Goal: Task Accomplishment & Management: Use online tool/utility

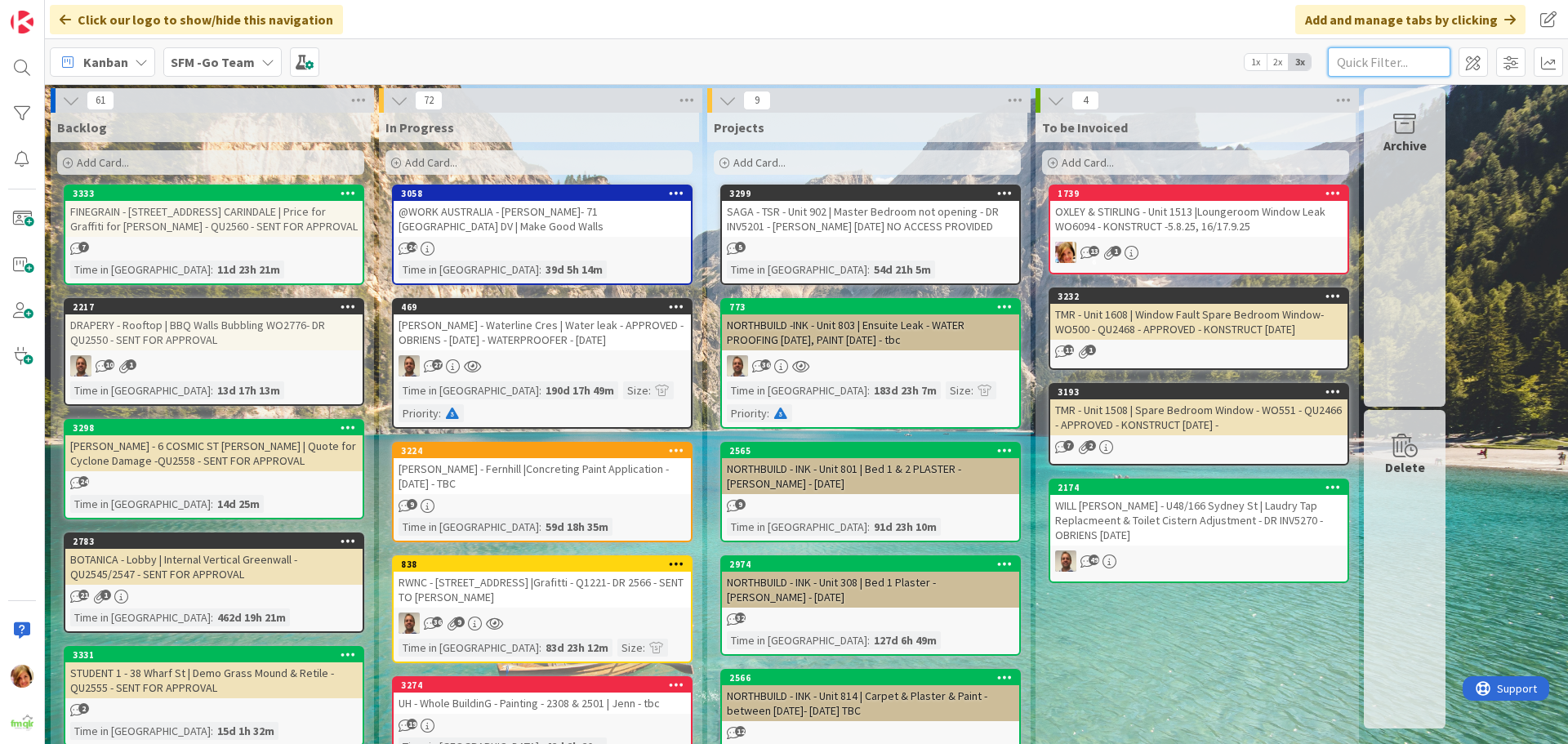
click at [1373, 69] on input "text" at bounding box center [1390, 61] width 123 height 29
type input "haven"
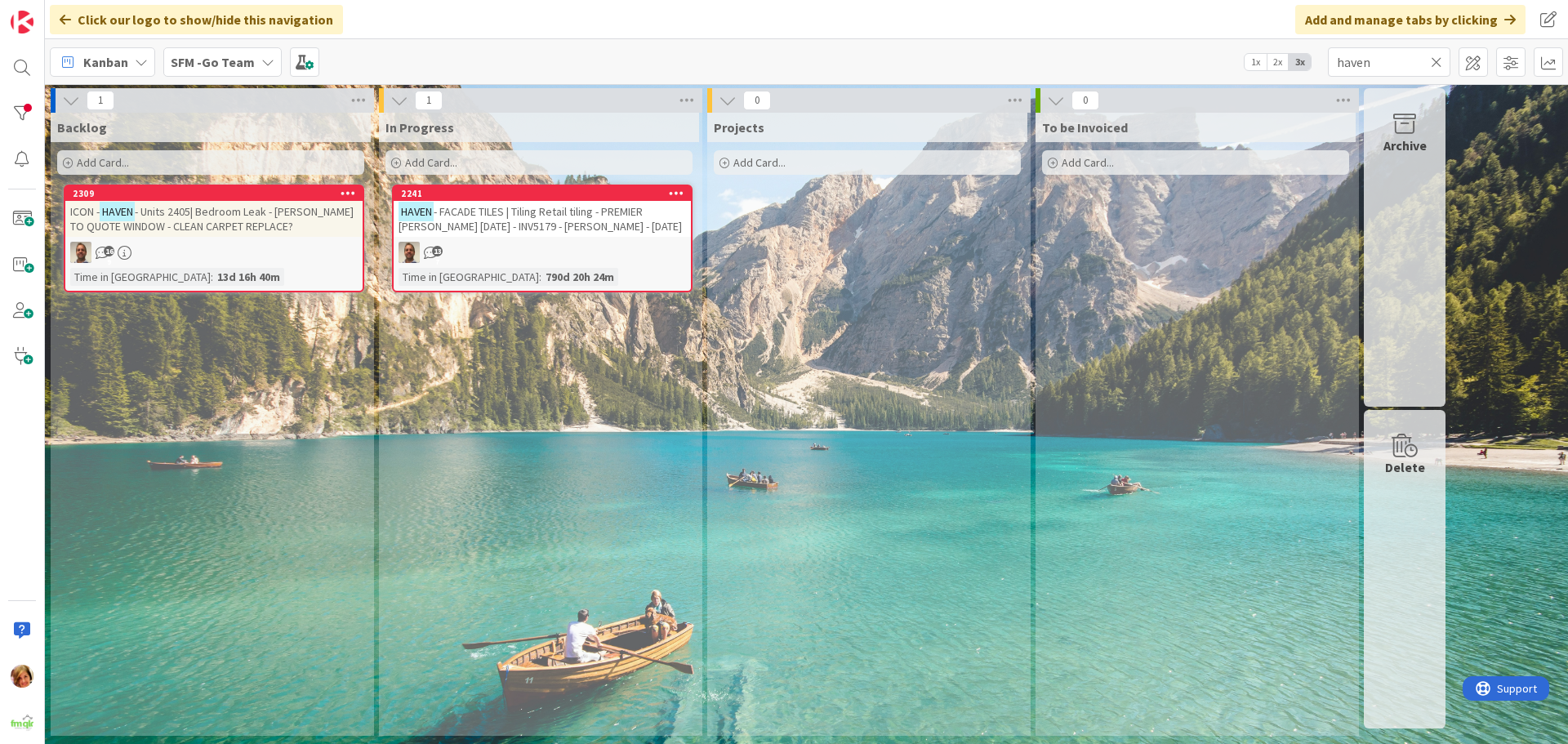
click at [556, 205] on span "- FACADE TILES | Tiling Retail tiling - PREMIER [PERSON_NAME] [DATE] - INV5179 …" at bounding box center [540, 219] width 283 height 29
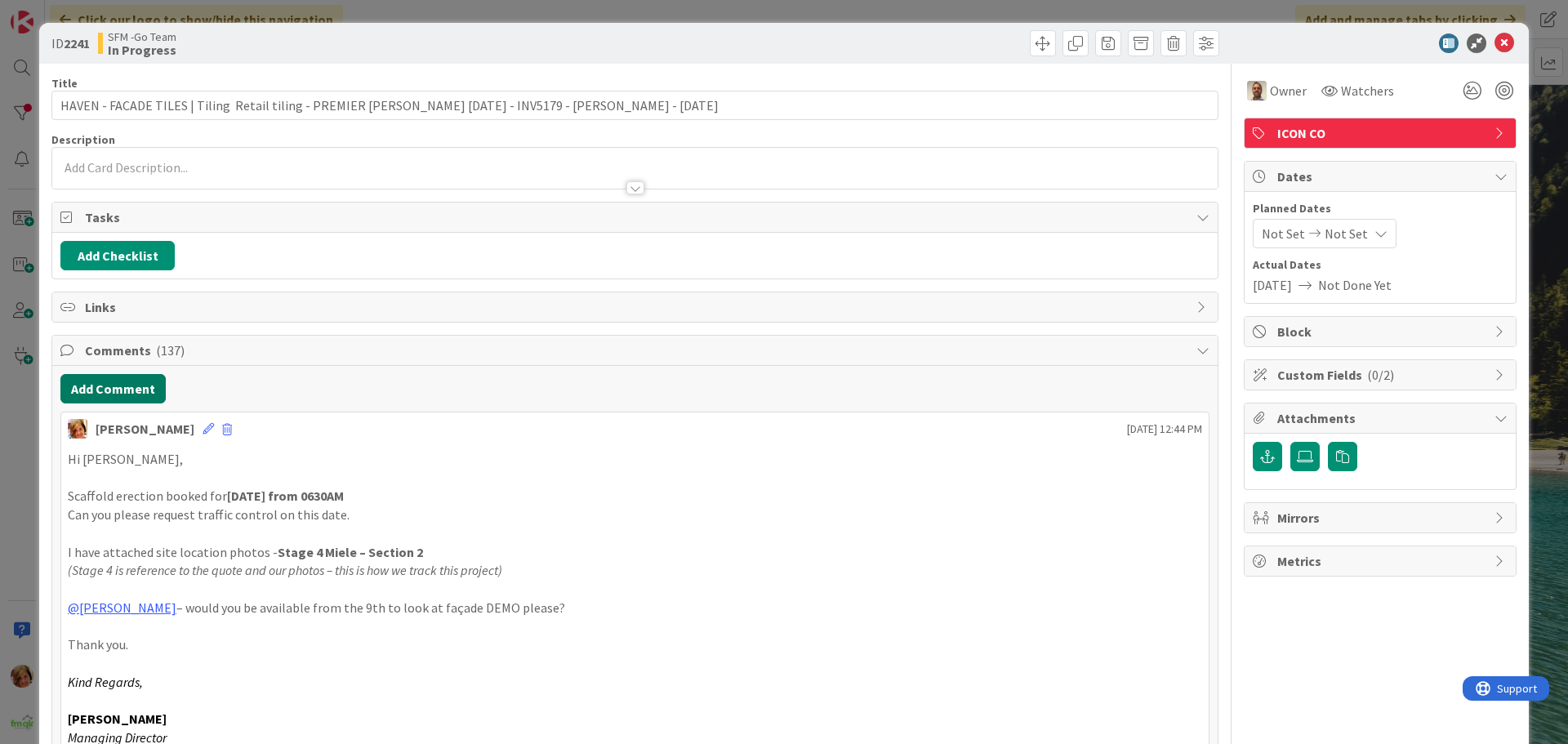
click at [119, 390] on button "Add Comment" at bounding box center [113, 388] width 105 height 29
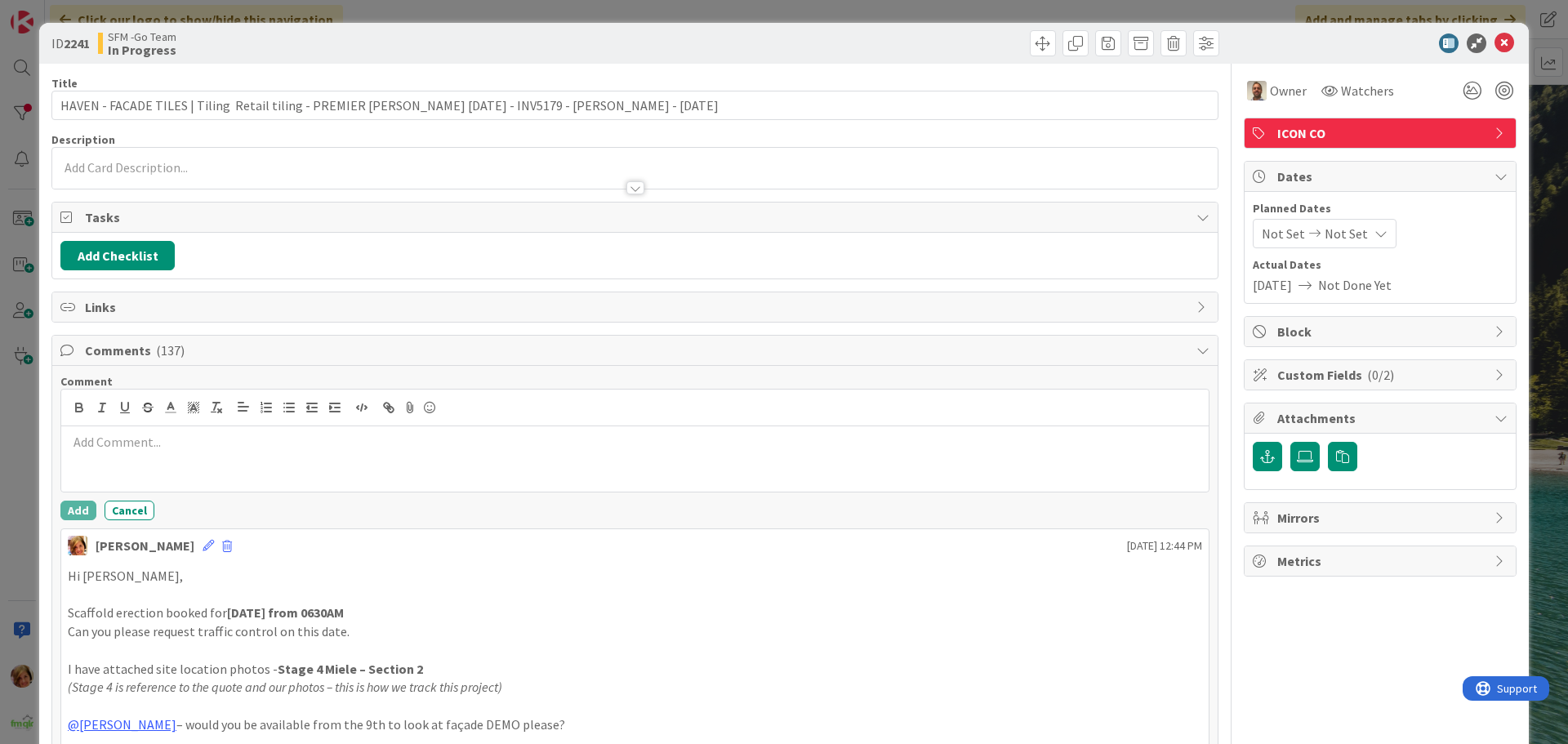
click at [127, 454] on div at bounding box center [635, 459] width 1148 height 66
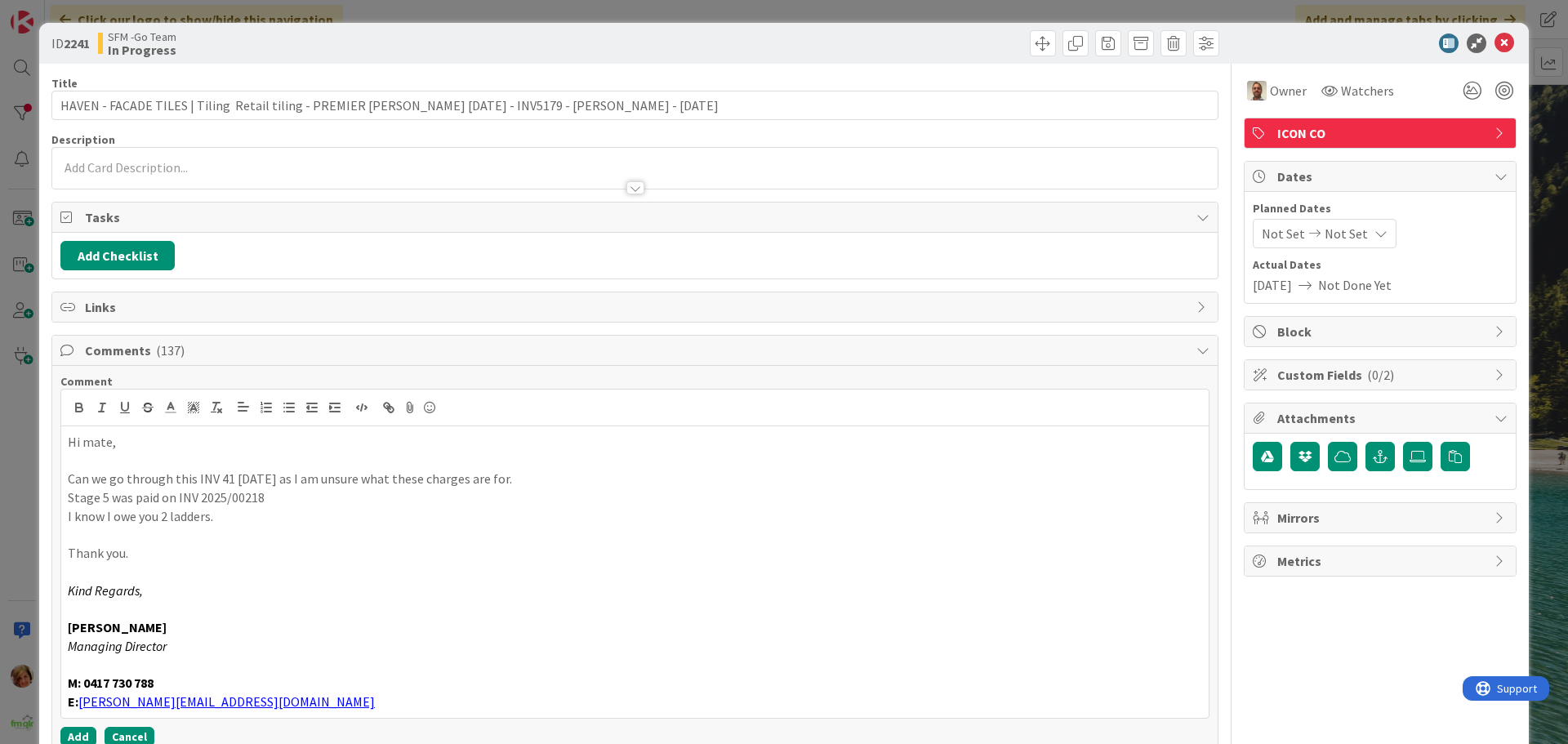
scroll to position [163, 0]
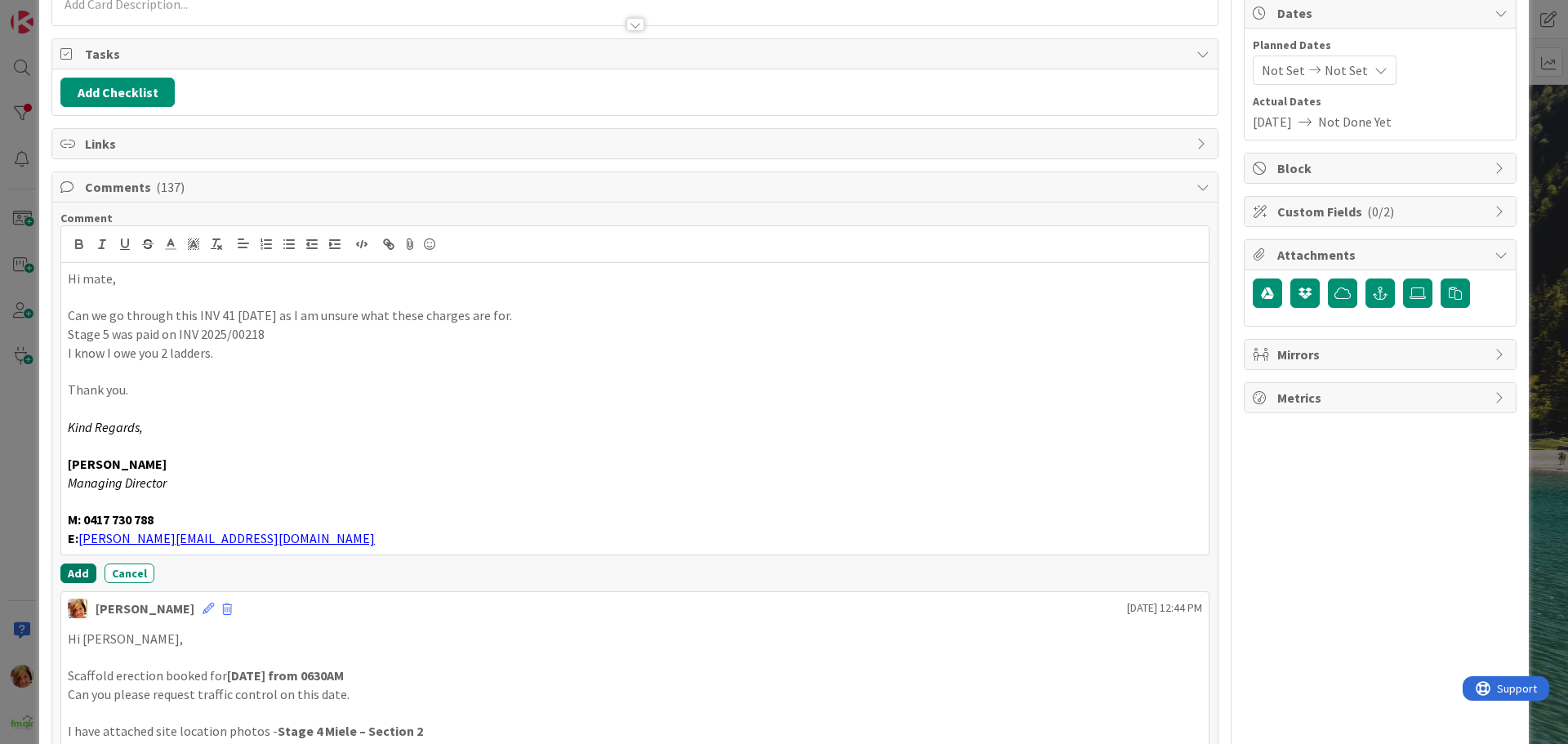
click at [70, 570] on button "Add" at bounding box center [78, 573] width 36 height 19
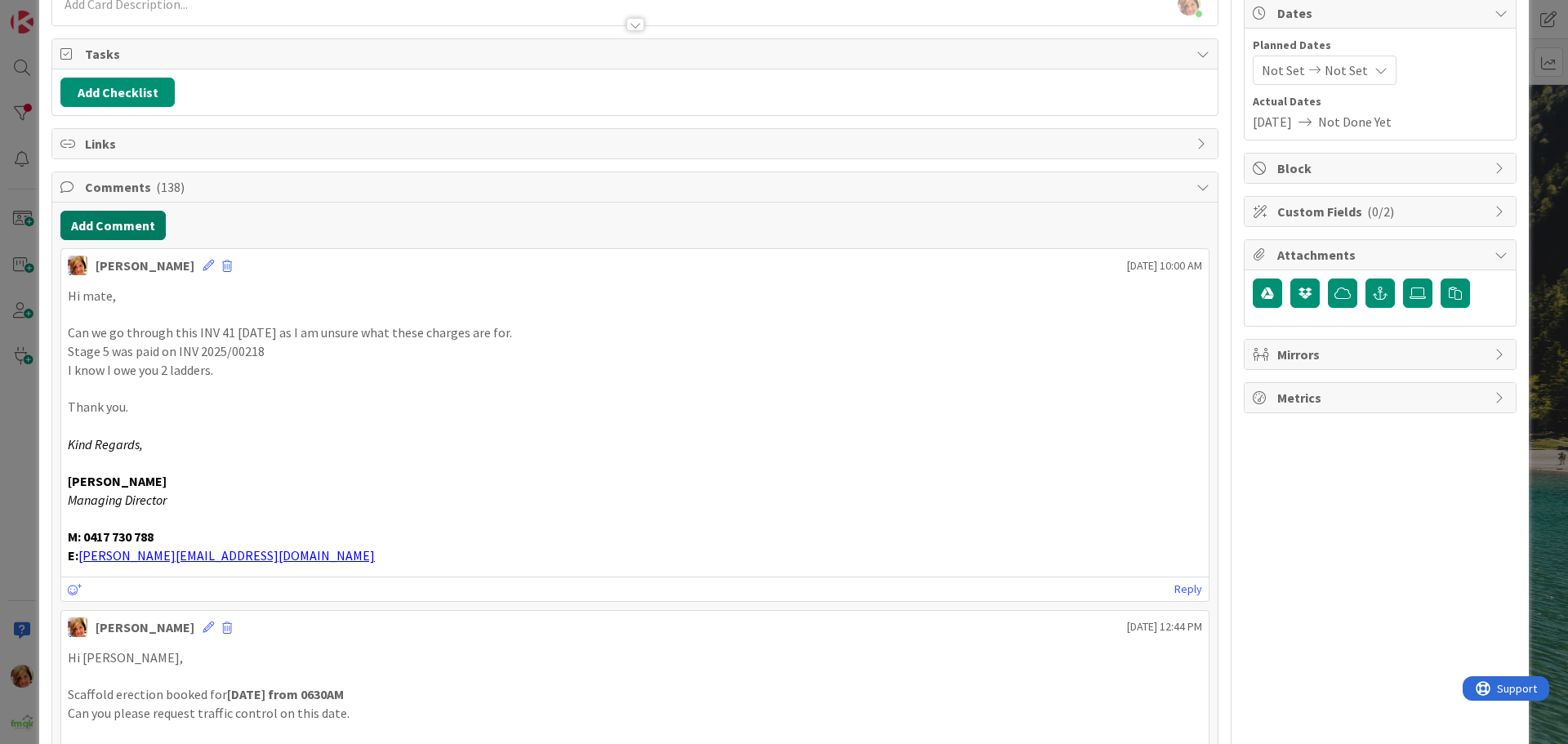
click at [129, 222] on button "Add Comment" at bounding box center [113, 225] width 105 height 29
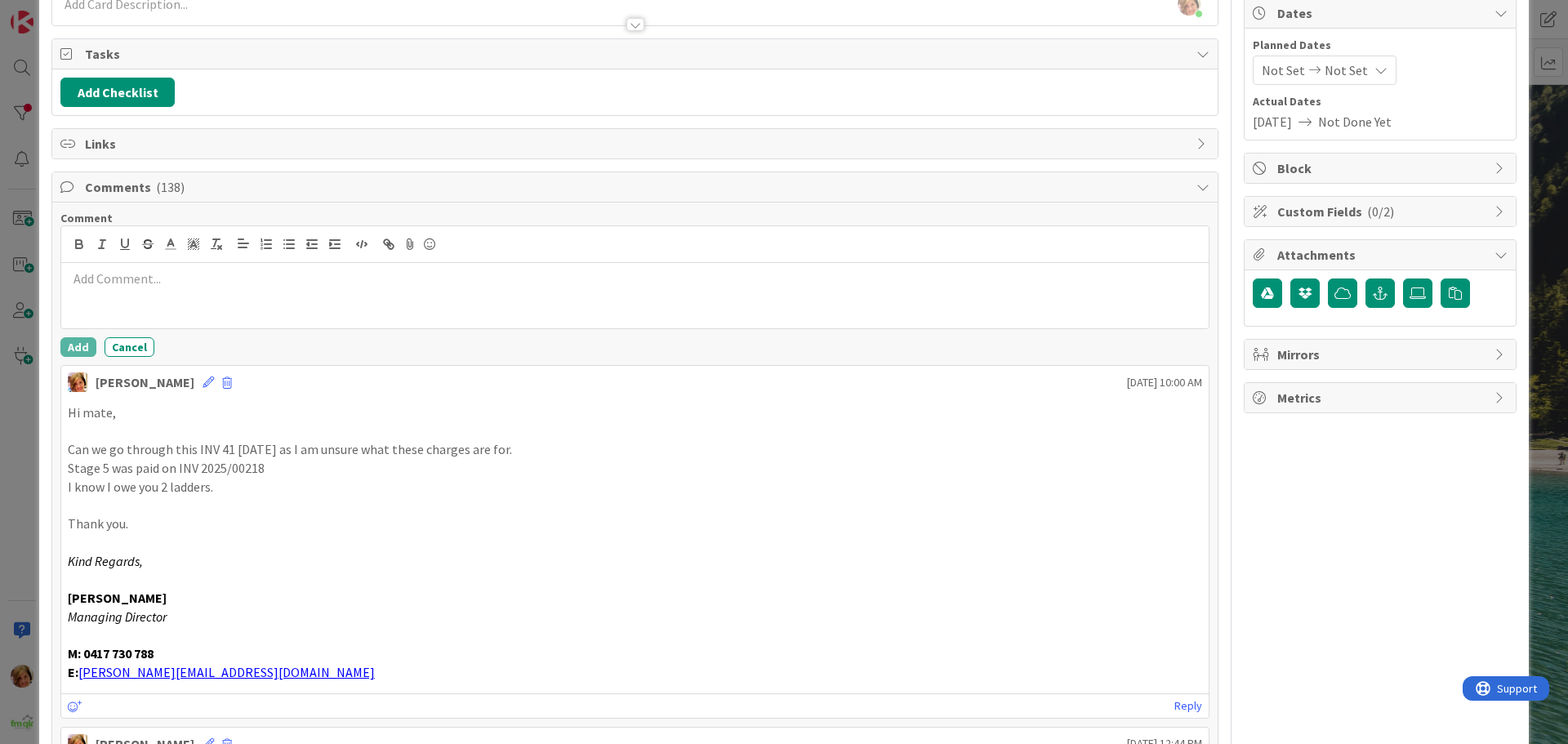
click at [187, 294] on div at bounding box center [635, 296] width 1148 height 66
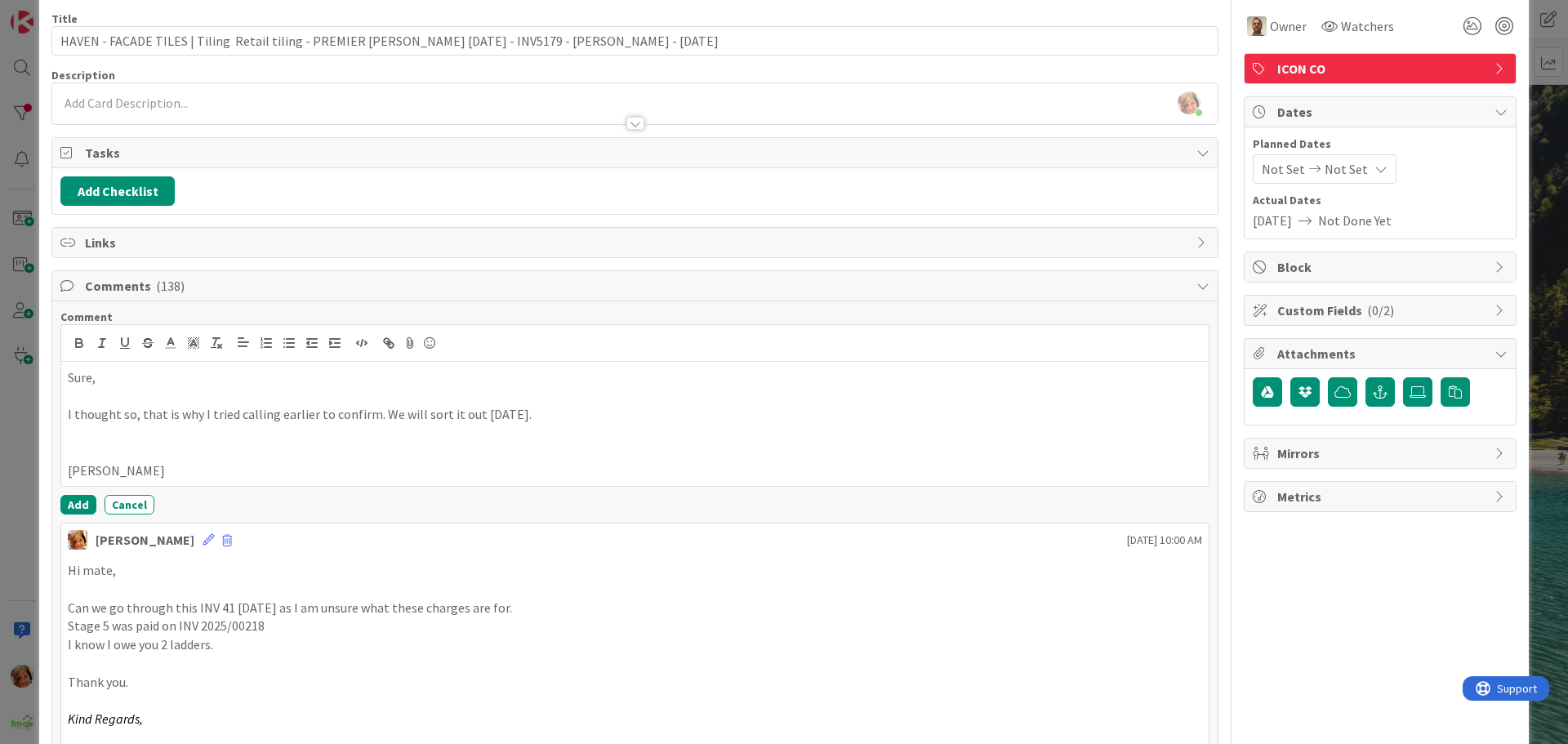
scroll to position [0, 0]
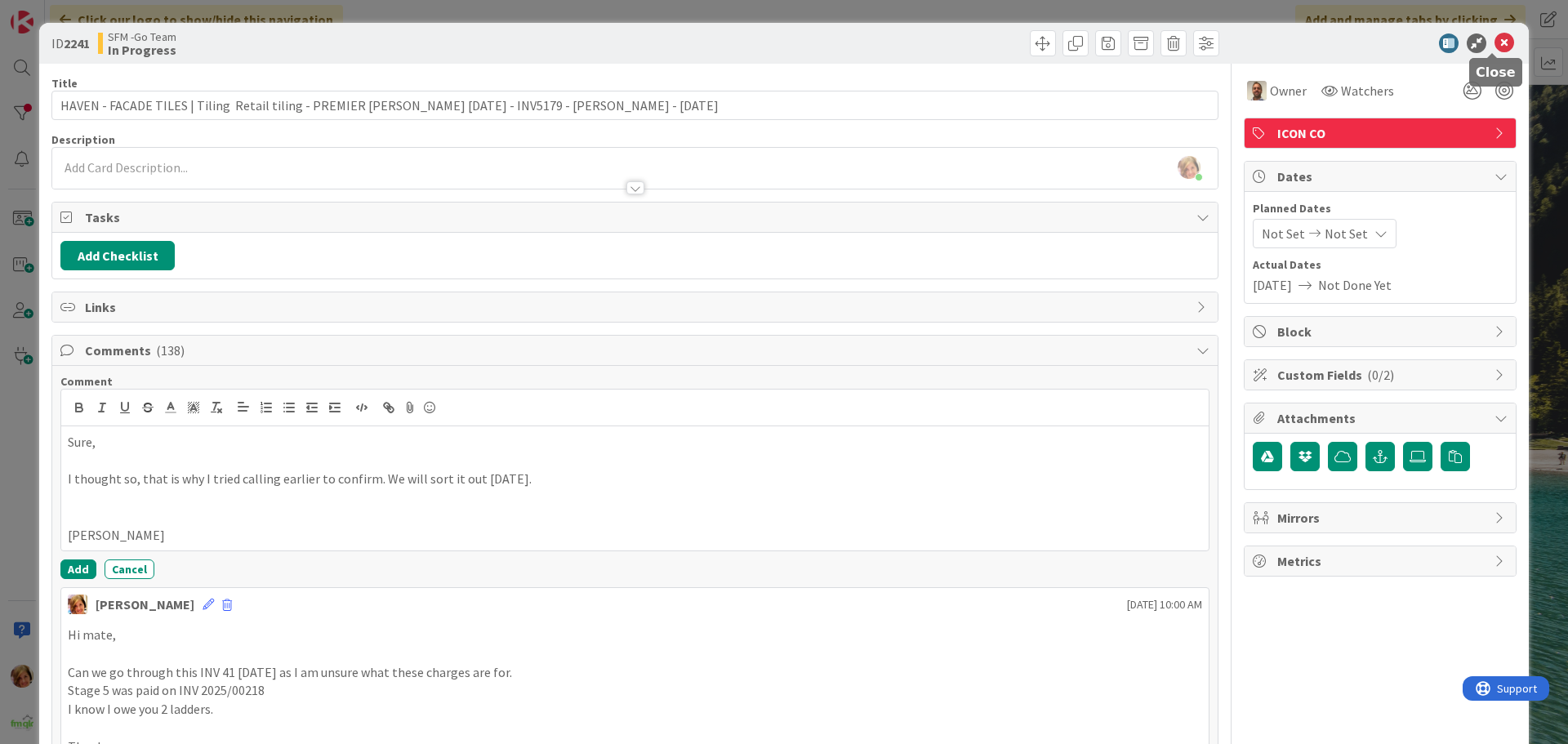
click at [1497, 39] on icon at bounding box center [1504, 43] width 19 height 19
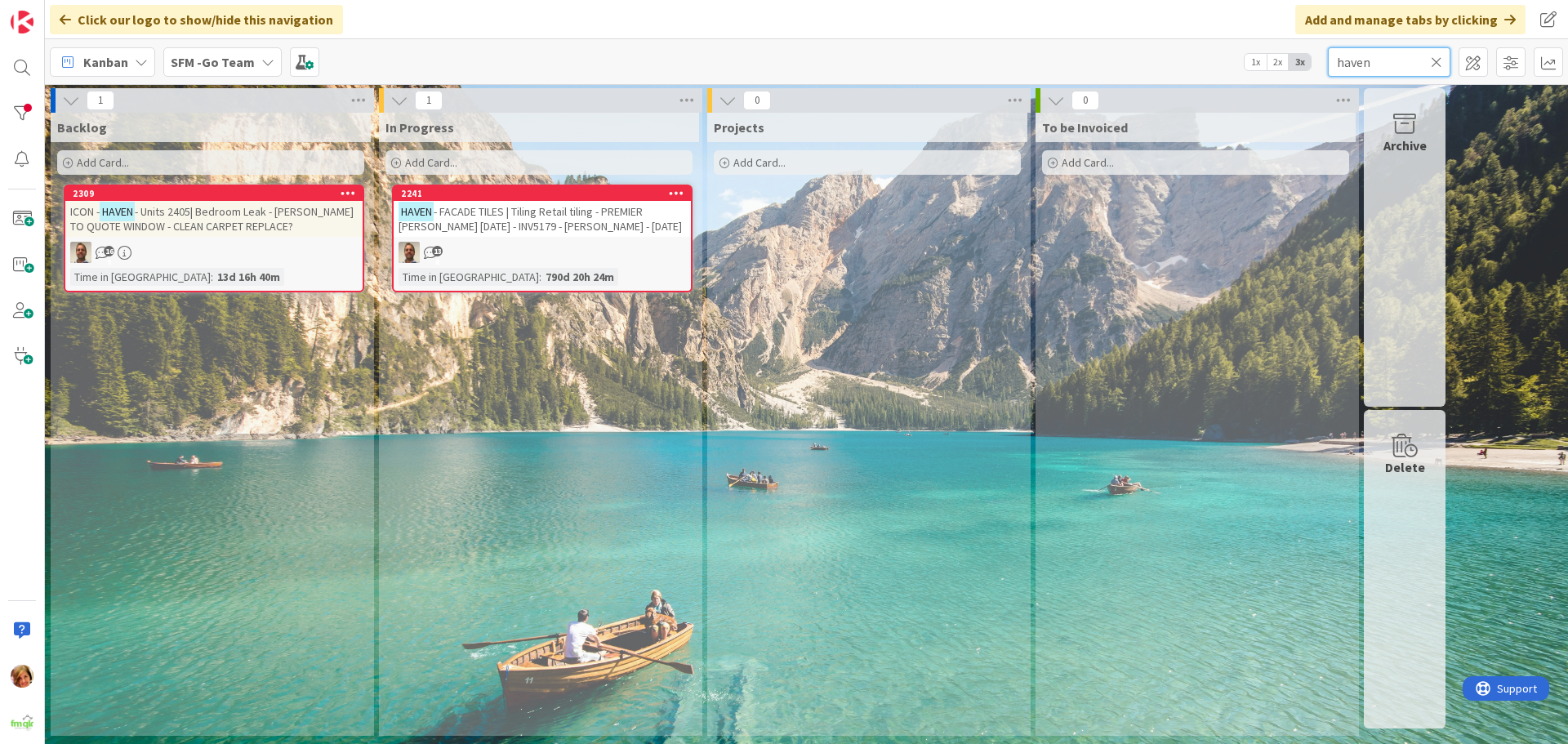
click at [1388, 61] on input "haven" at bounding box center [1390, 61] width 123 height 29
type input "h"
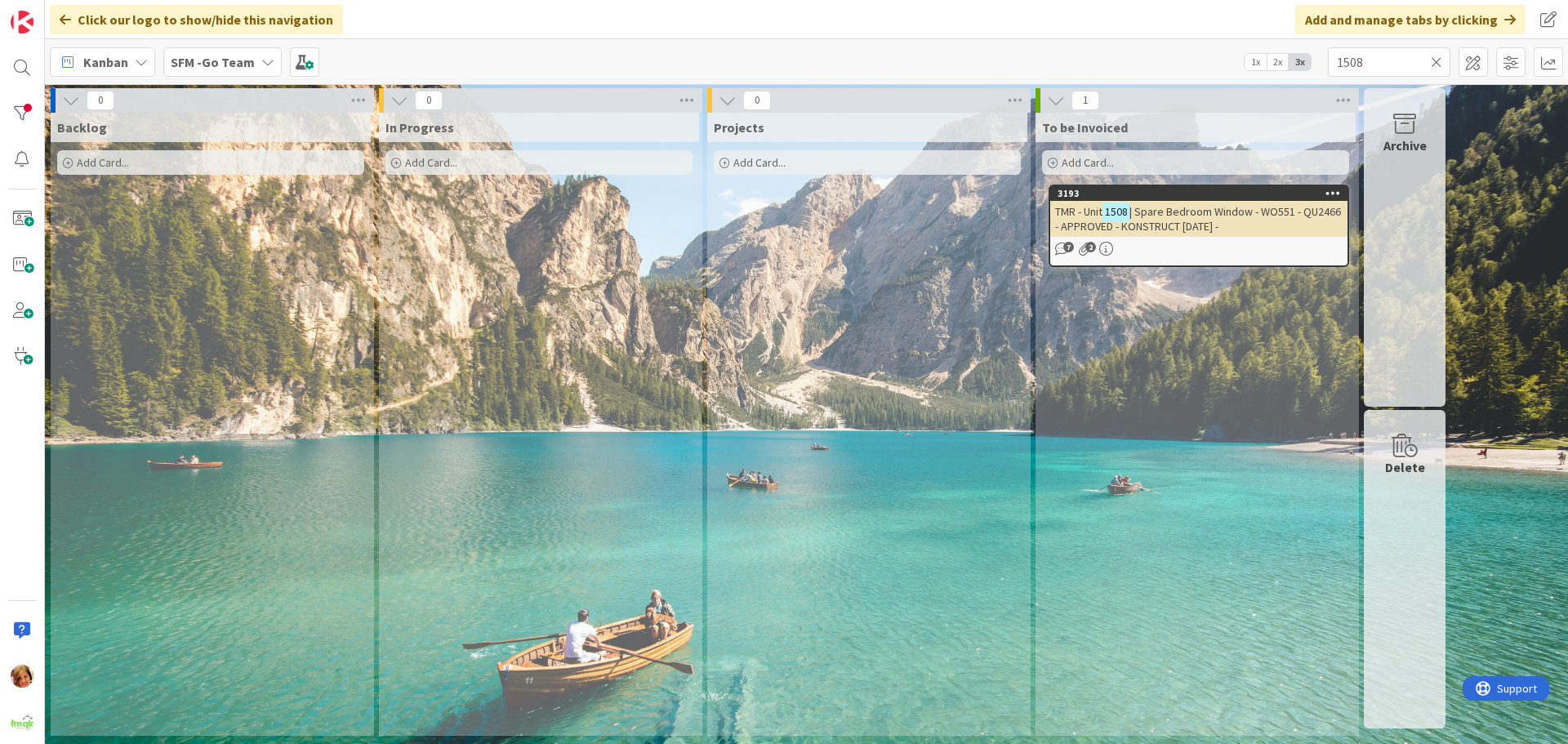
click at [1210, 219] on span "| Spare Bedroom Window - WO551 - QU2466 - APPROVED - KONSTRUCT [DATE] -" at bounding box center [1198, 219] width 286 height 29
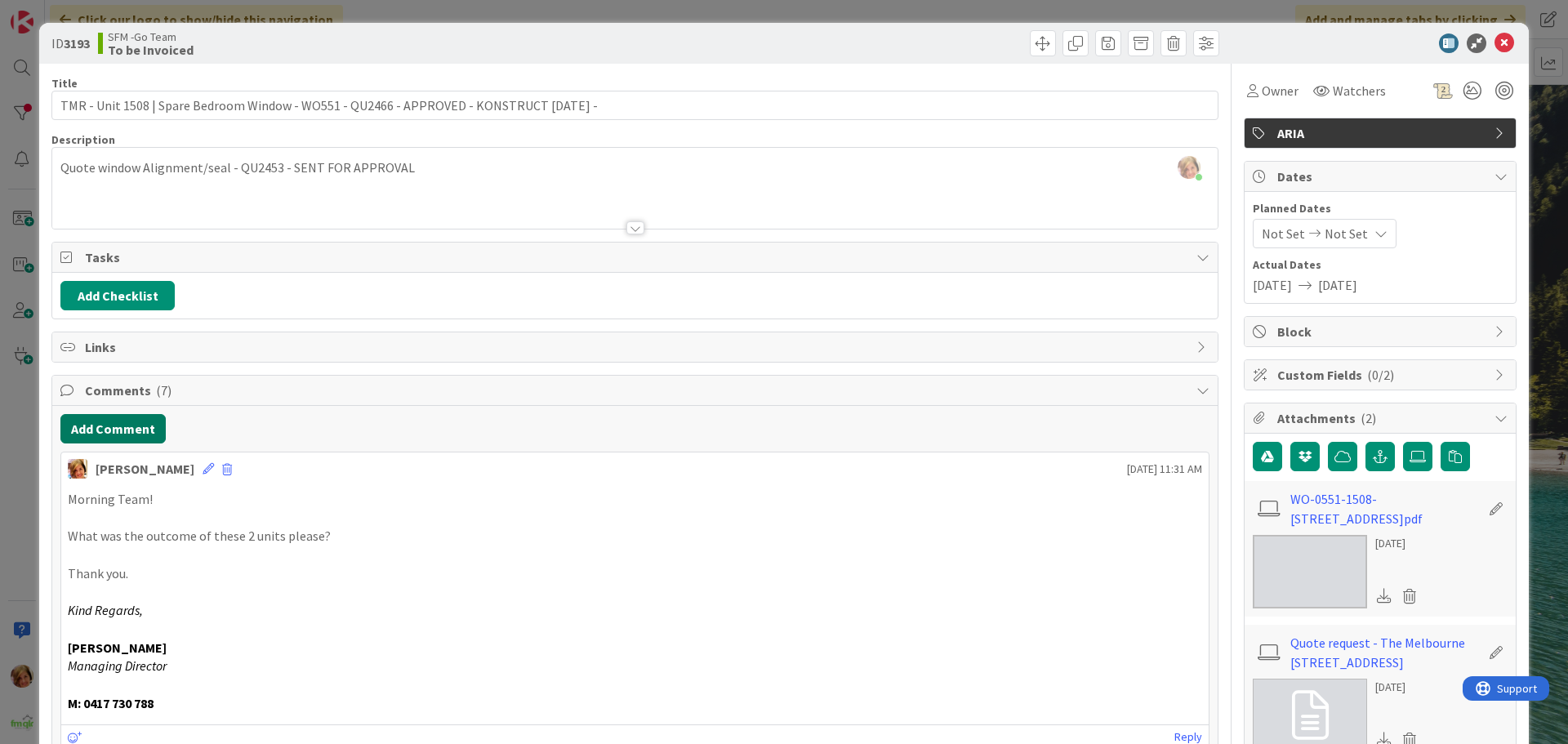
click at [103, 430] on button "Add Comment" at bounding box center [113, 429] width 105 height 29
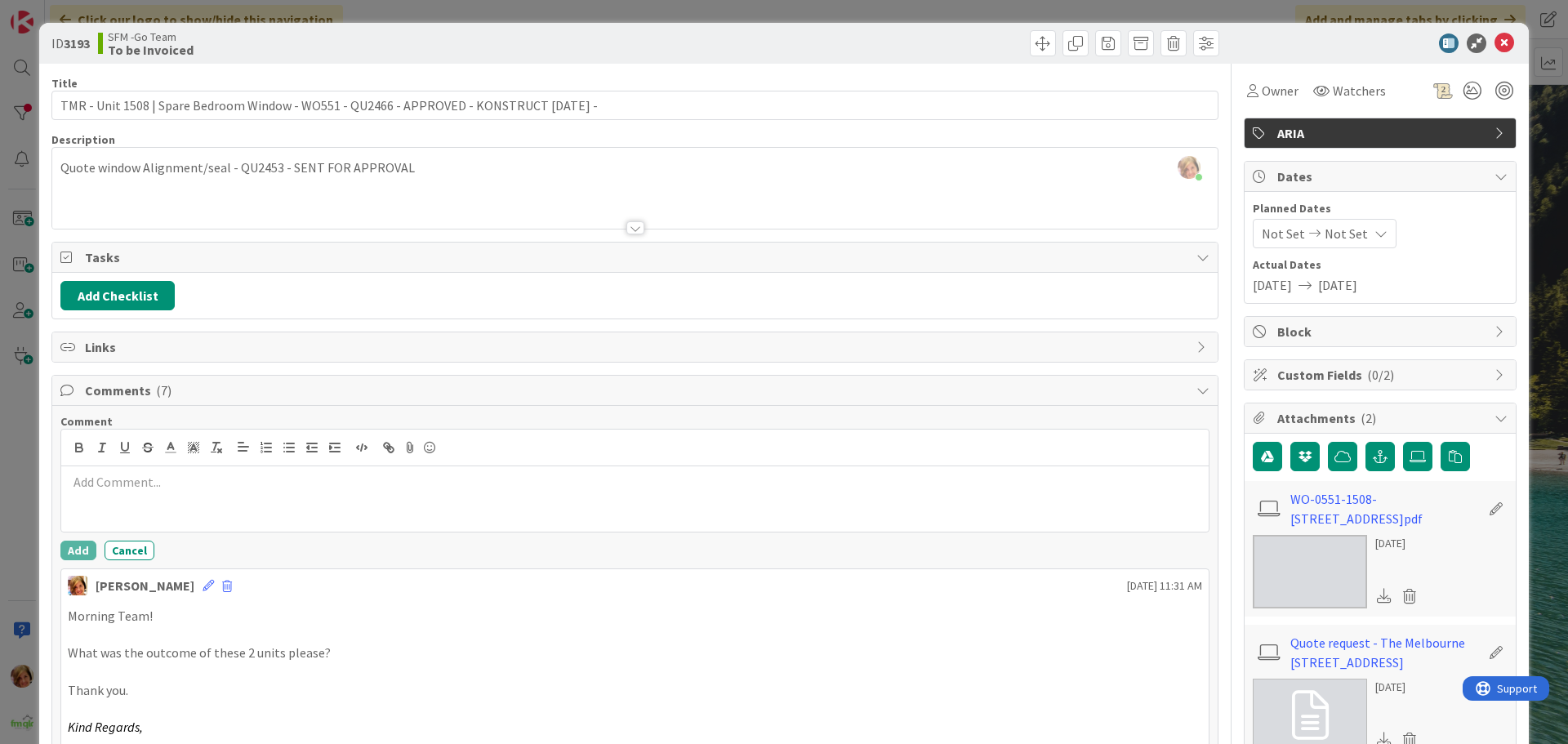
click at [125, 469] on div at bounding box center [635, 499] width 1148 height 66
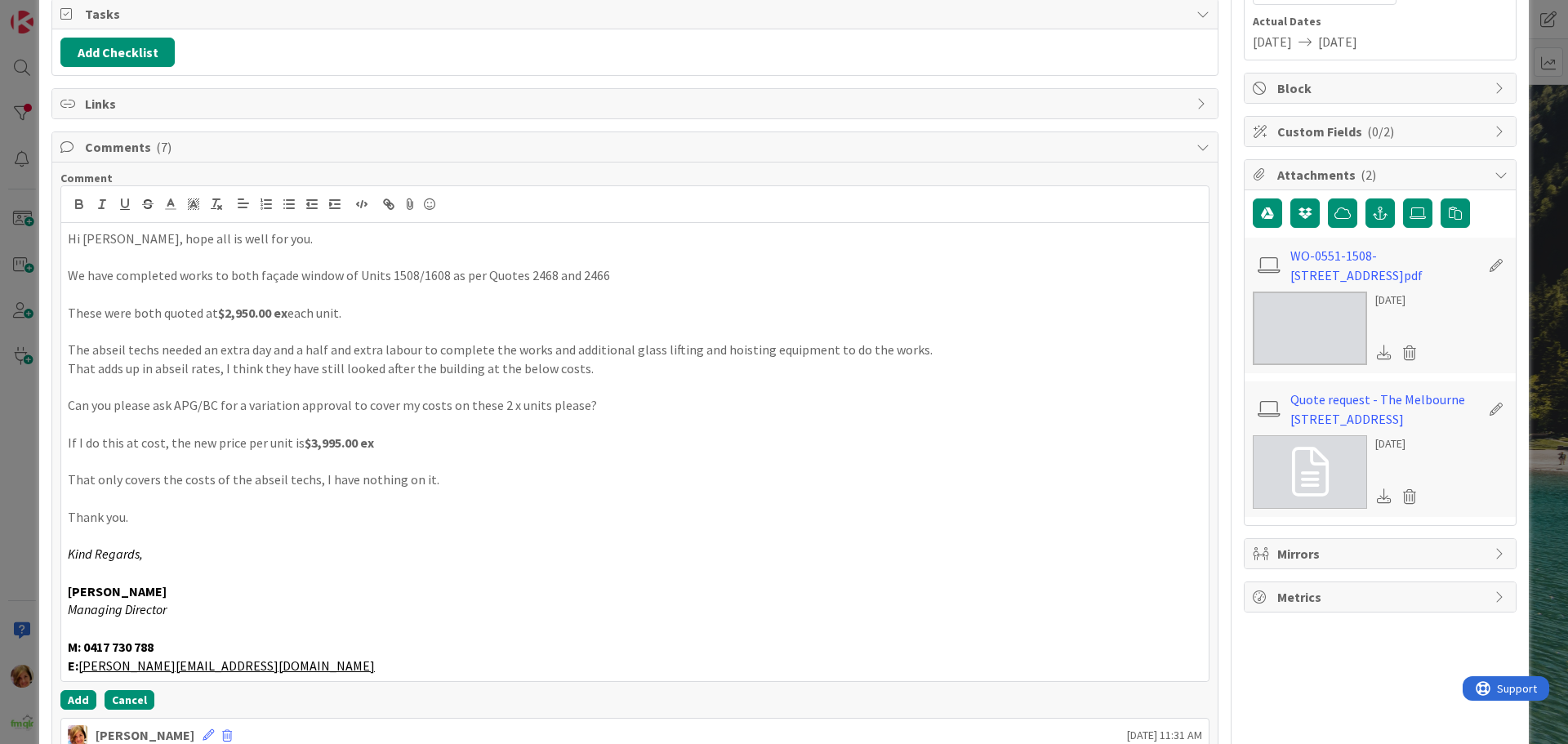
scroll to position [418, 0]
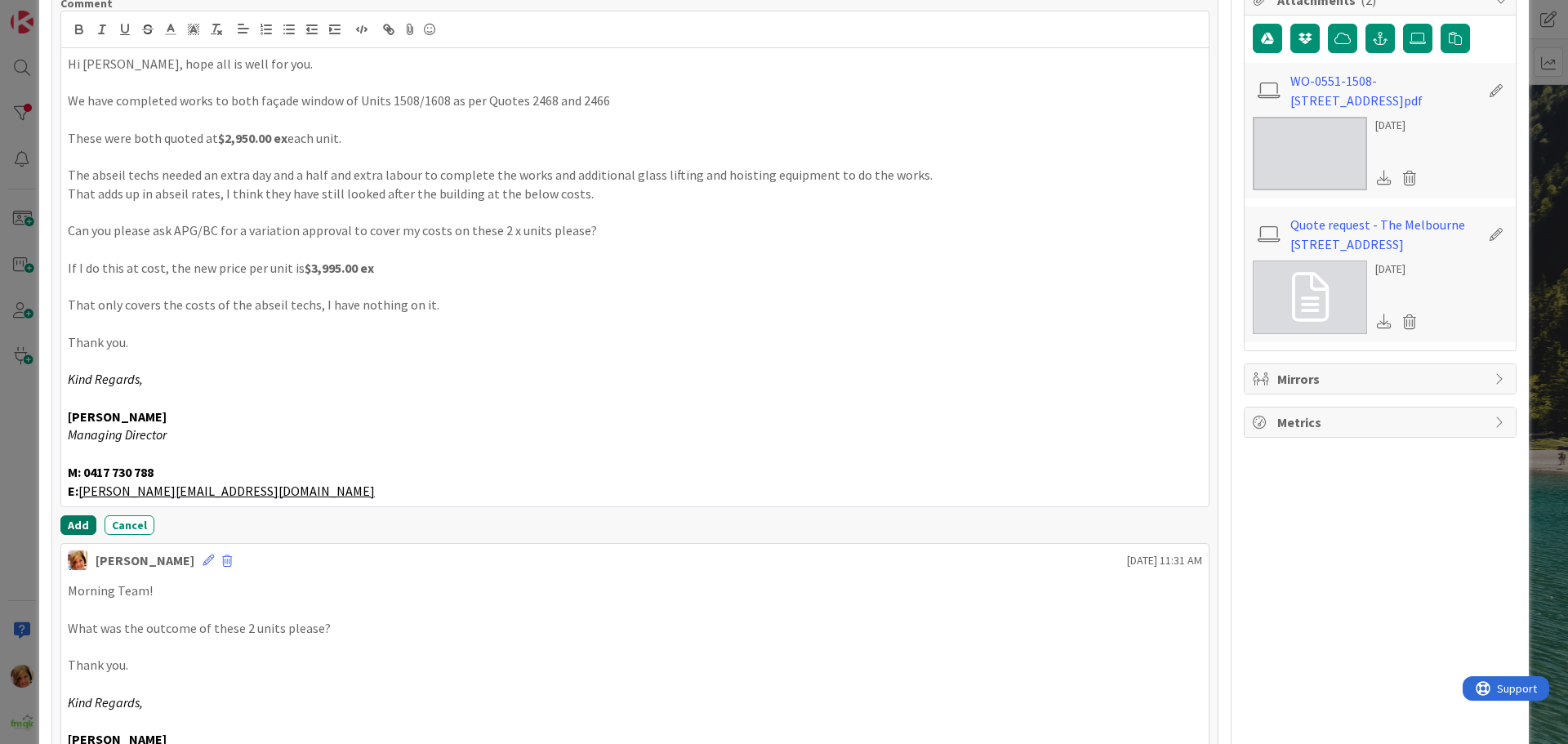
click at [75, 523] on button "Add" at bounding box center [78, 525] width 36 height 19
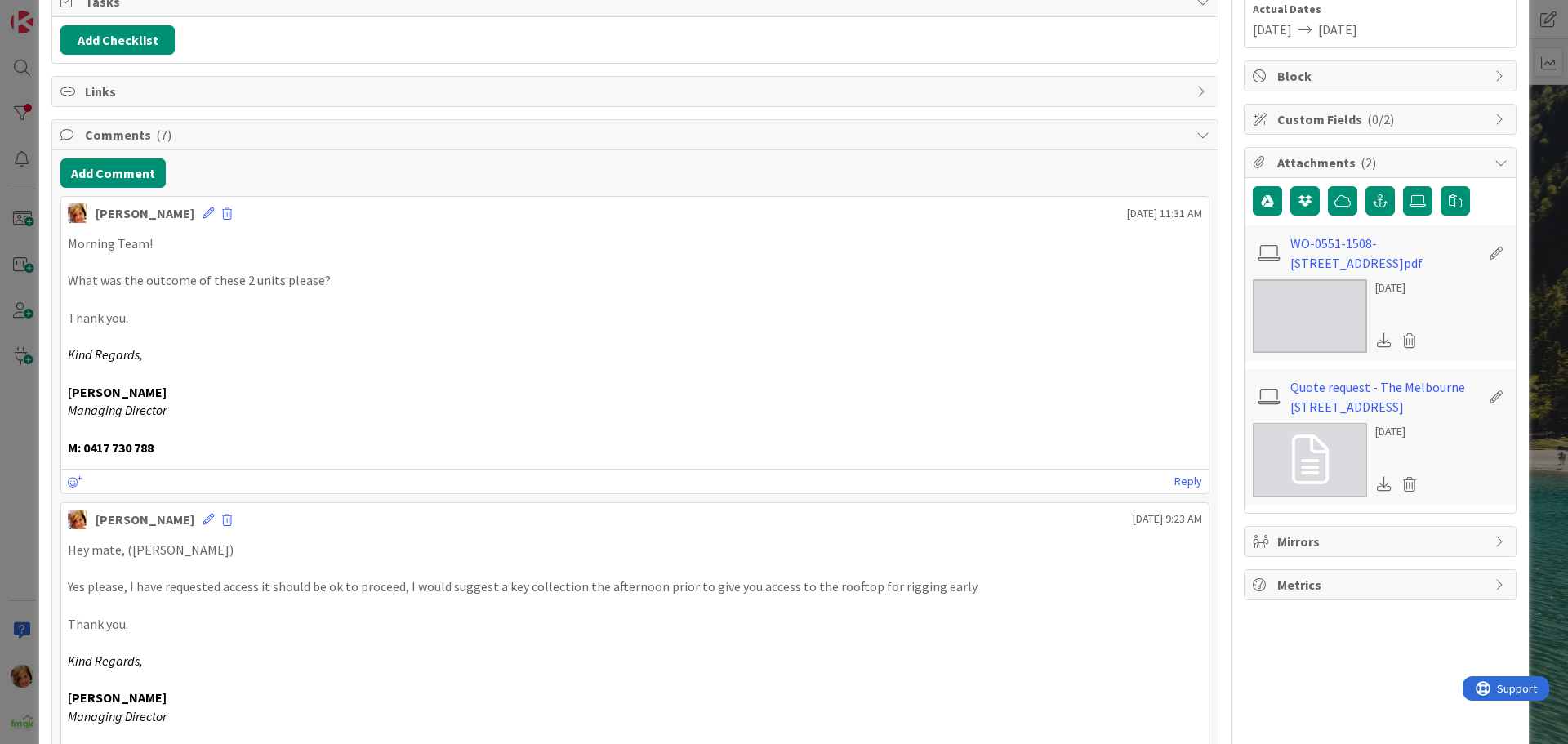
scroll to position [10, 0]
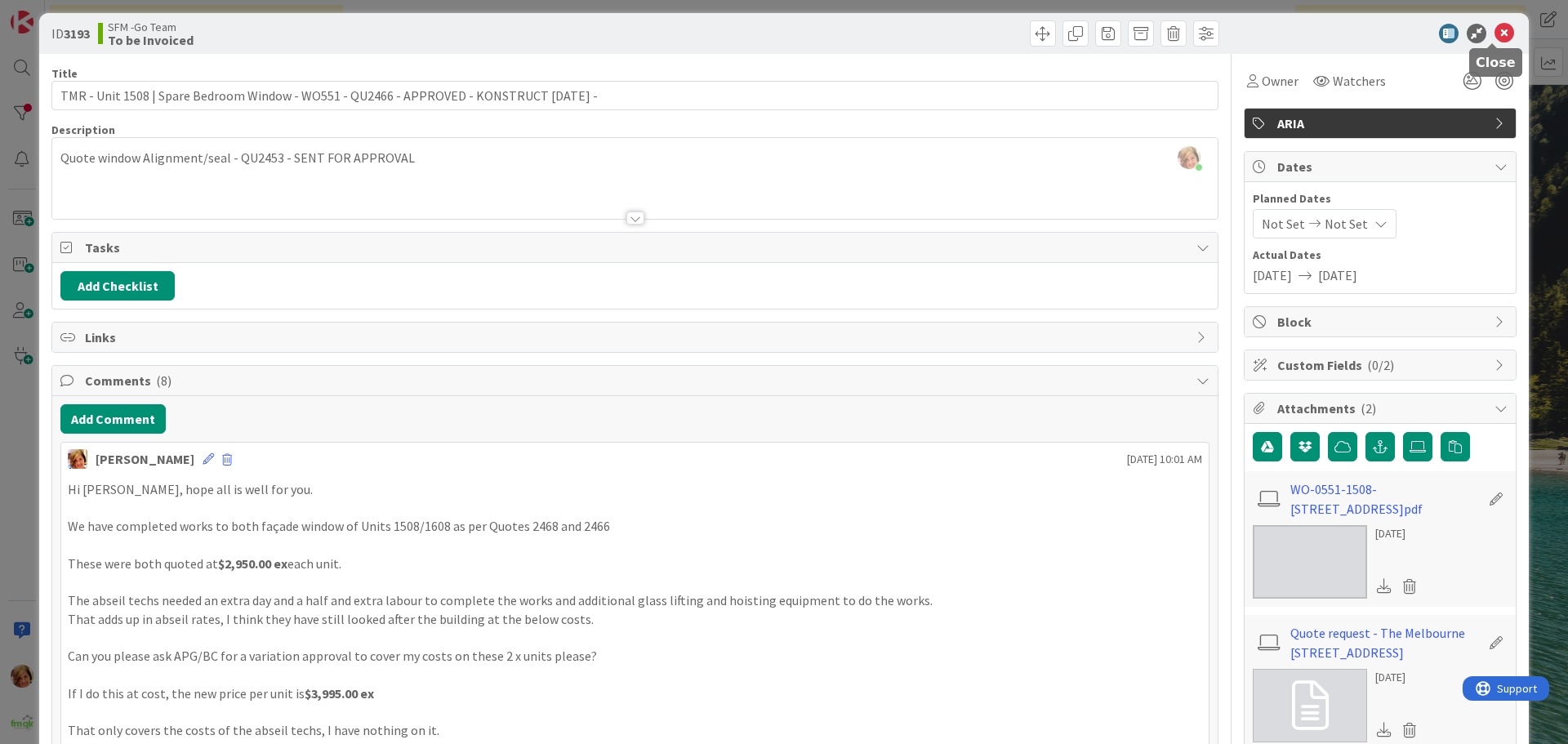
click at [1498, 32] on icon at bounding box center [1504, 33] width 19 height 19
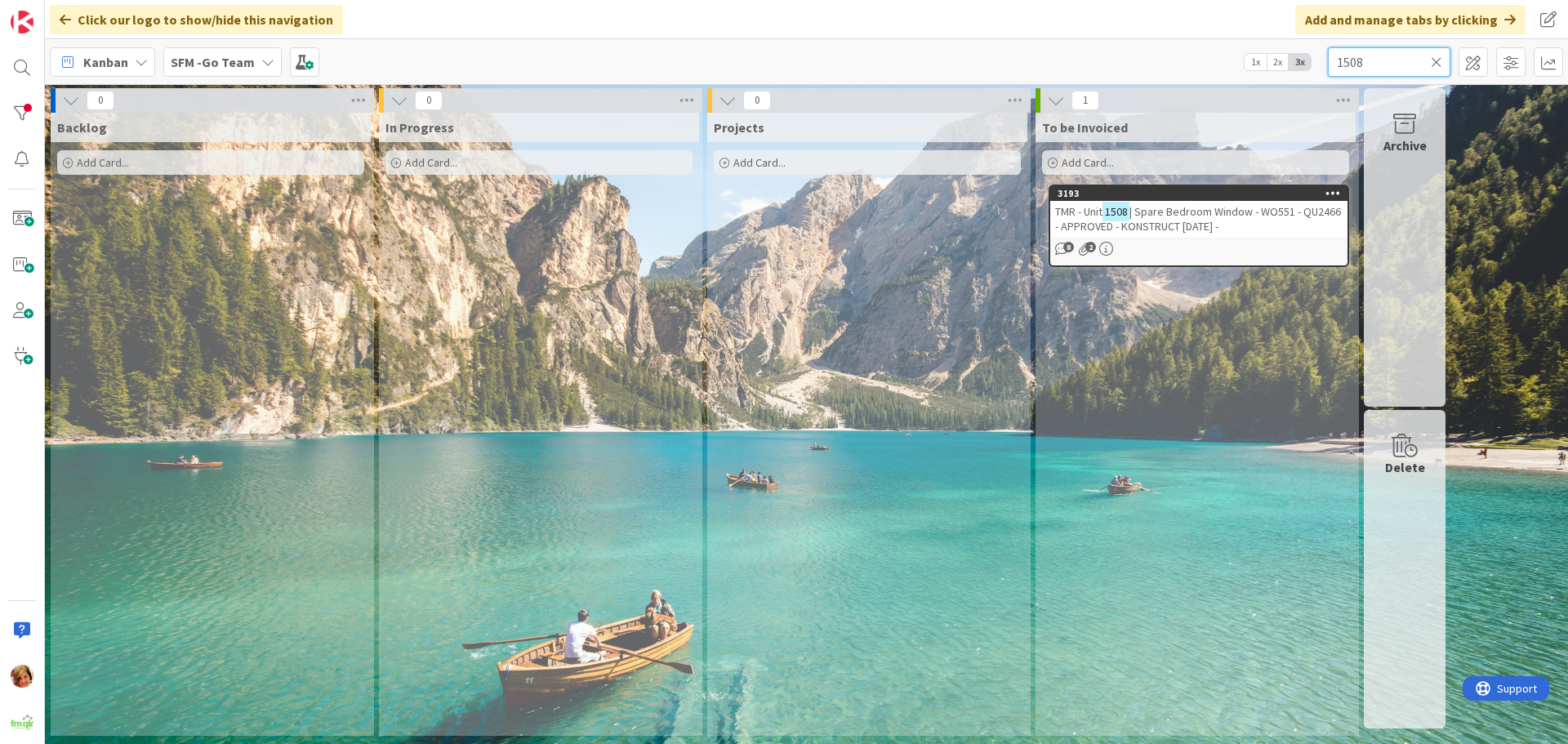
click at [1407, 57] on input "1508" at bounding box center [1390, 61] width 123 height 29
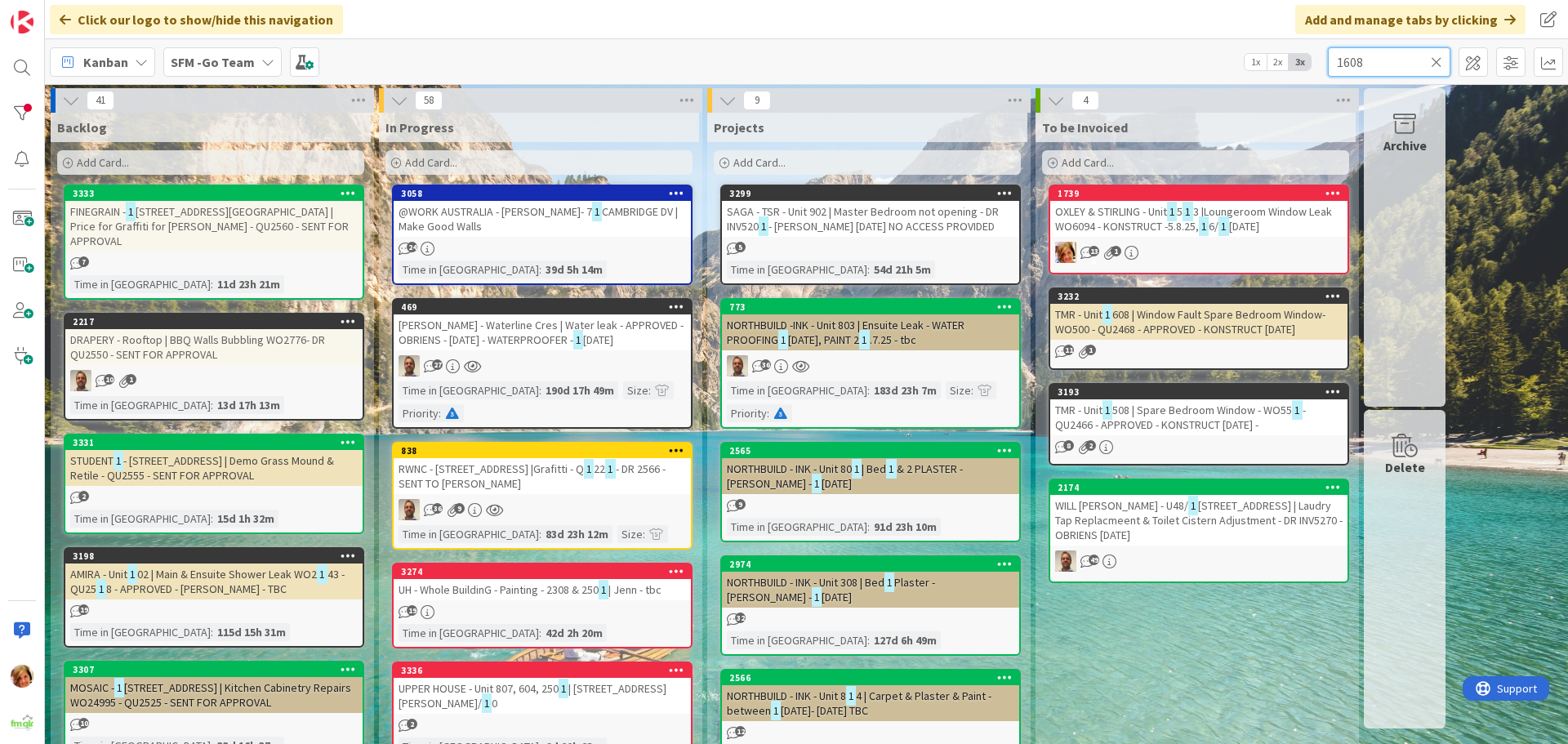
type input "1608"
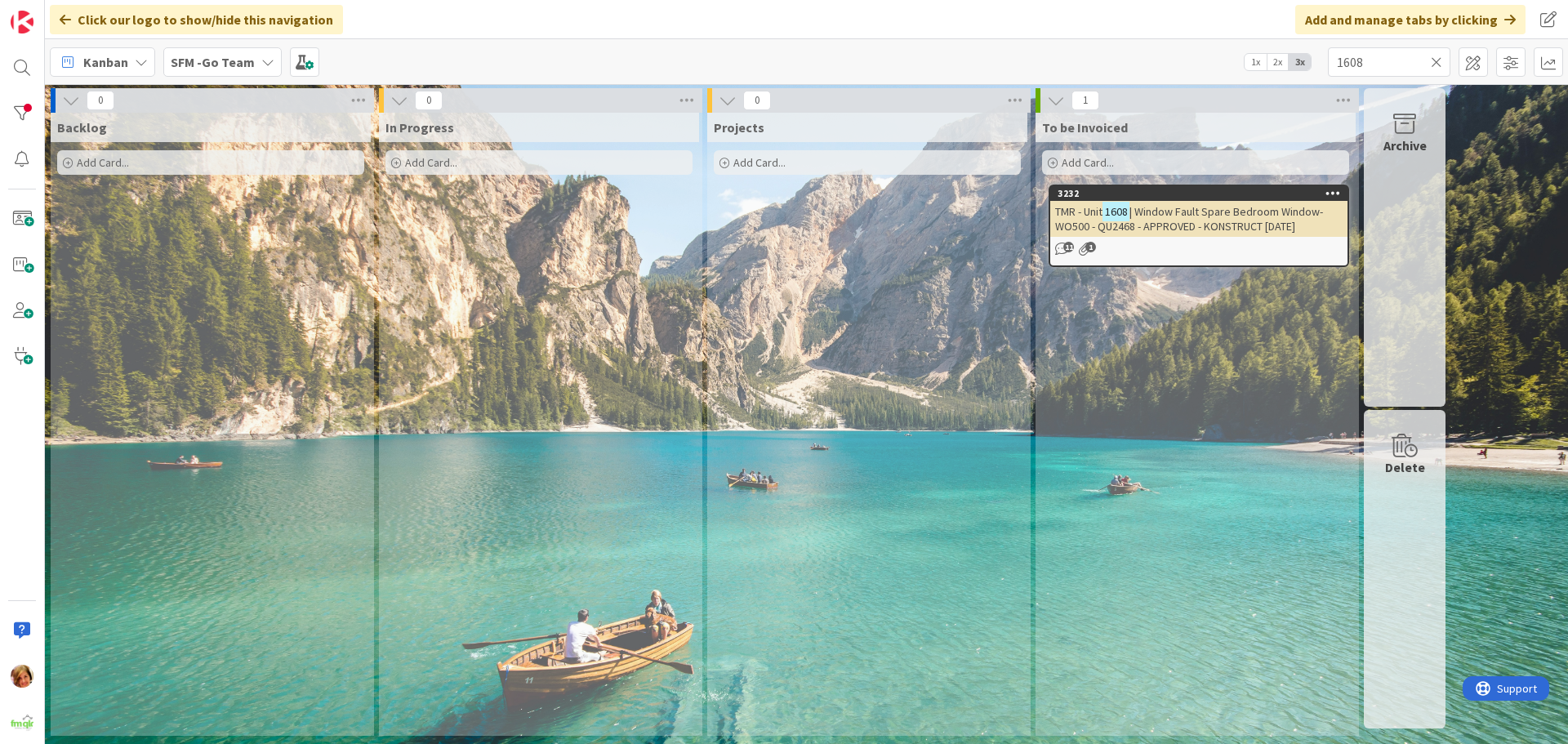
click at [1179, 218] on span "| Window Fault Spare Bedroom Window- WO500 - QU2468 - APPROVED - KONSTRUCT [DAT…" at bounding box center [1189, 219] width 268 height 29
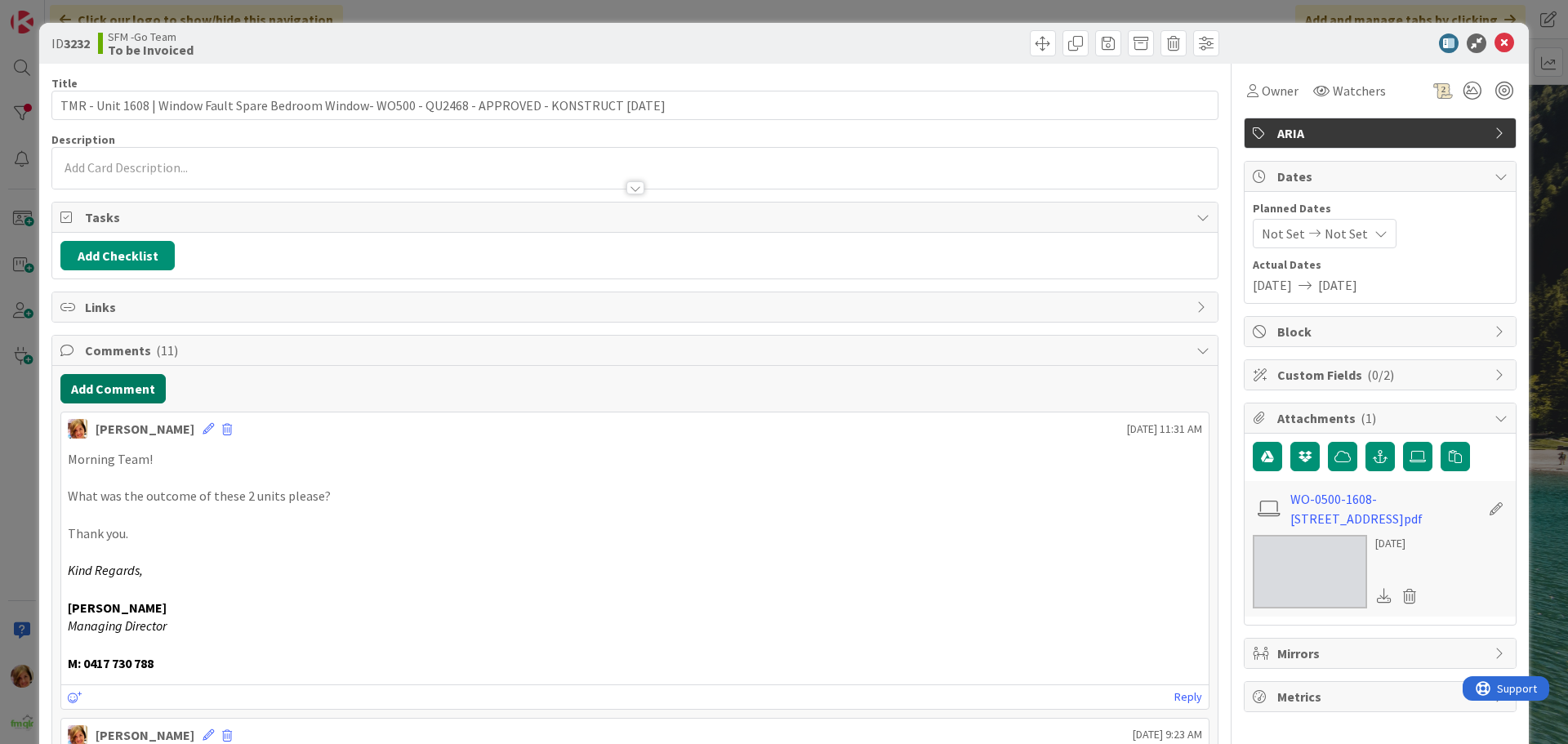
click at [122, 455] on p "Morning Team!" at bounding box center [635, 459] width 1134 height 18
click at [123, 391] on button "Add Comment" at bounding box center [113, 388] width 105 height 29
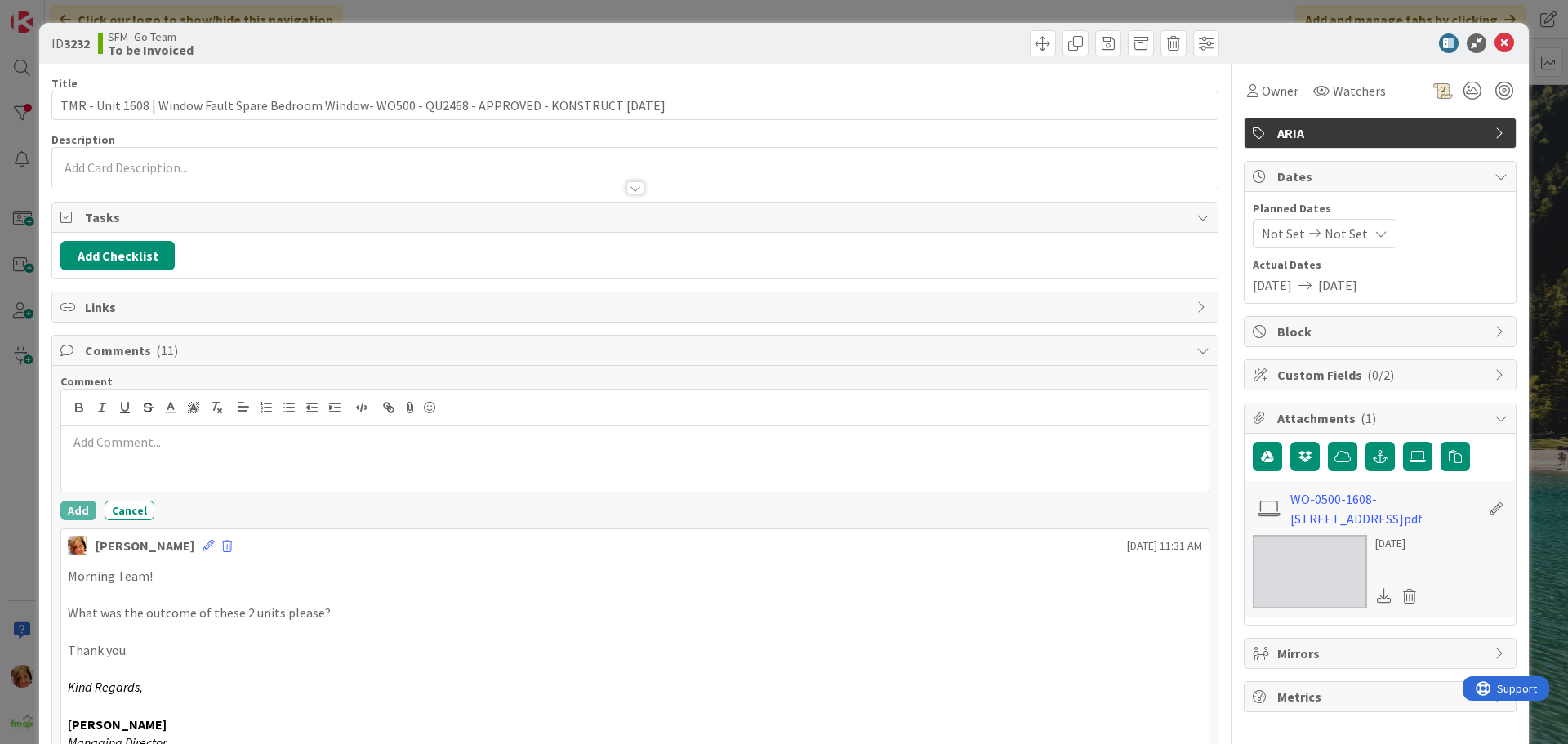
click at [145, 448] on p at bounding box center [635, 442] width 1134 height 18
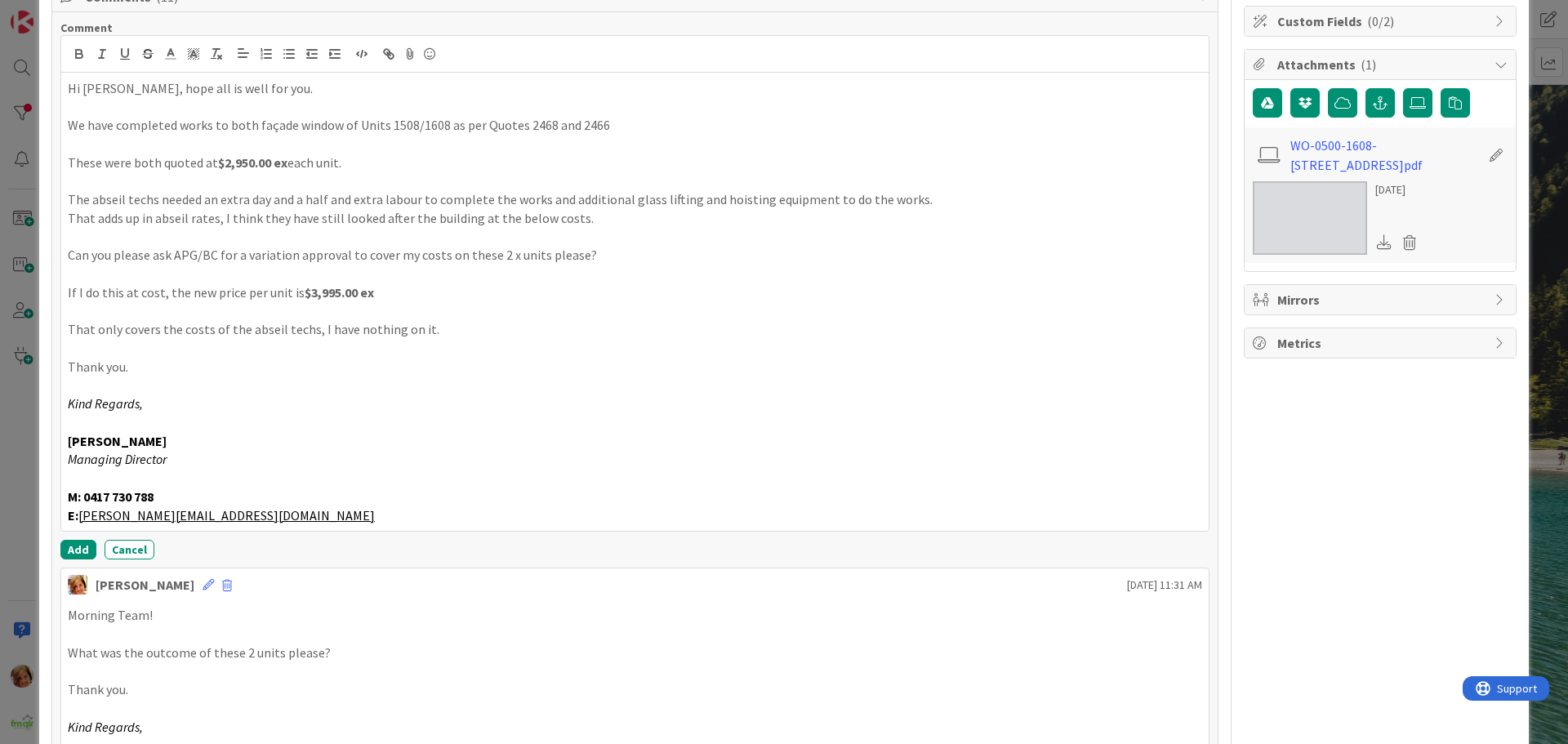
scroll to position [378, 0]
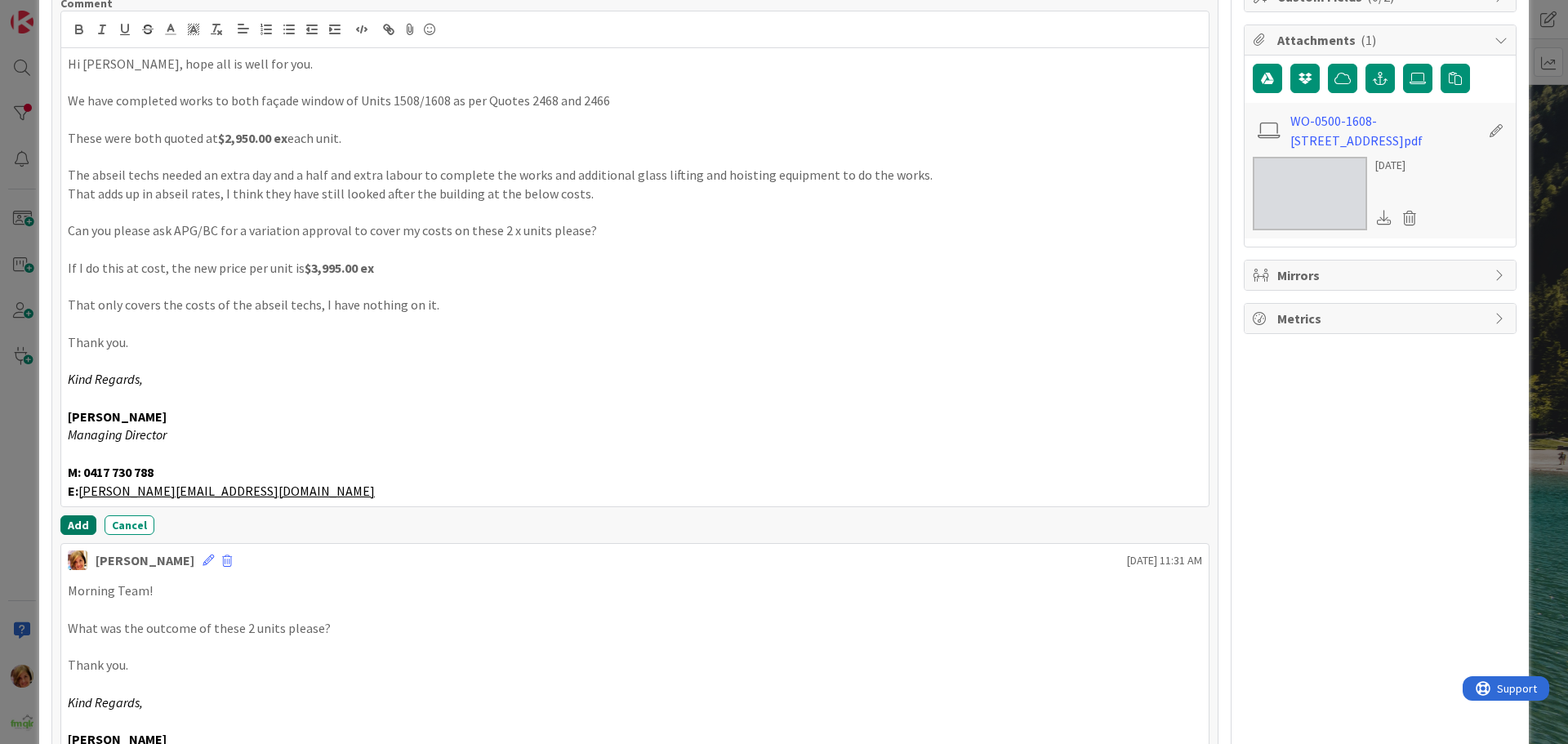
click at [63, 524] on button "Add" at bounding box center [78, 525] width 36 height 19
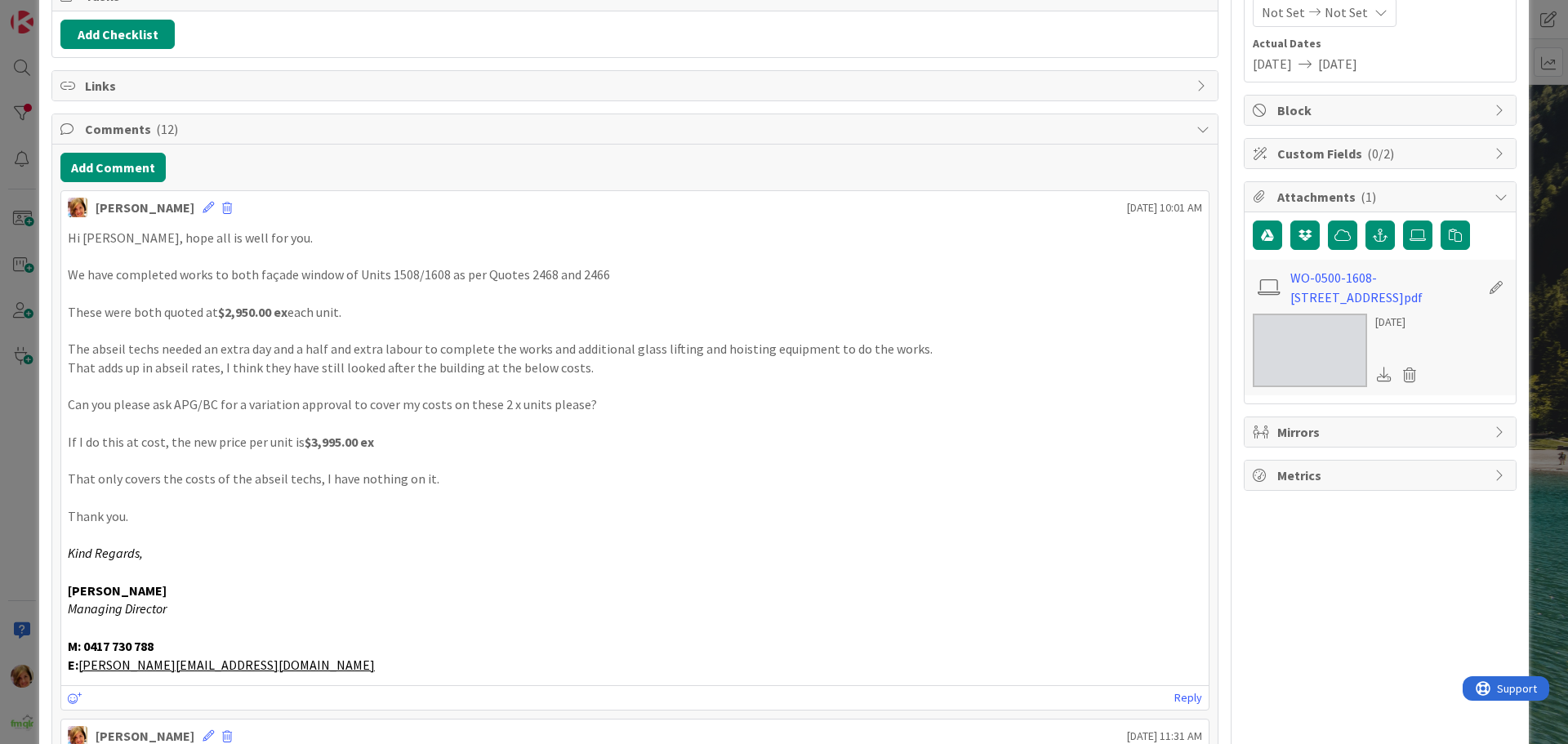
scroll to position [0, 0]
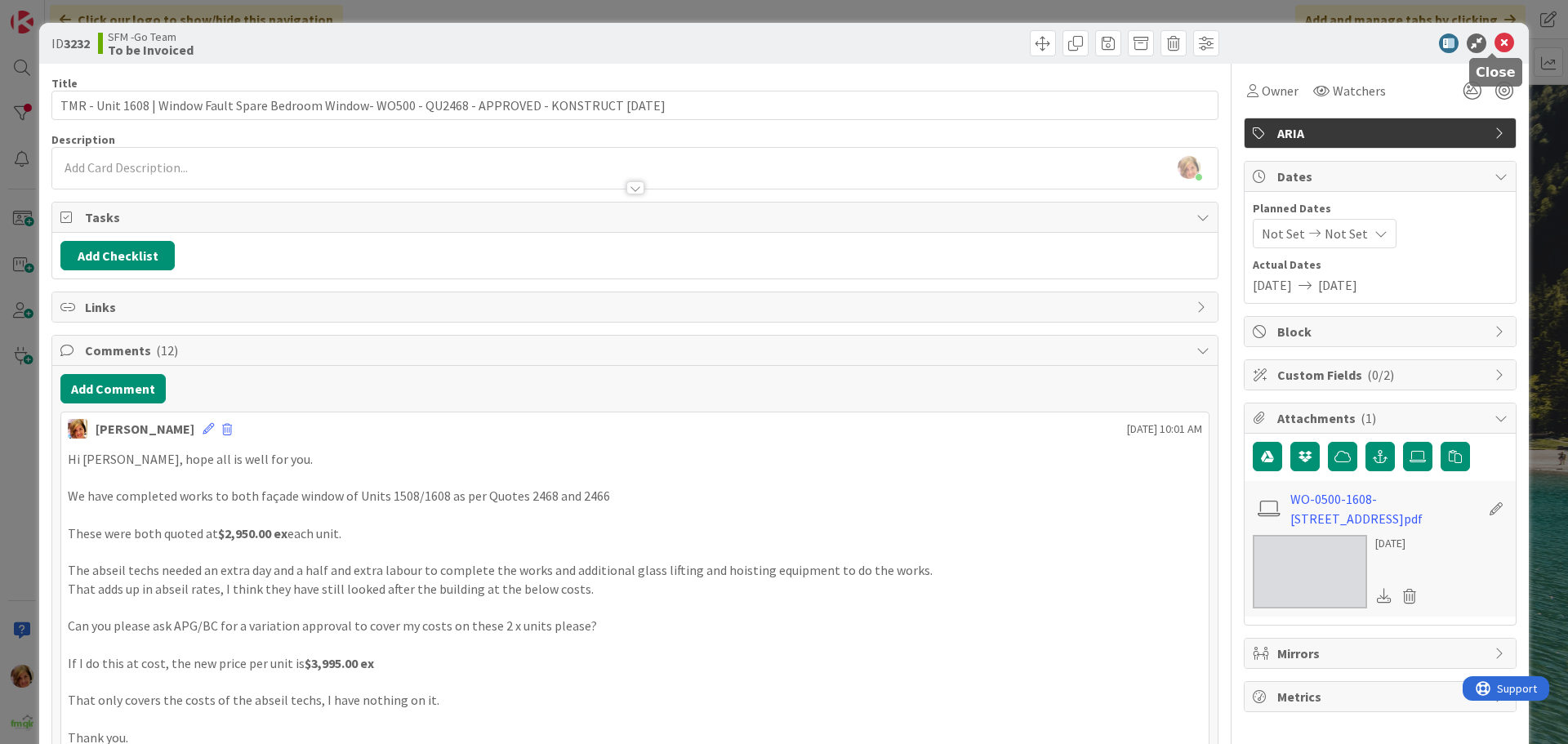
click at [1495, 39] on icon at bounding box center [1504, 43] width 19 height 19
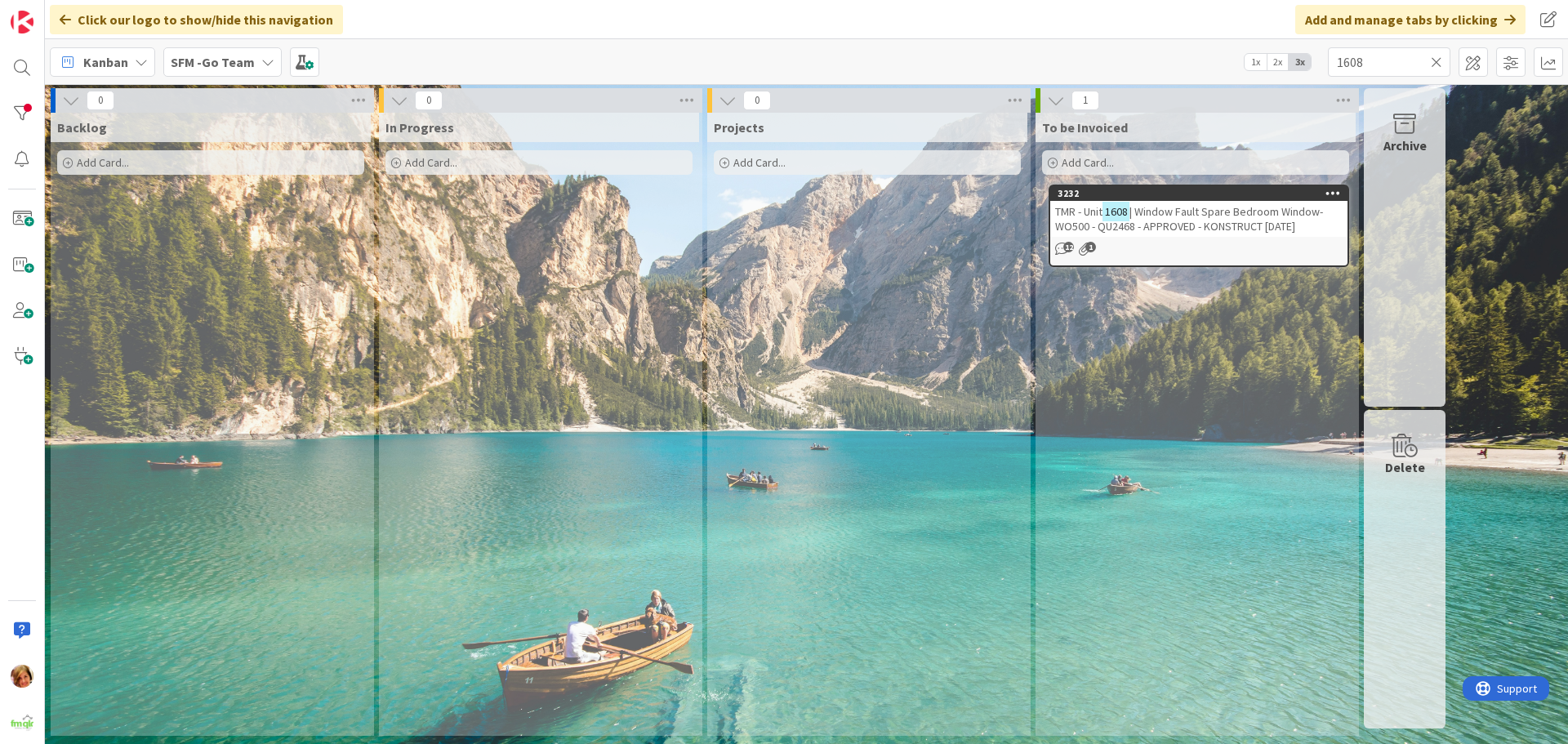
click at [1435, 61] on icon at bounding box center [1437, 61] width 12 height 14
click at [1435, 61] on input "text" at bounding box center [1390, 61] width 123 height 29
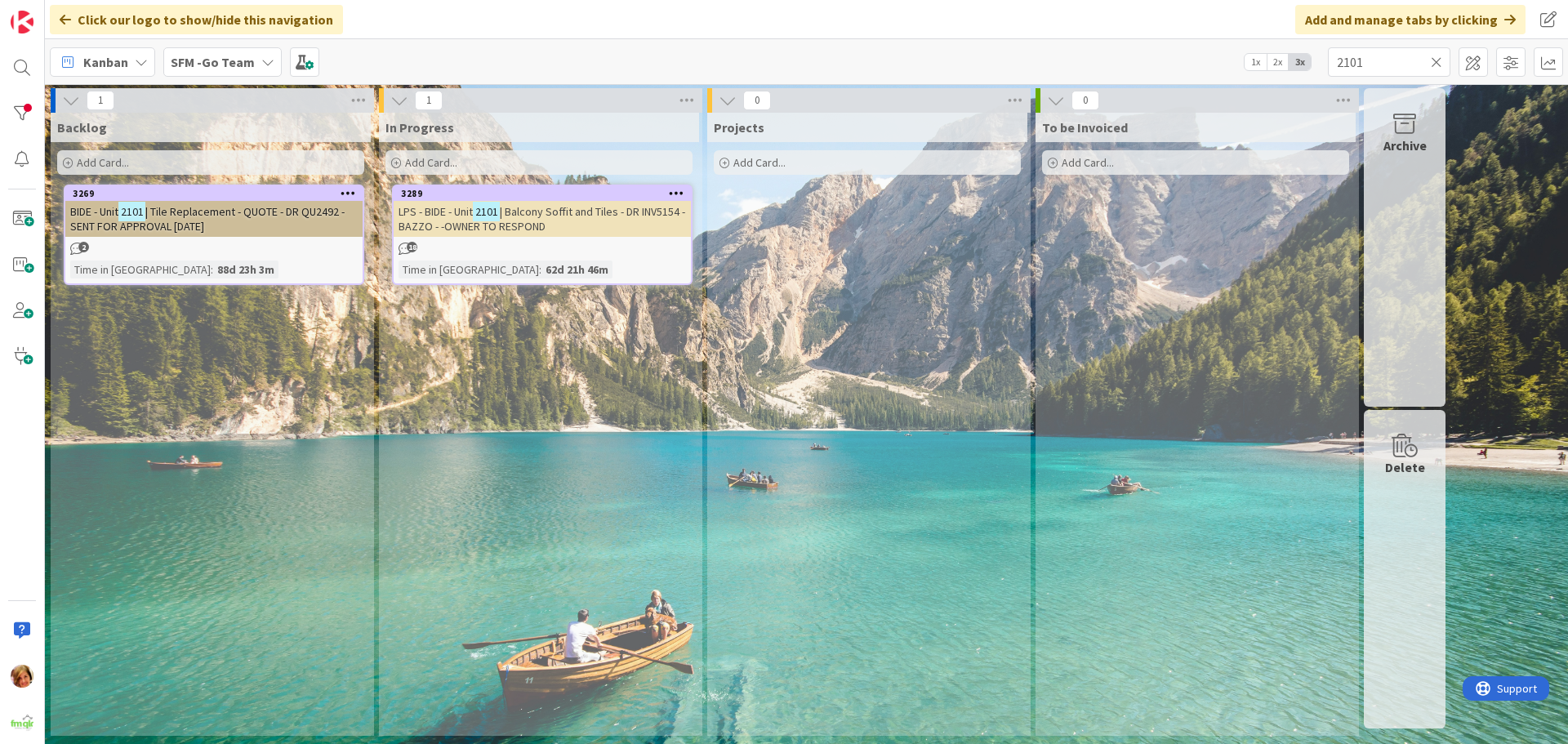
click at [552, 213] on span "| Balcony Soffit and Tiles - DR INV5154 - BAZZO - -OWNER TO RESPOND" at bounding box center [541, 219] width 287 height 29
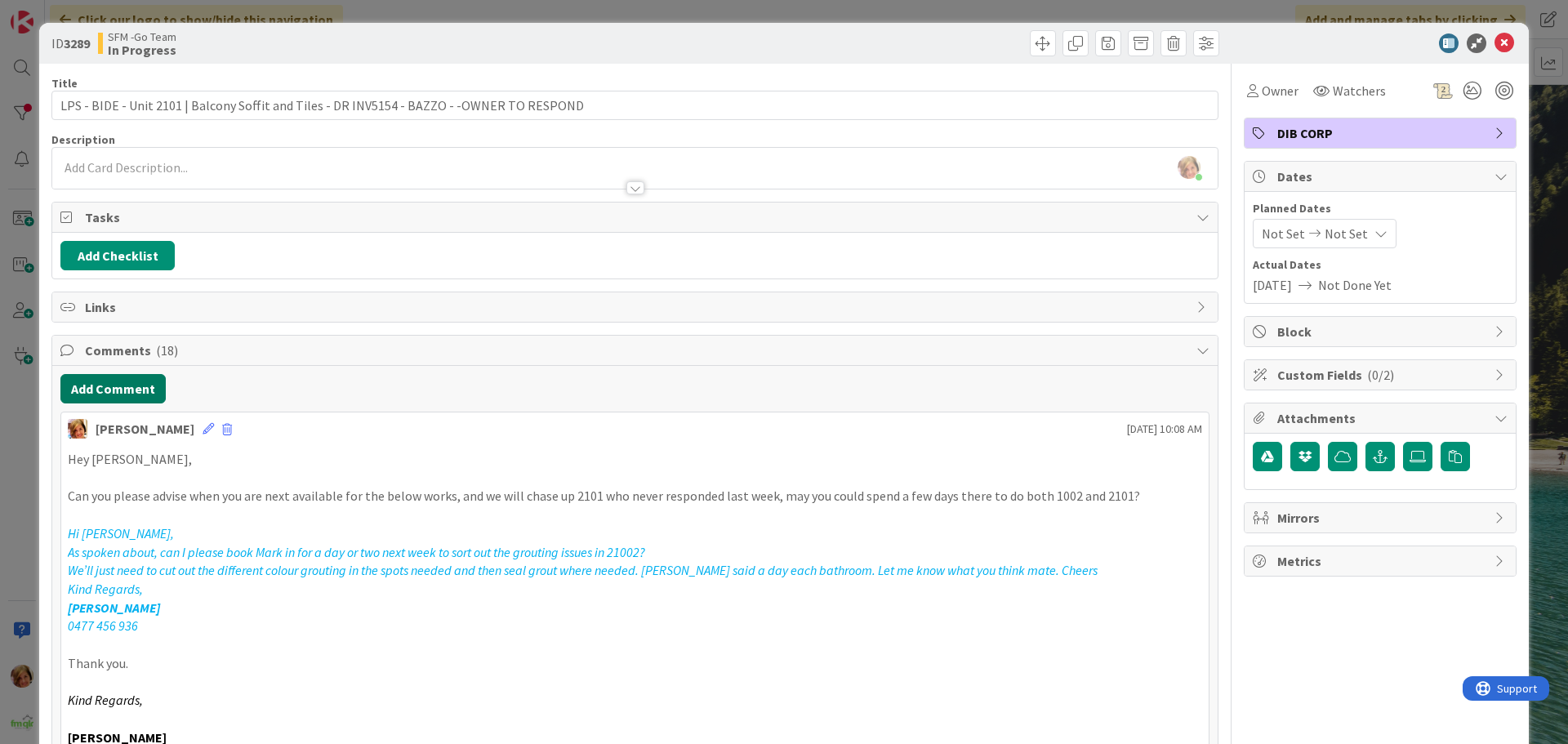
click at [119, 397] on button "Add Comment" at bounding box center [113, 388] width 105 height 29
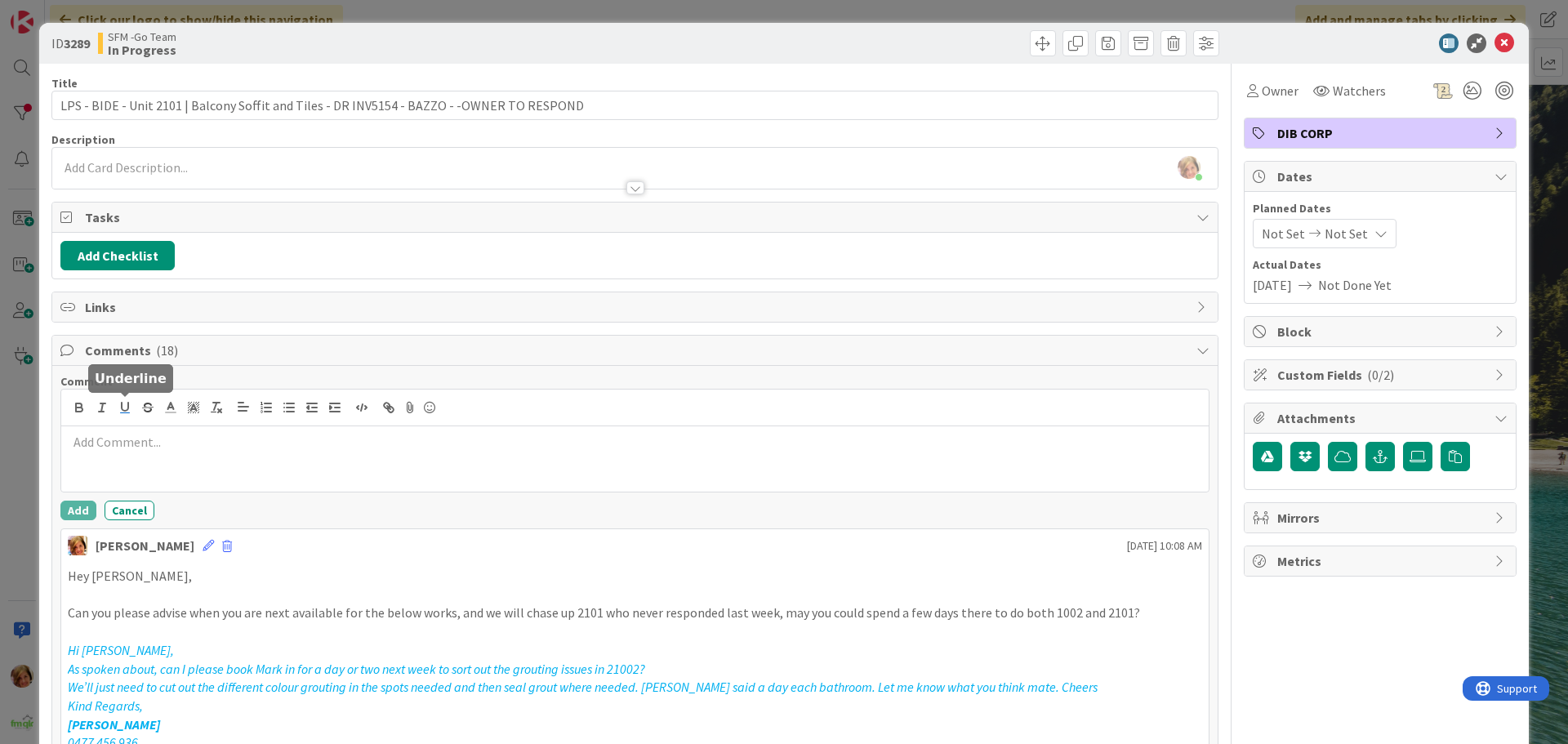
click at [129, 416] on button "button" at bounding box center [124, 407] width 23 height 19
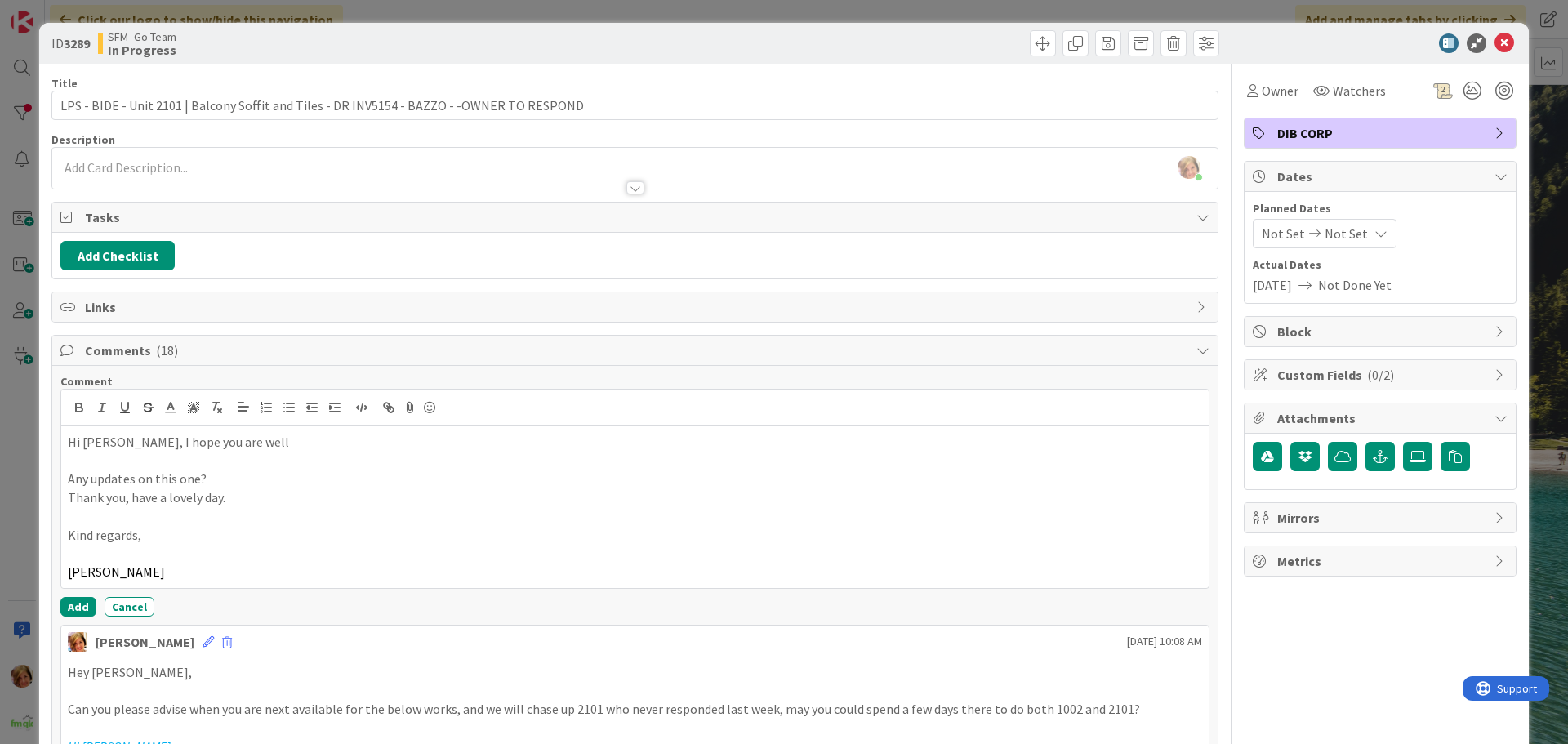
drag, startPoint x: 518, startPoint y: 52, endPoint x: 881, endPoint y: 75, distance: 363.7
click at [518, 52] on div "SFM -Go Team In Progress" at bounding box center [365, 43] width 533 height 26
click at [1495, 43] on icon at bounding box center [1504, 43] width 19 height 19
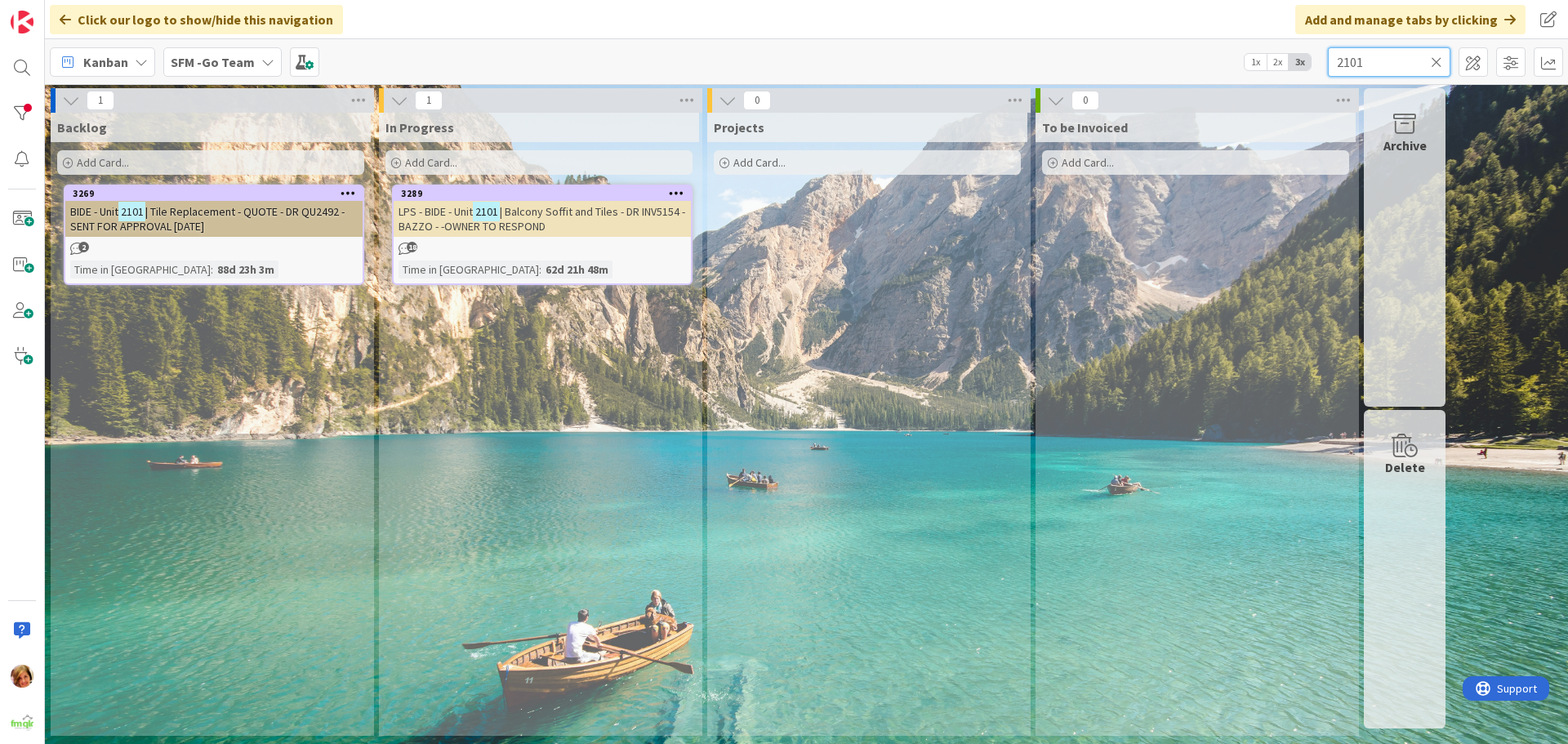
click at [1367, 62] on input "2101" at bounding box center [1390, 61] width 123 height 29
type input "2"
type input "banyo"
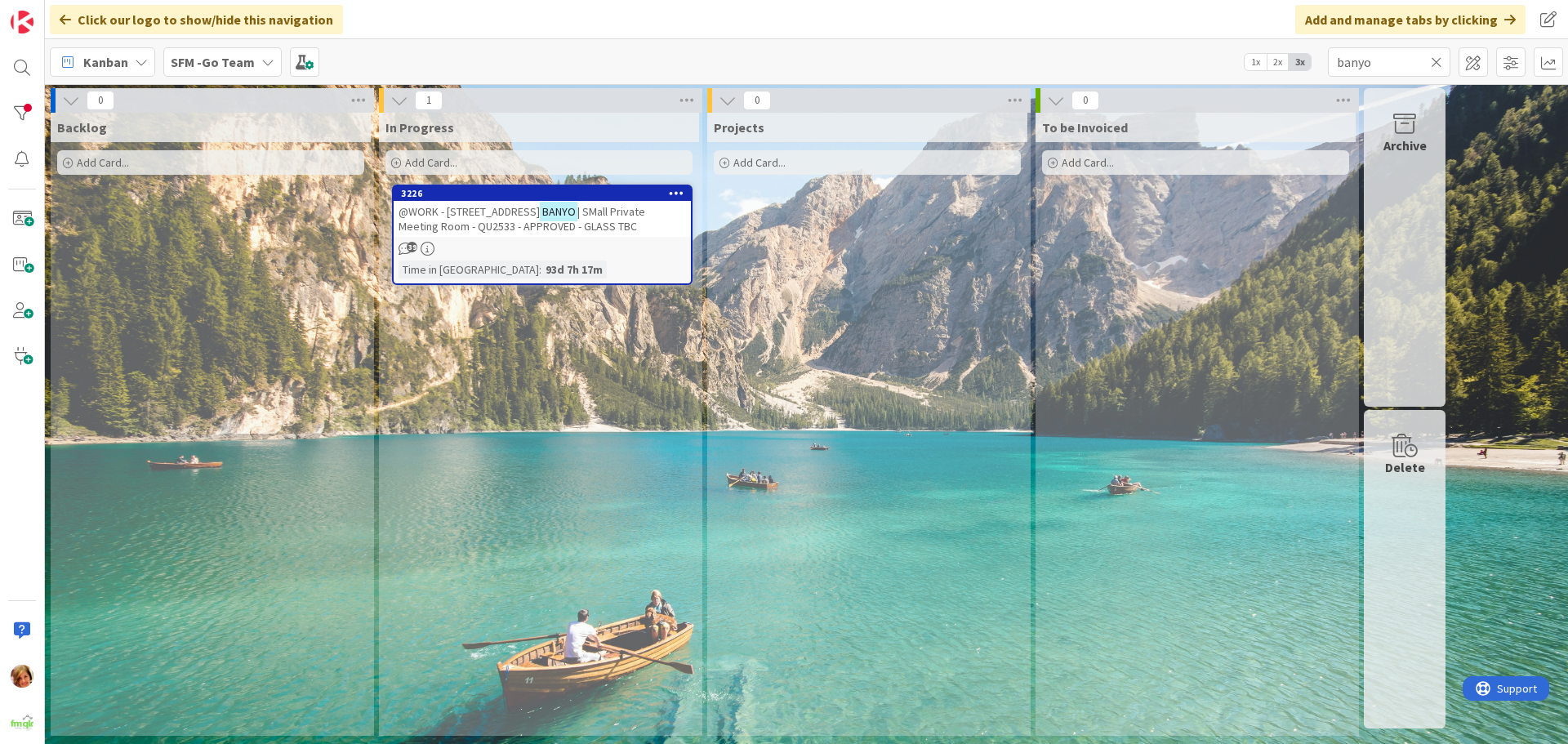
click at [495, 220] on span "| SMall Private Meeting Room - QU2533 - APPROVED - GLASS TBC" at bounding box center [521, 219] width 246 height 29
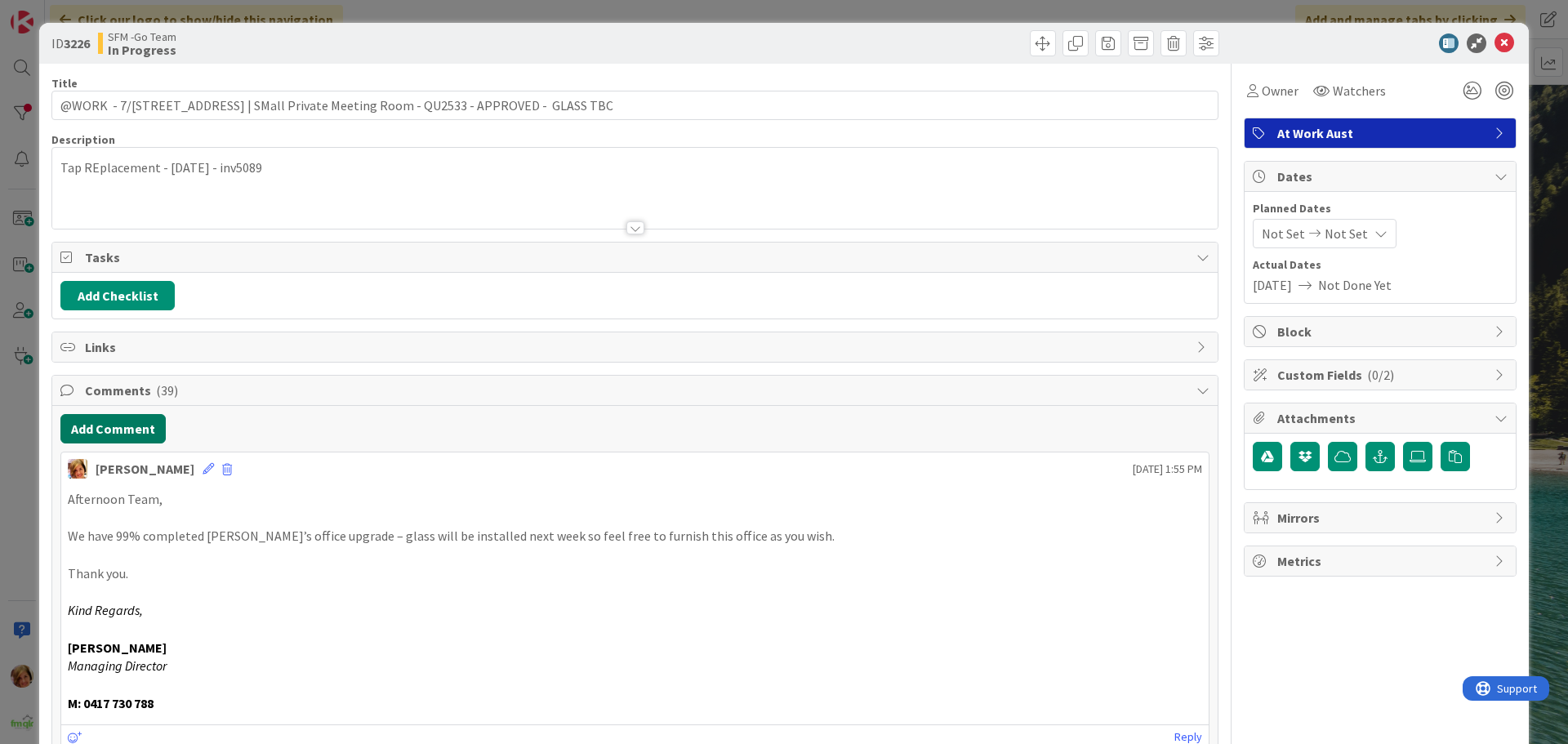
click at [119, 429] on button "Add Comment" at bounding box center [113, 429] width 105 height 29
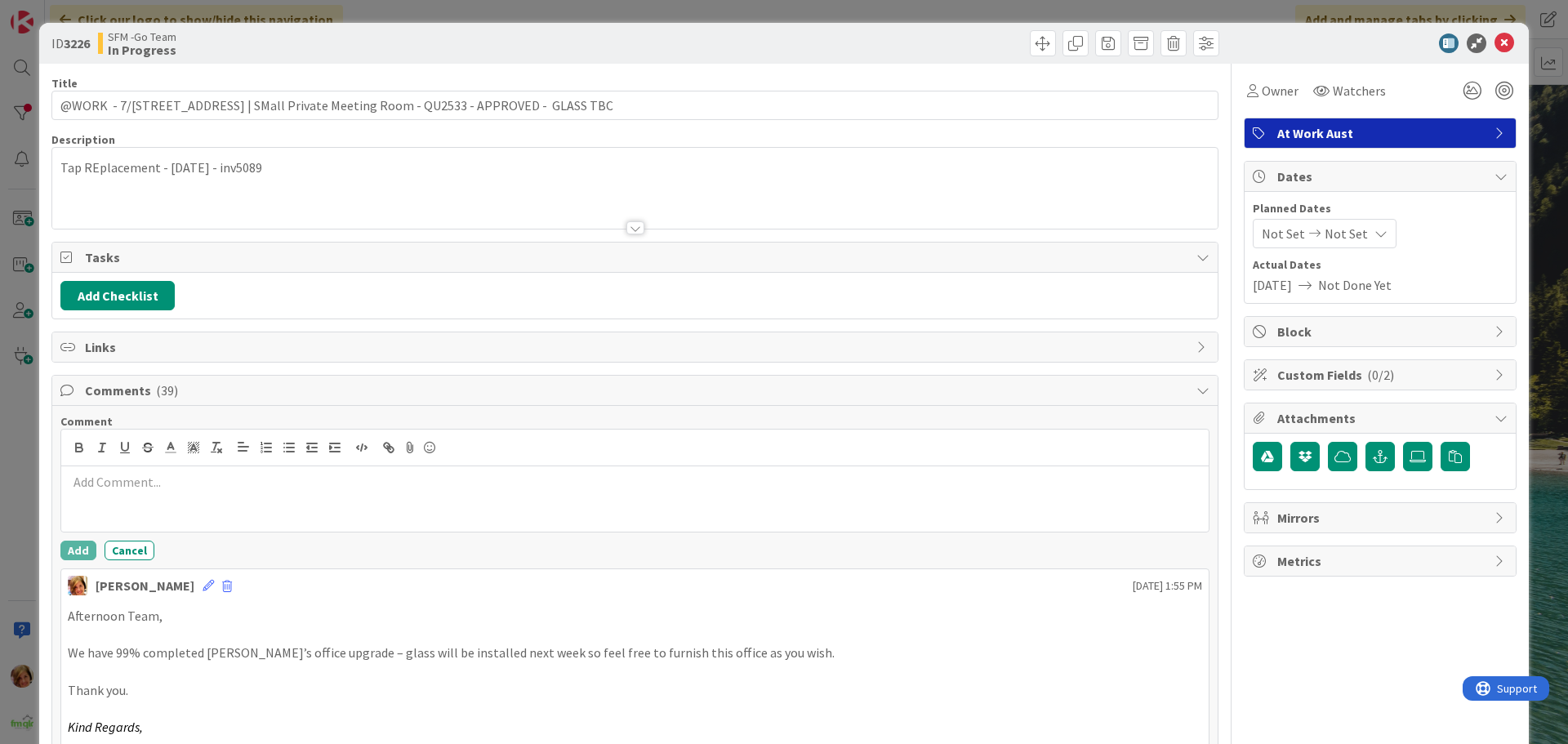
click at [136, 486] on p at bounding box center [635, 482] width 1134 height 18
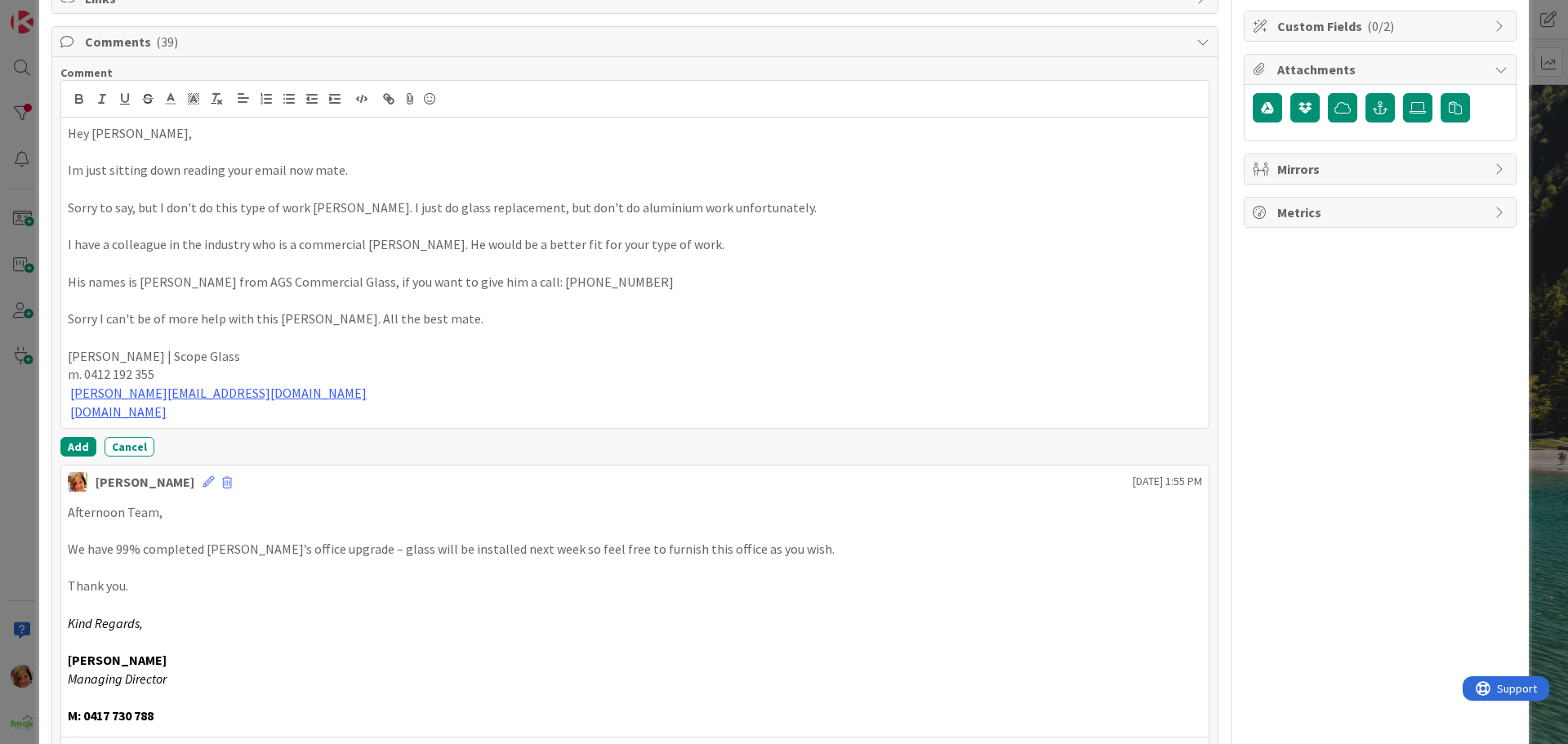
scroll to position [351, 0]
click at [64, 436] on button "Add" at bounding box center [78, 444] width 36 height 19
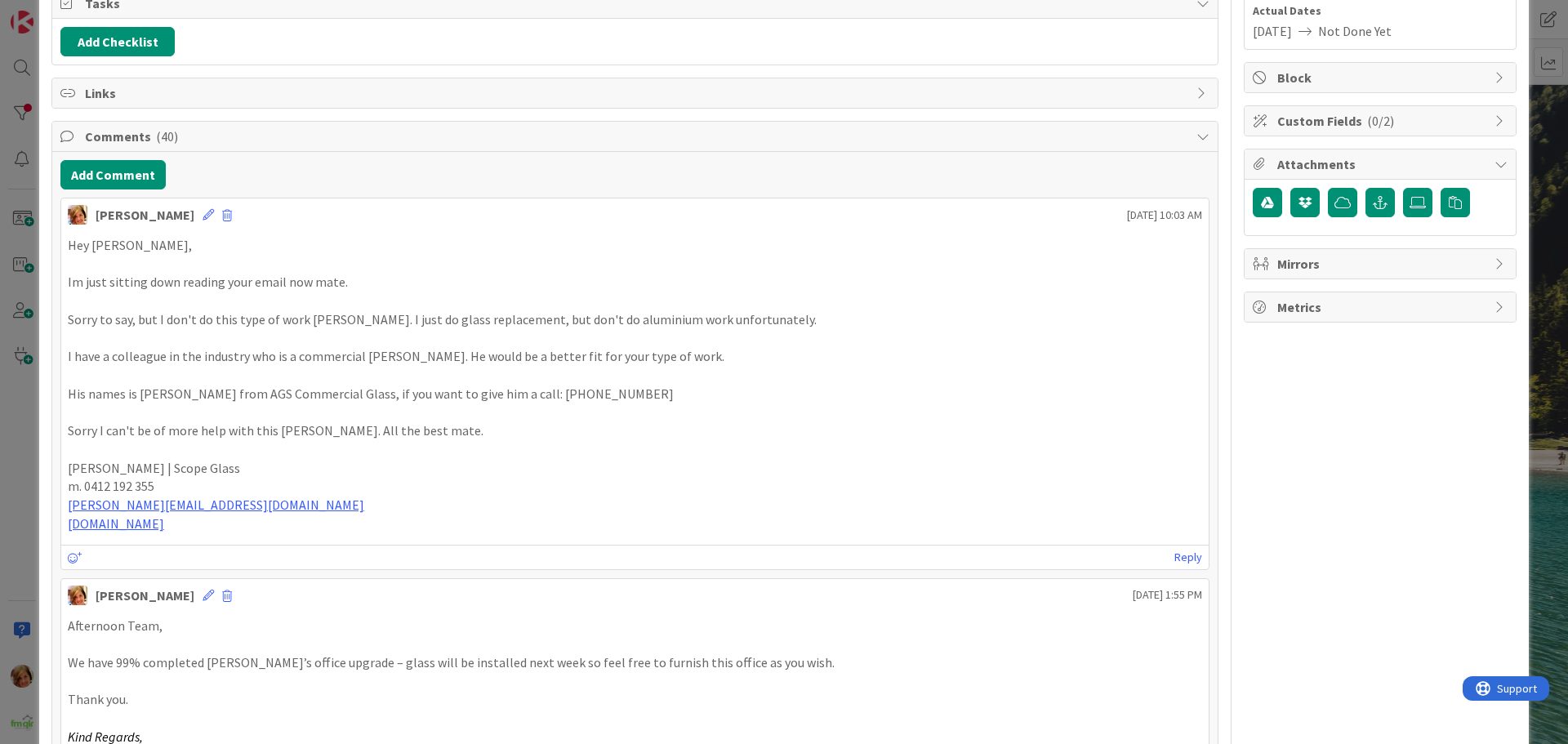
scroll to position [24, 0]
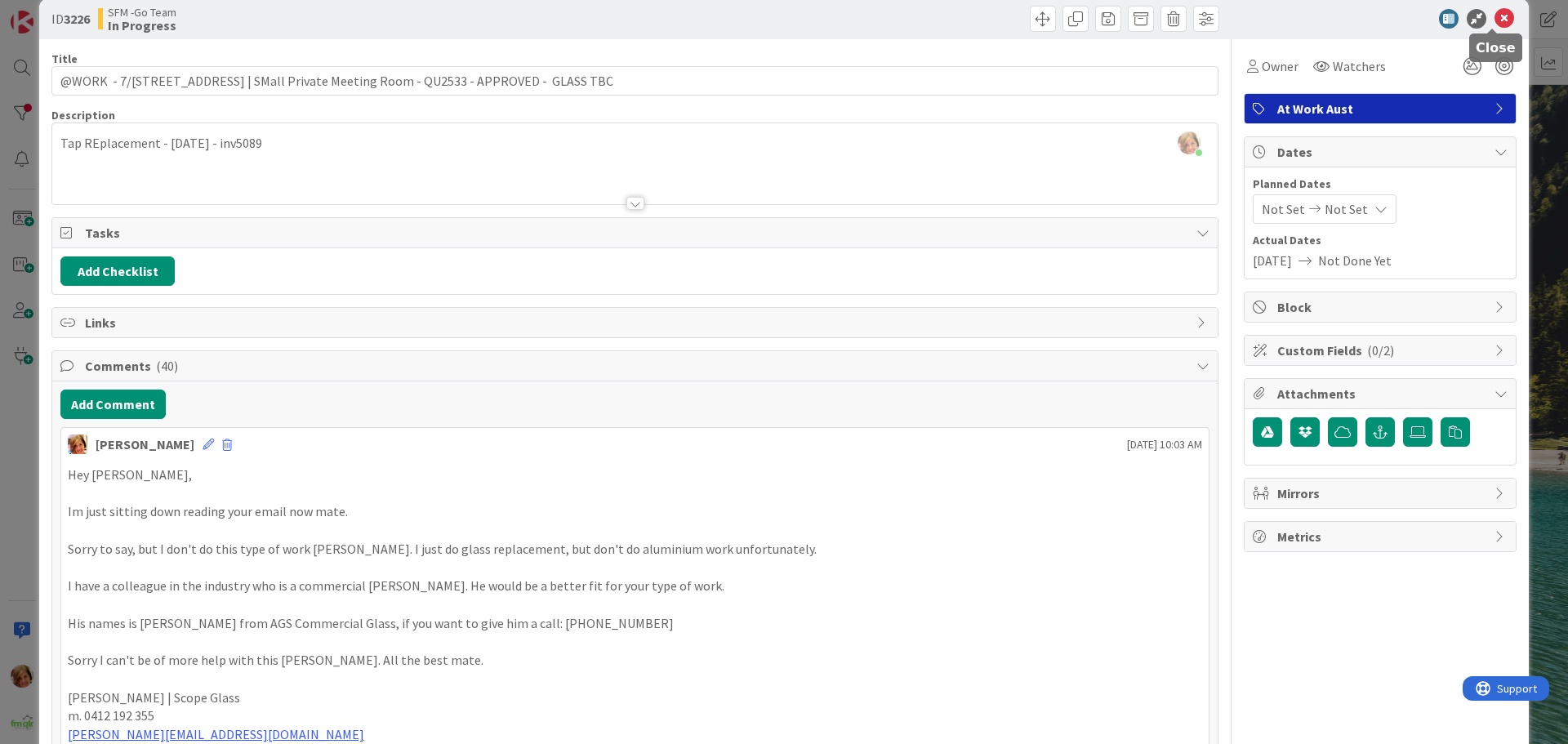
click at [1495, 14] on icon at bounding box center [1504, 18] width 19 height 19
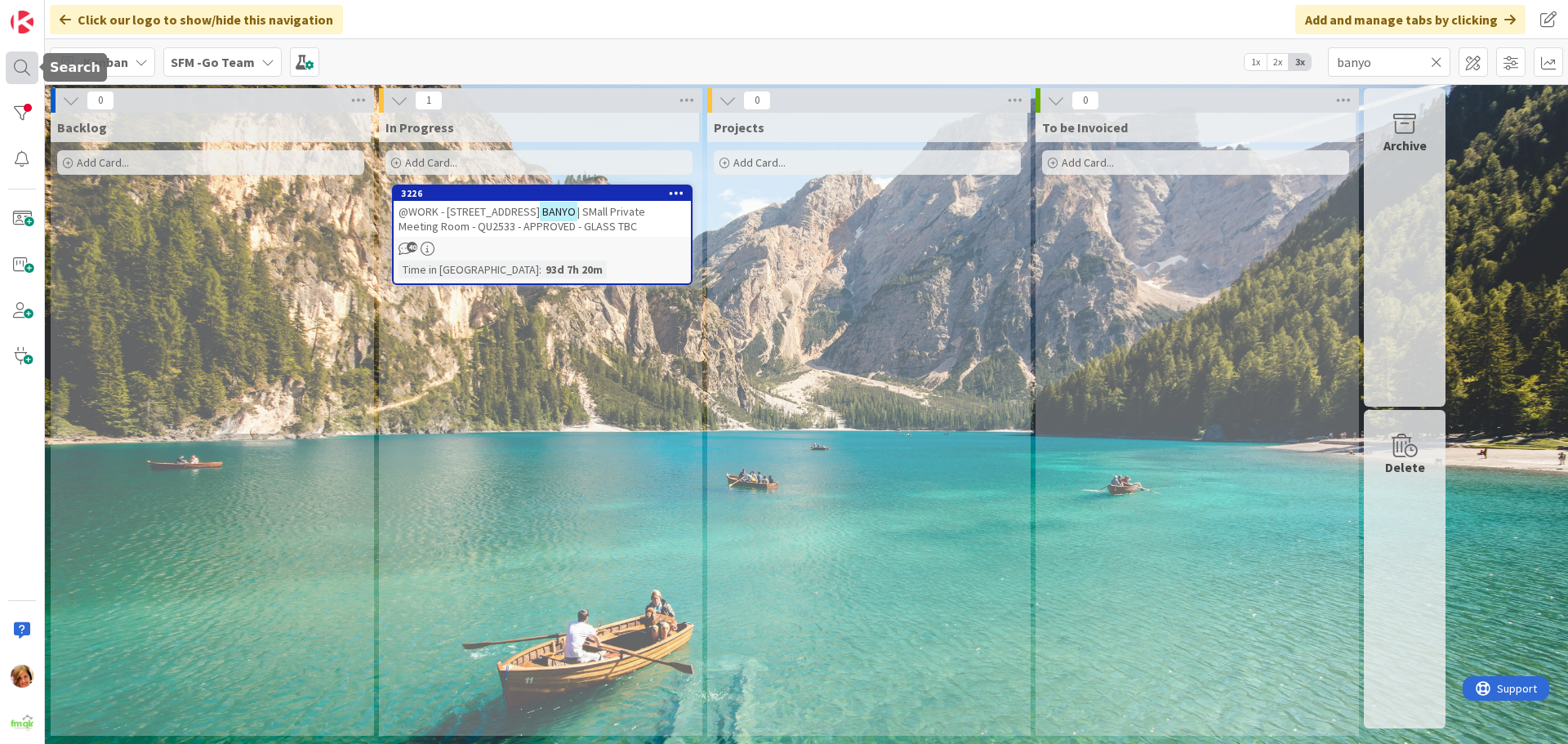
click at [21, 66] on div at bounding box center [22, 67] width 33 height 33
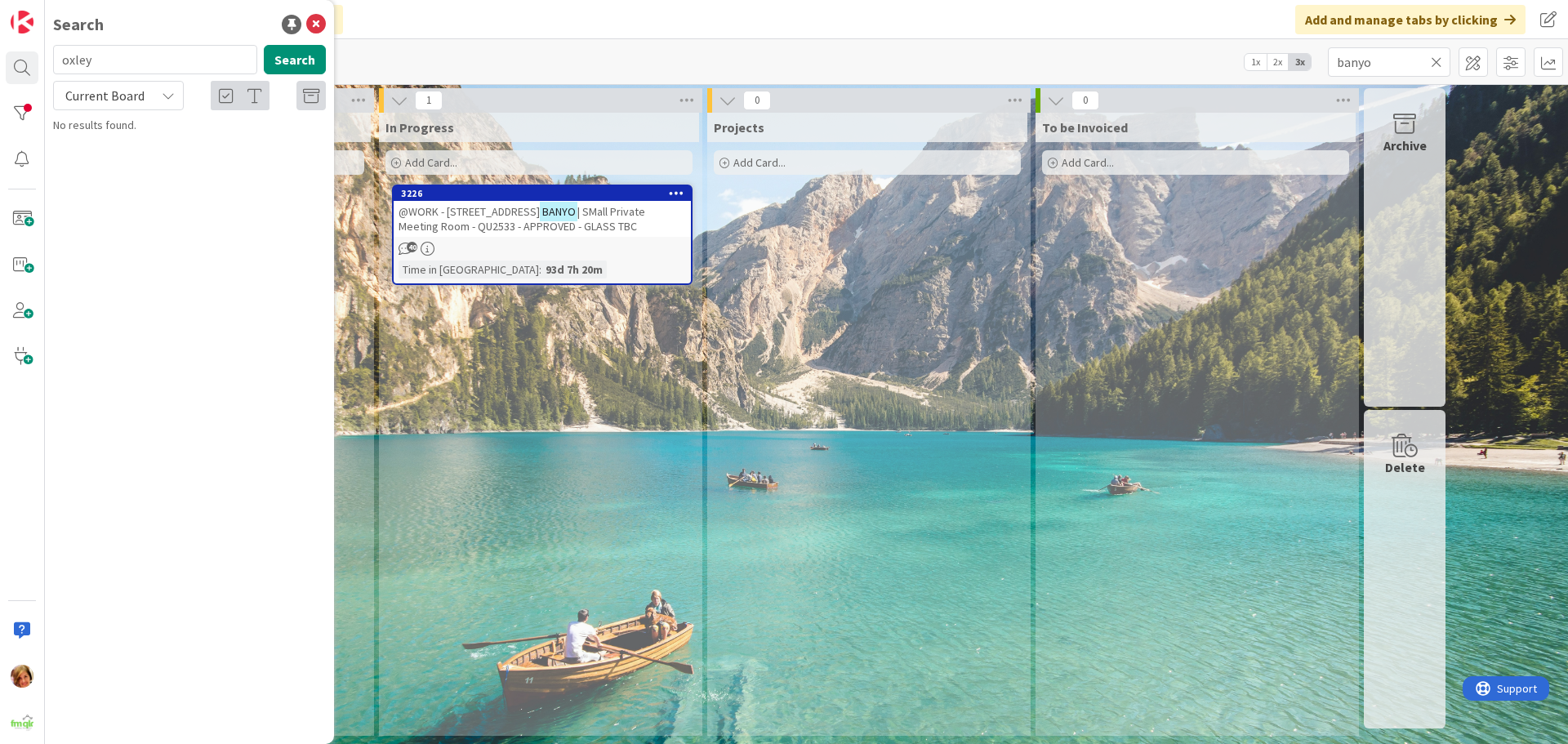
type input "oxley"
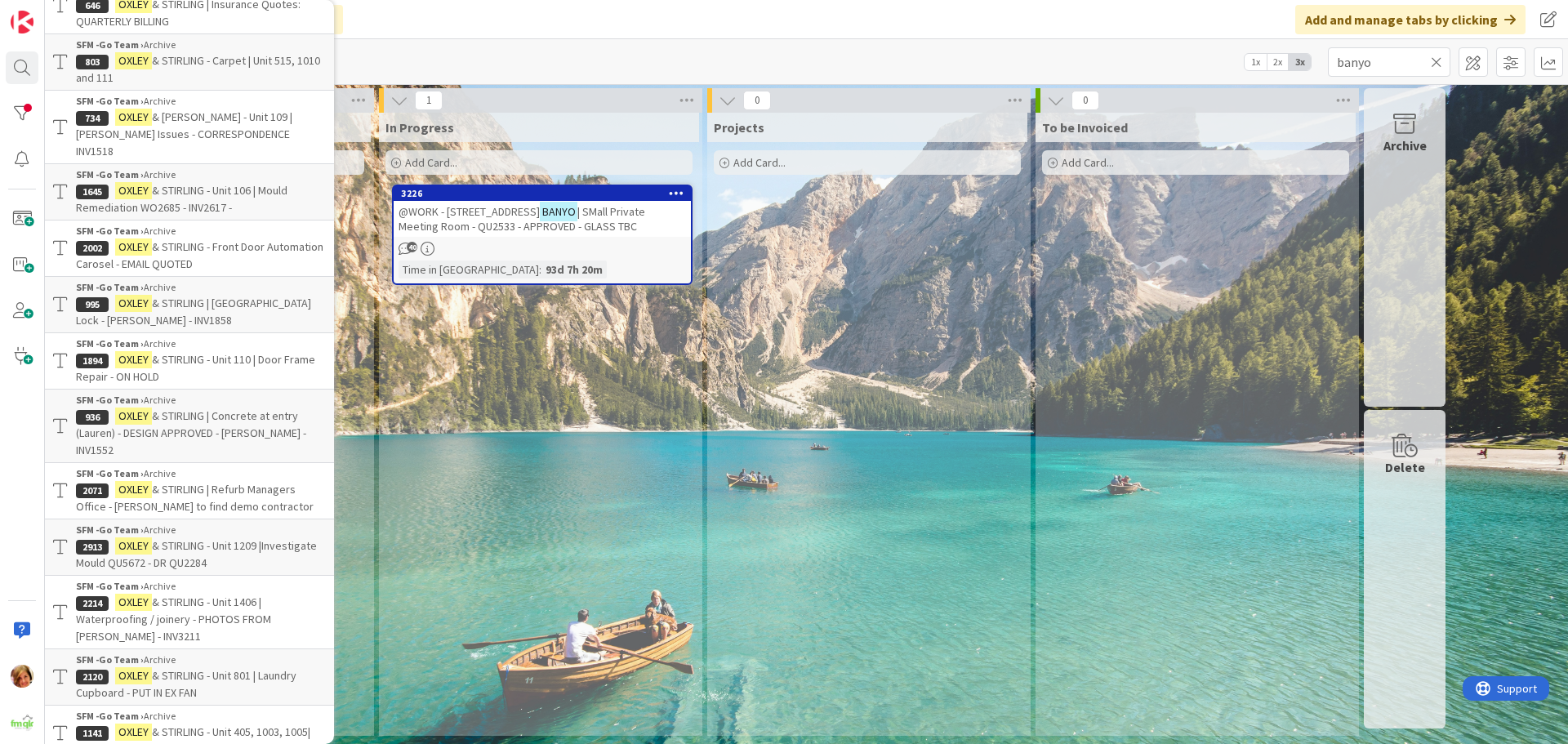
scroll to position [327, 0]
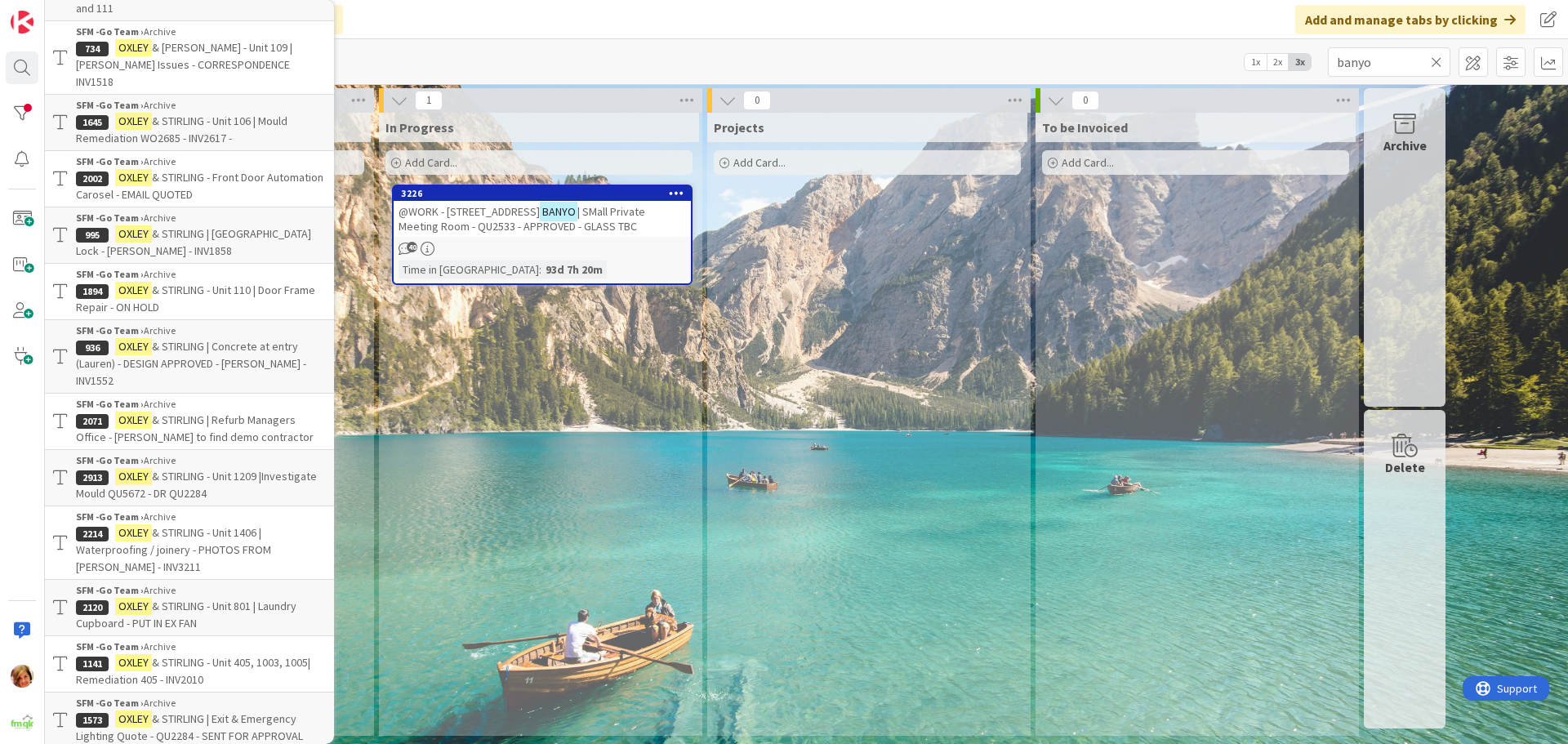
click at [224, 346] on span "& STIRLING | Concrete at entry (Lauren) - DESIGN APPROVED - [PERSON_NAME] - INV…" at bounding box center [191, 363] width 230 height 49
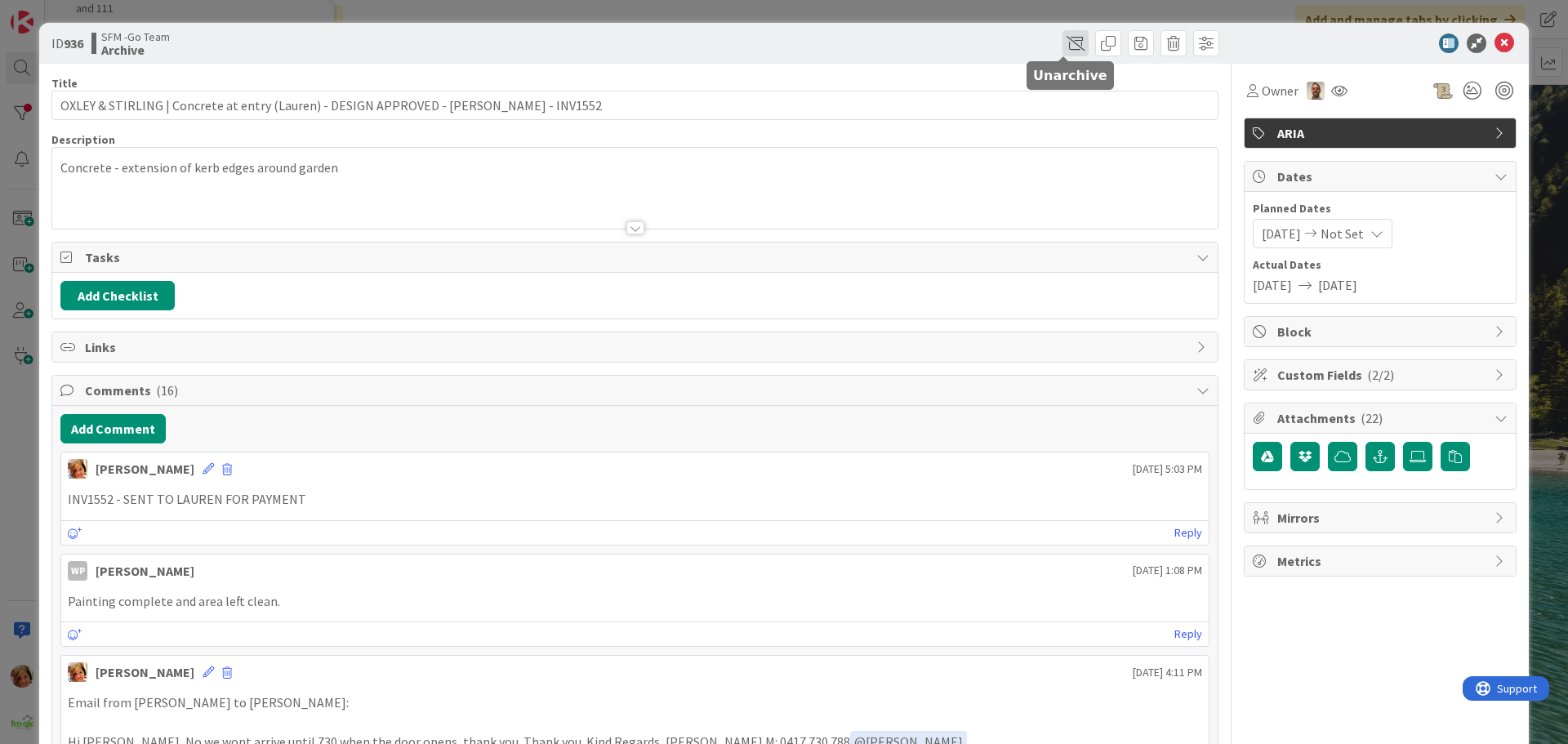
click at [1063, 43] on span at bounding box center [1075, 43] width 26 height 26
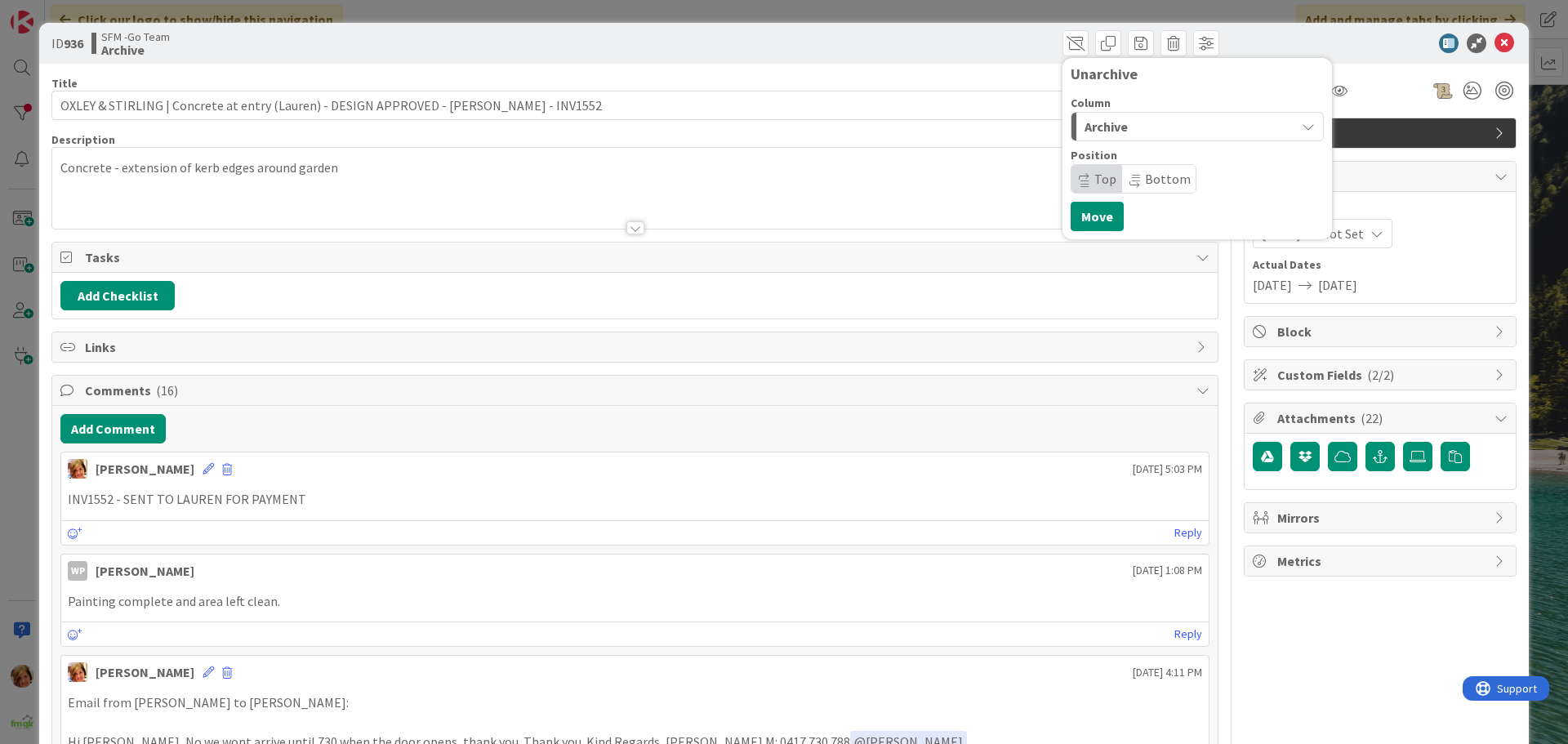
click at [1142, 127] on div "Archive" at bounding box center [1187, 126] width 214 height 26
click at [1134, 193] on span "In Progress" at bounding box center [1139, 192] width 59 height 19
click at [1085, 211] on button "Move" at bounding box center [1097, 216] width 53 height 29
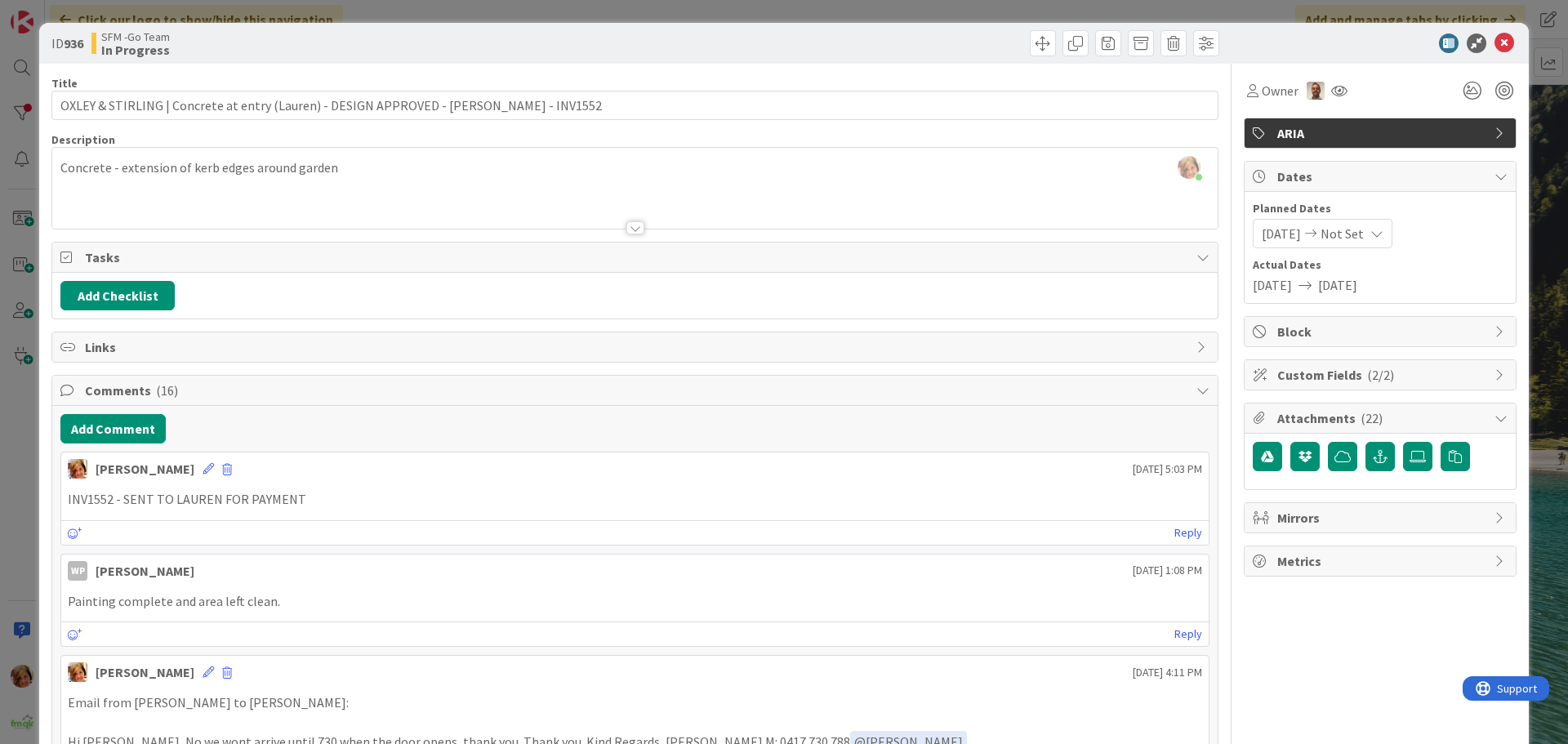
click at [347, 167] on div "[PERSON_NAME] just joined Concrete - extension of kerb edges around garden" at bounding box center [635, 188] width 1165 height 81
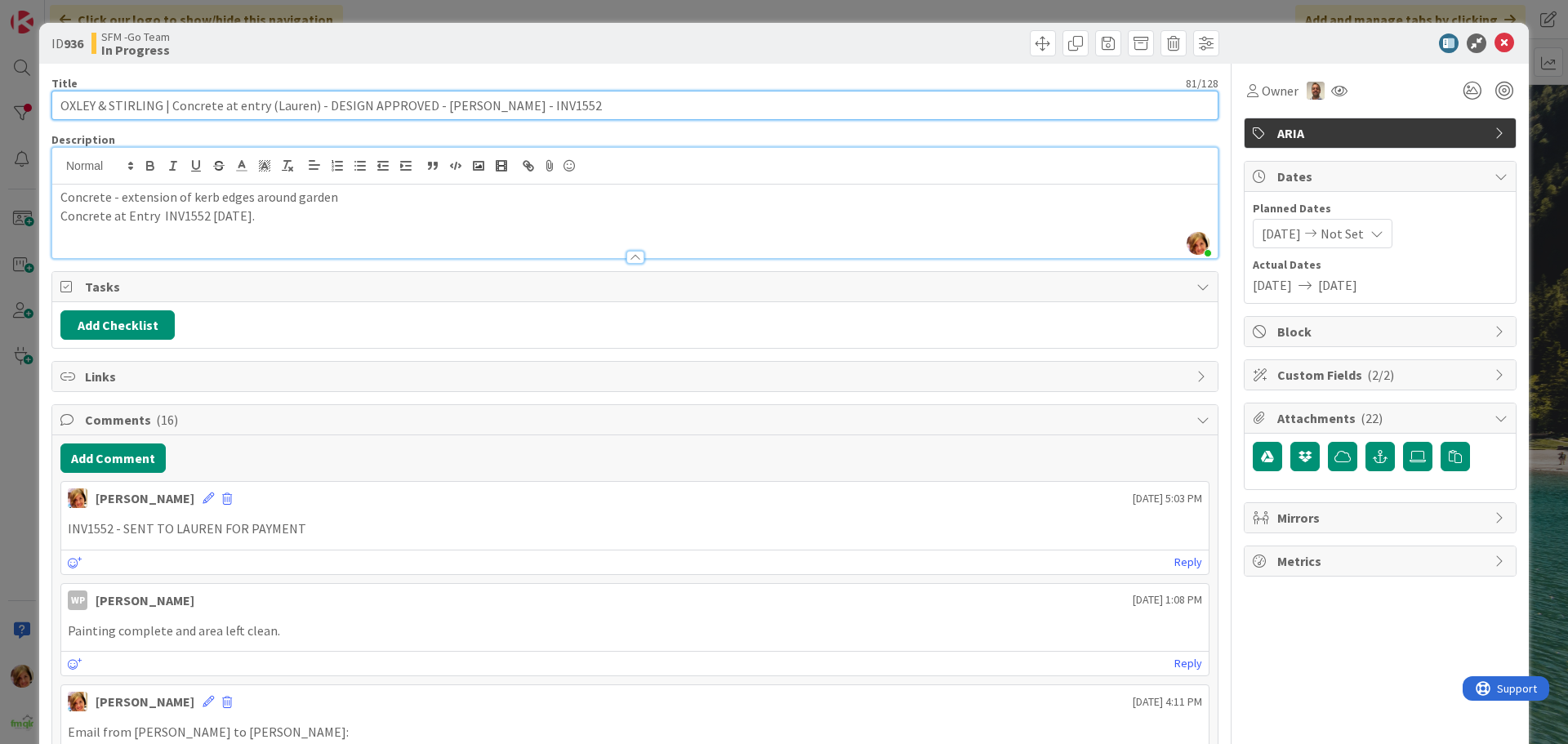
drag, startPoint x: 535, startPoint y: 103, endPoint x: 167, endPoint y: 106, distance: 368.0
click at [167, 106] on input "OXLEY & STIRLING | Concrete at entry (Lauren) - DESIGN APPROVED - [PERSON_NAME]…" at bounding box center [635, 105] width 1167 height 29
type input "OXLEY & STIRLING | Ext. Tiles at Entry QU3341"
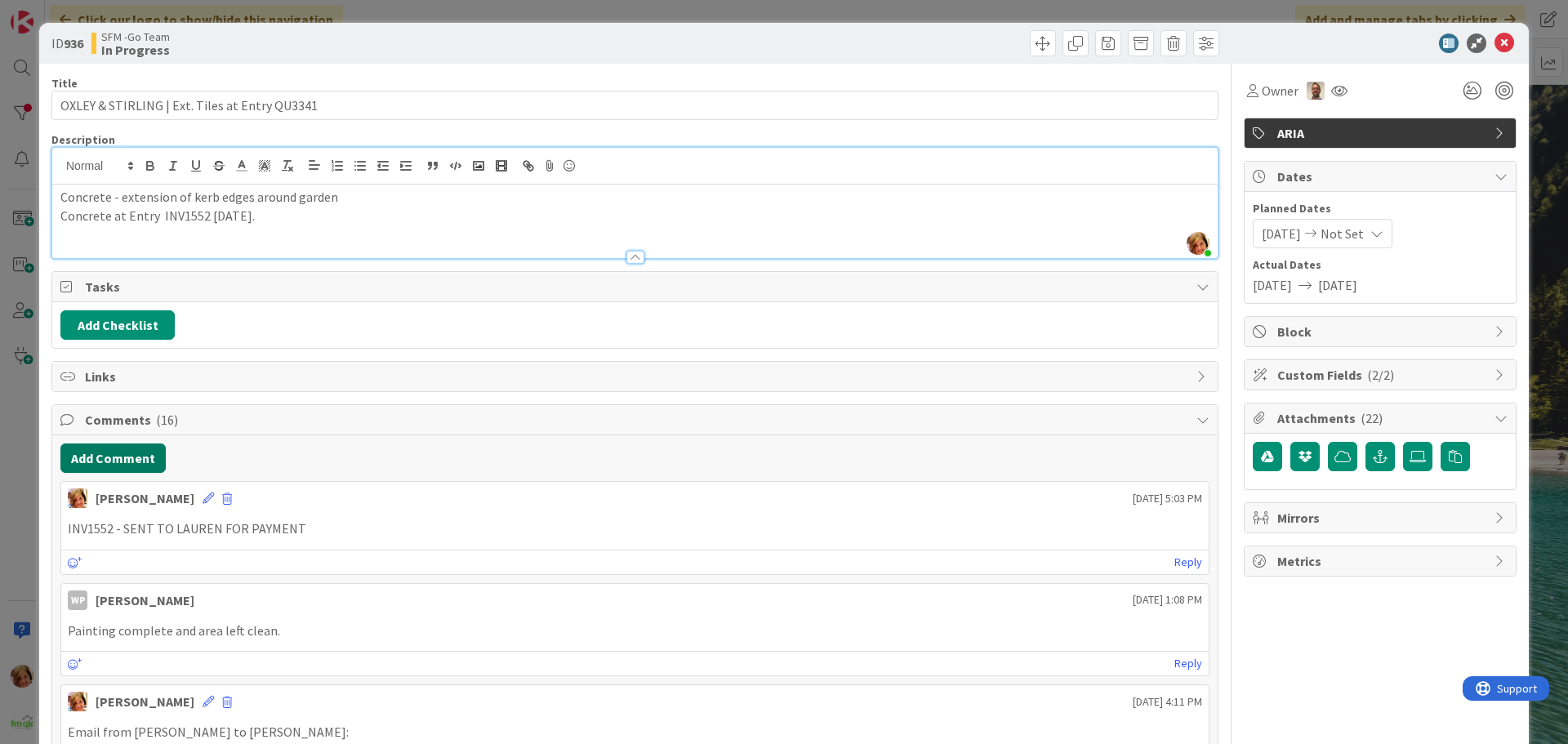
click at [133, 462] on button "Add Comment" at bounding box center [113, 458] width 105 height 29
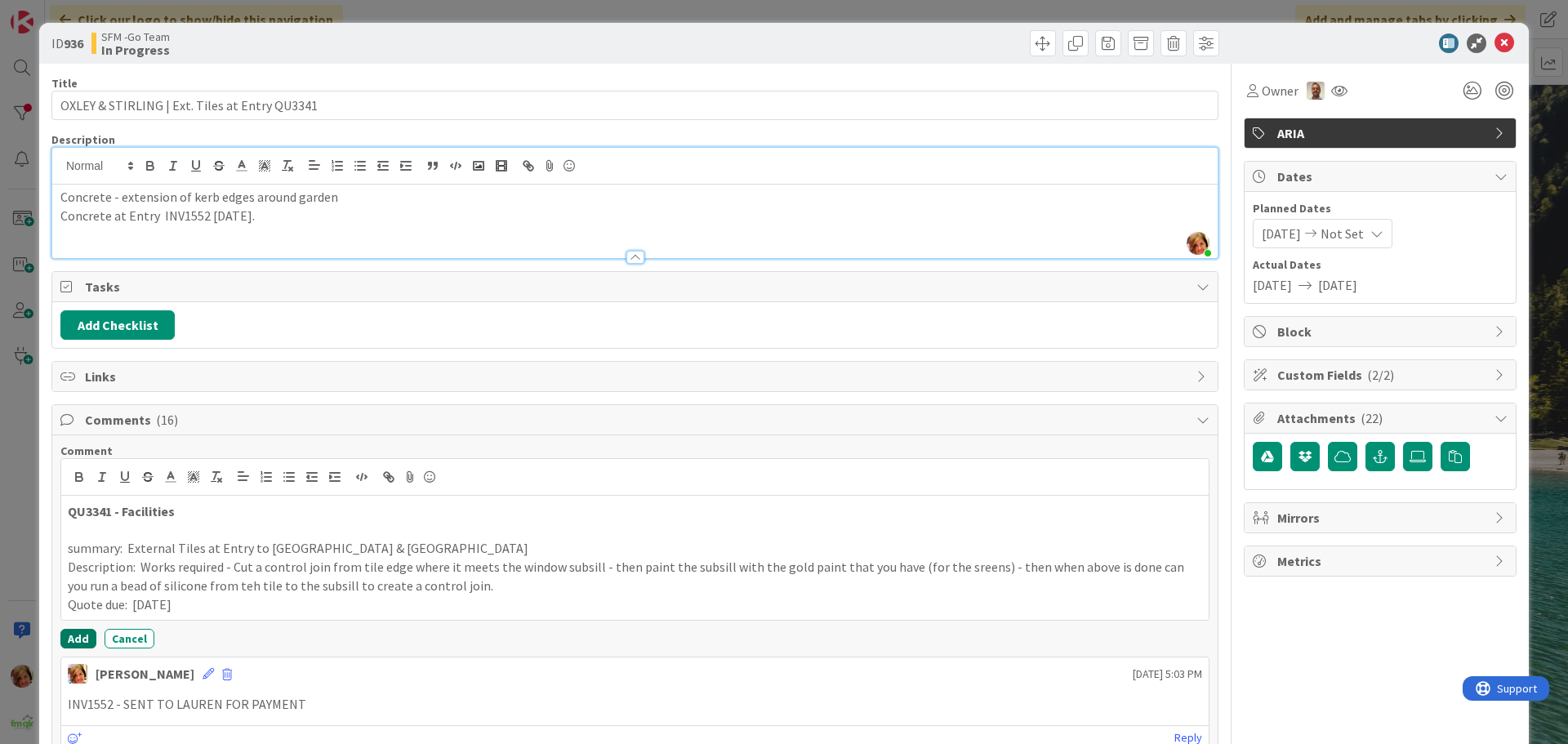
click at [82, 634] on button "Add" at bounding box center [78, 638] width 36 height 19
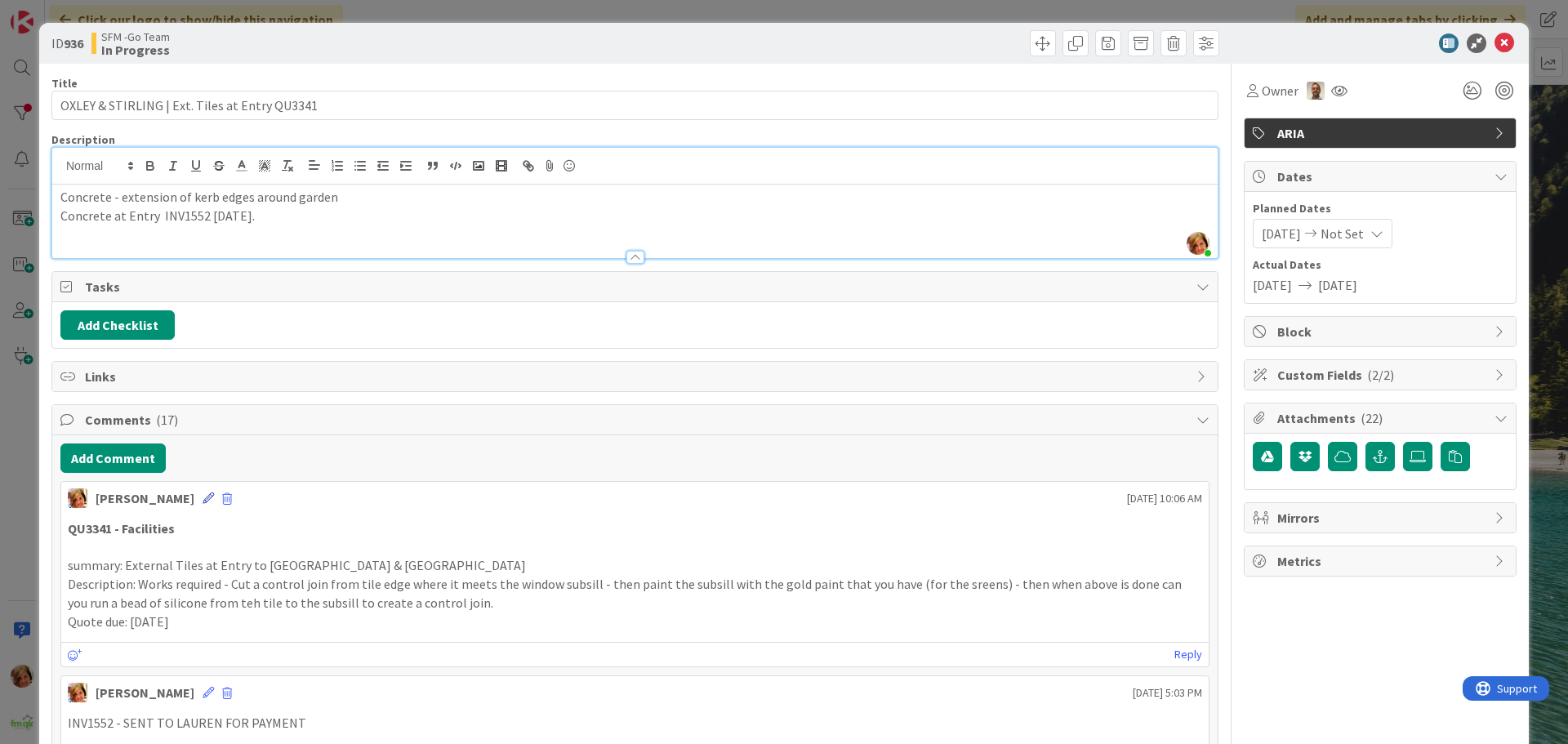
click at [203, 498] on icon at bounding box center [209, 499] width 12 height 12
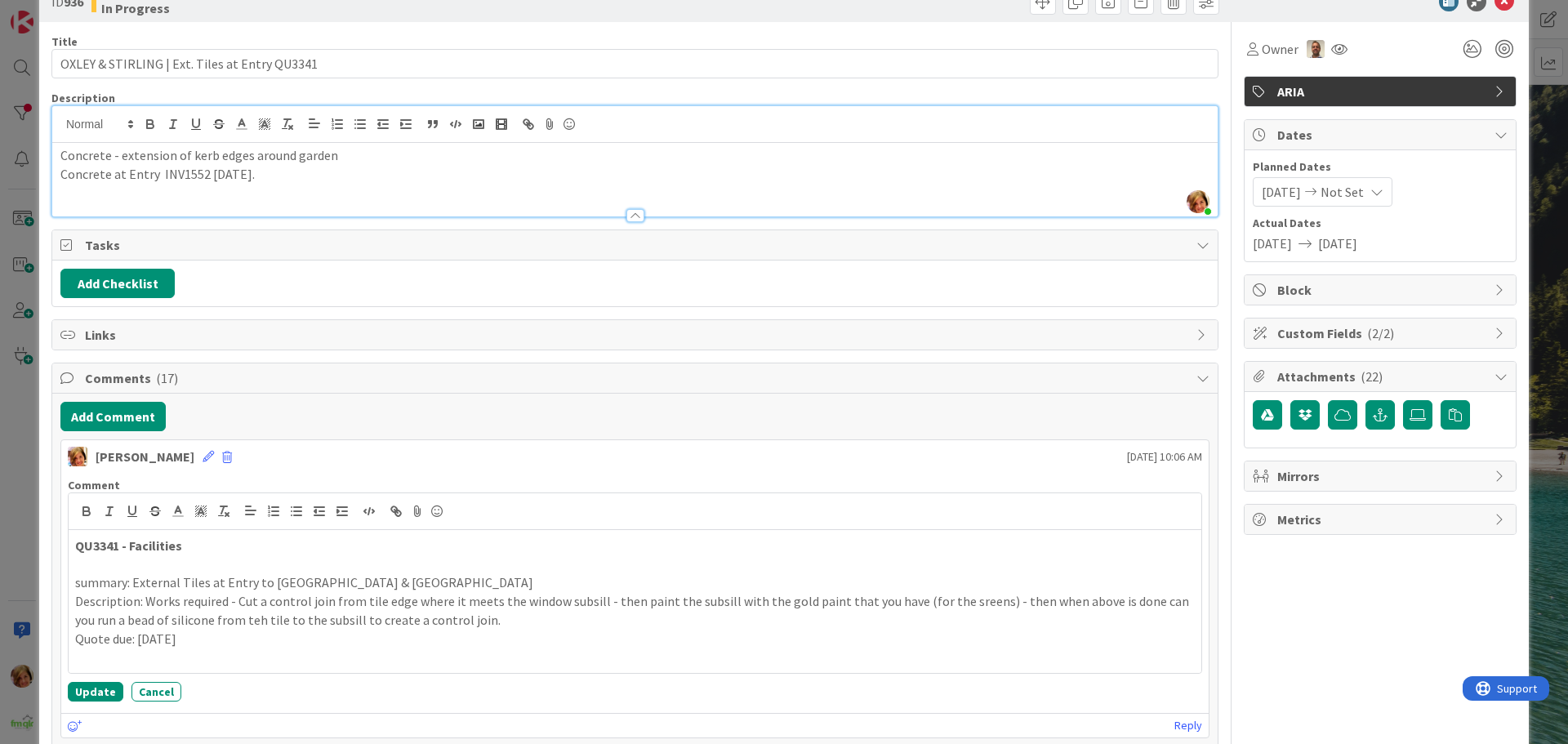
scroll to position [82, 0]
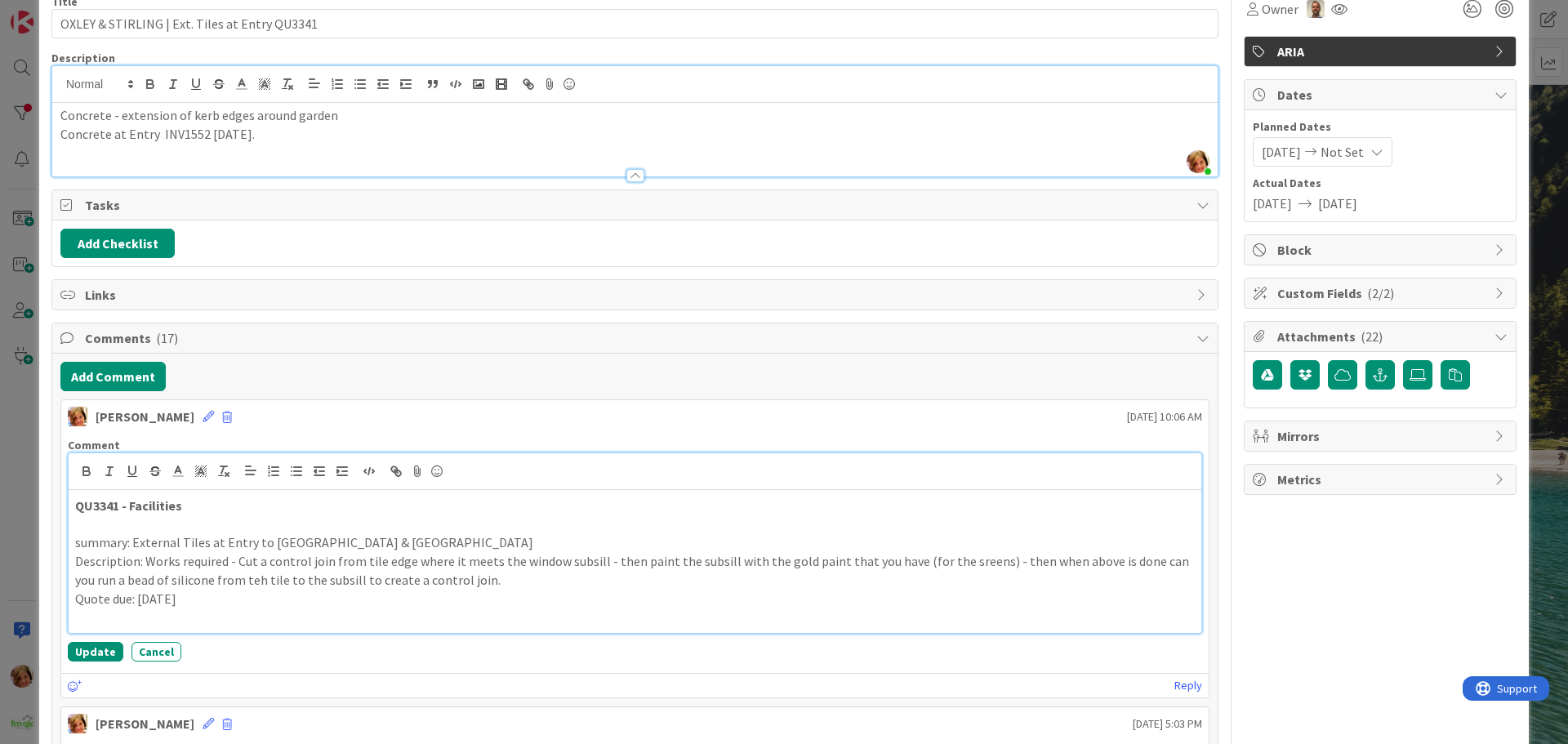
click at [206, 596] on p "Quote due: [DATE]" at bounding box center [635, 599] width 1120 height 18
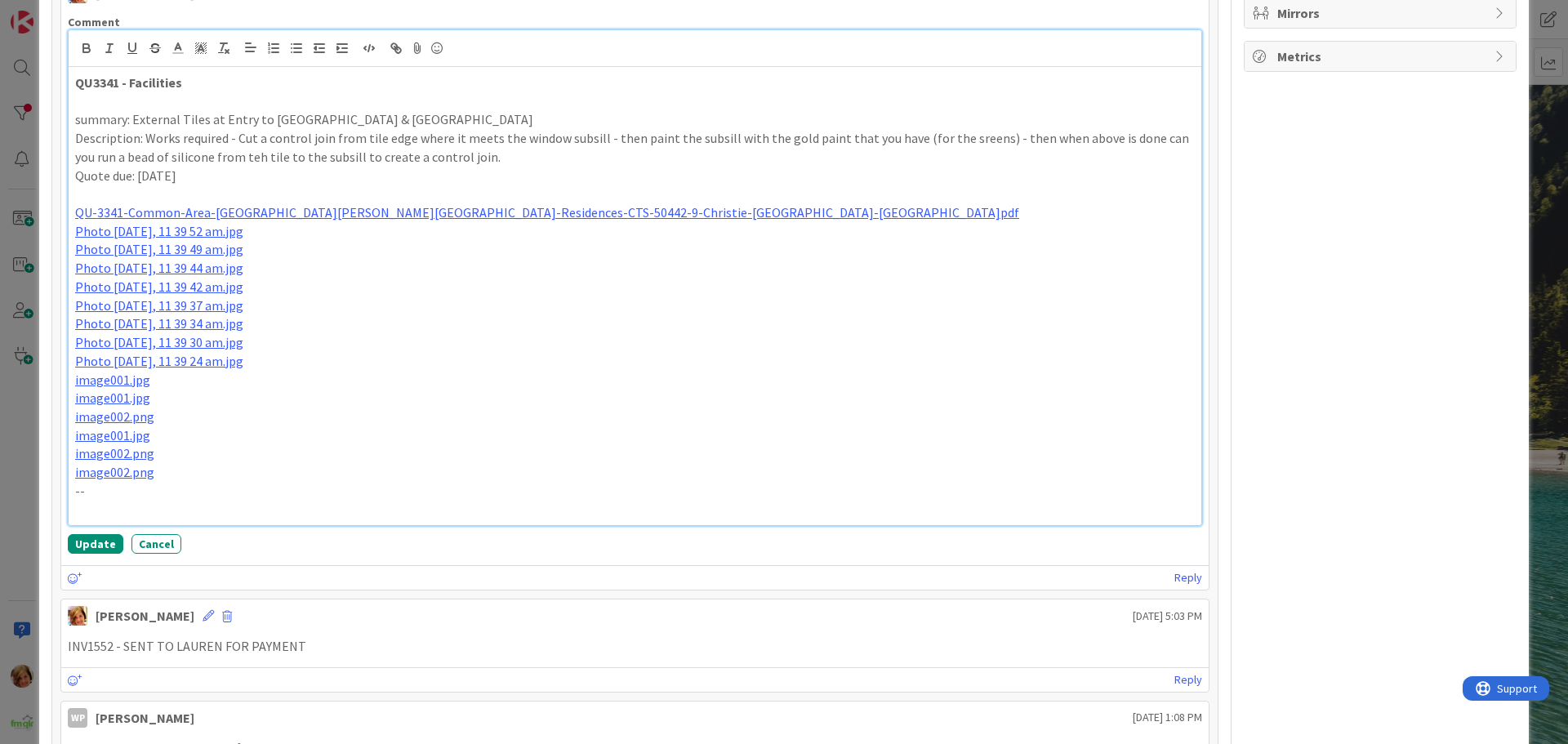
scroll to position [14, 0]
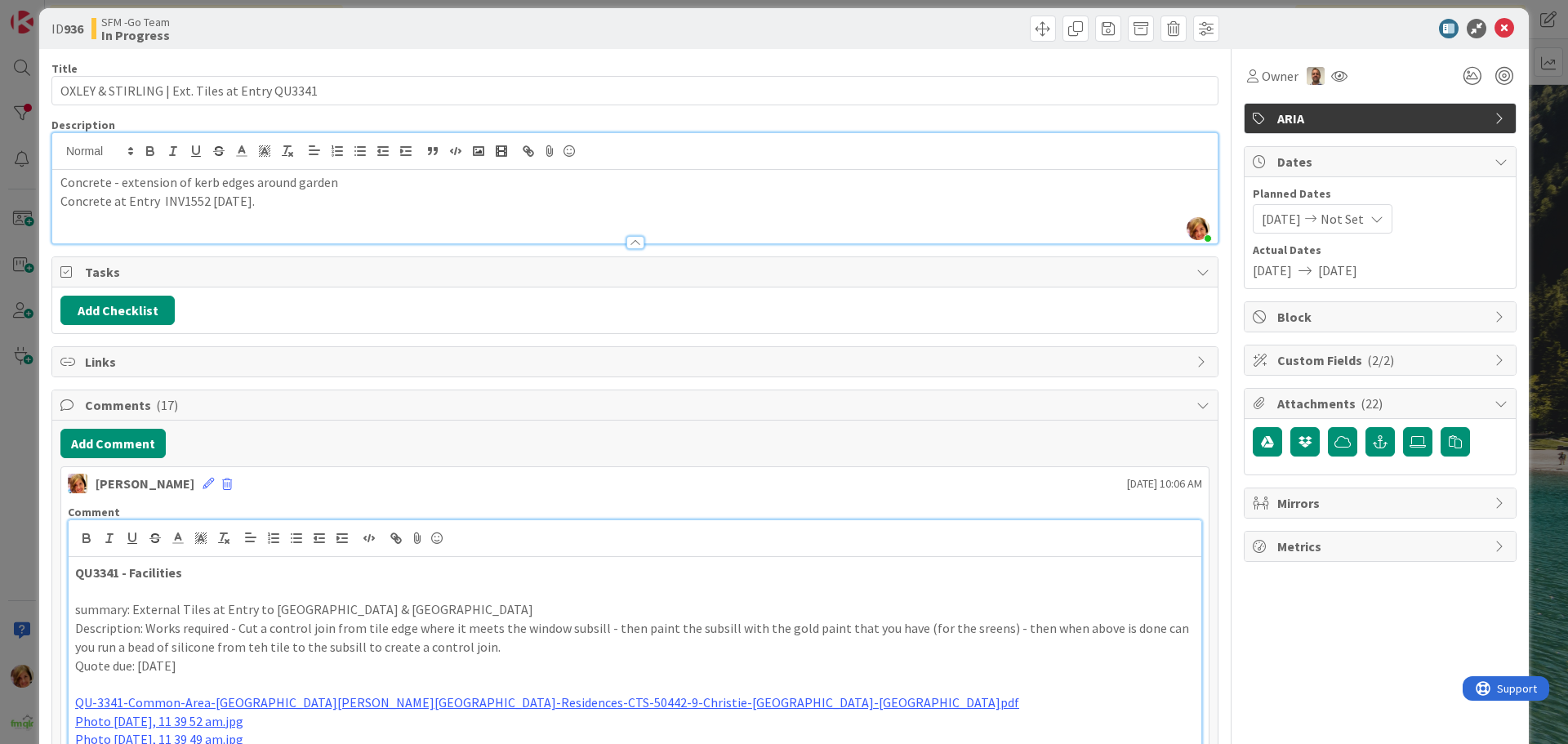
click at [203, 578] on p "QU3341 - Facilities" at bounding box center [635, 573] width 1120 height 18
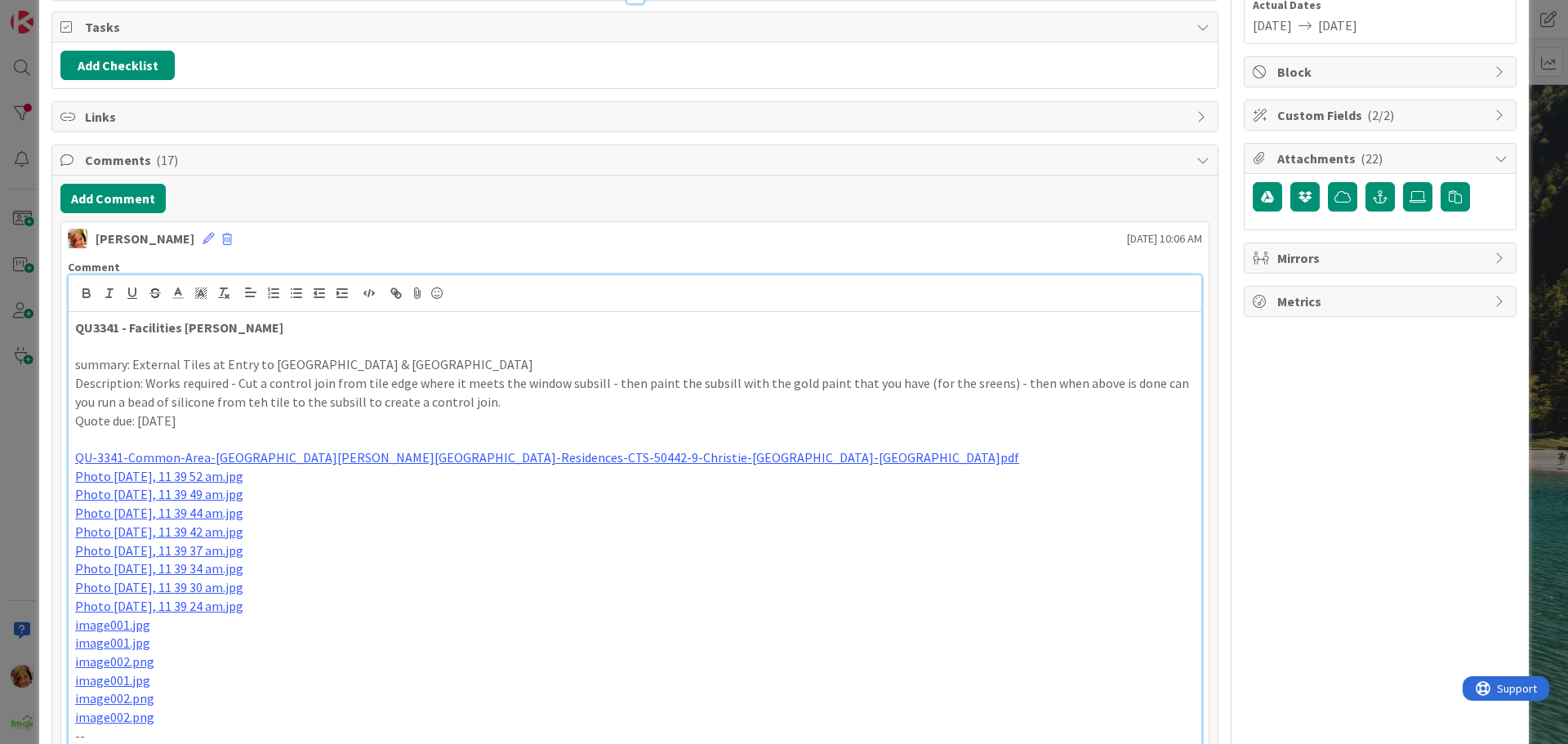
scroll to position [504, 0]
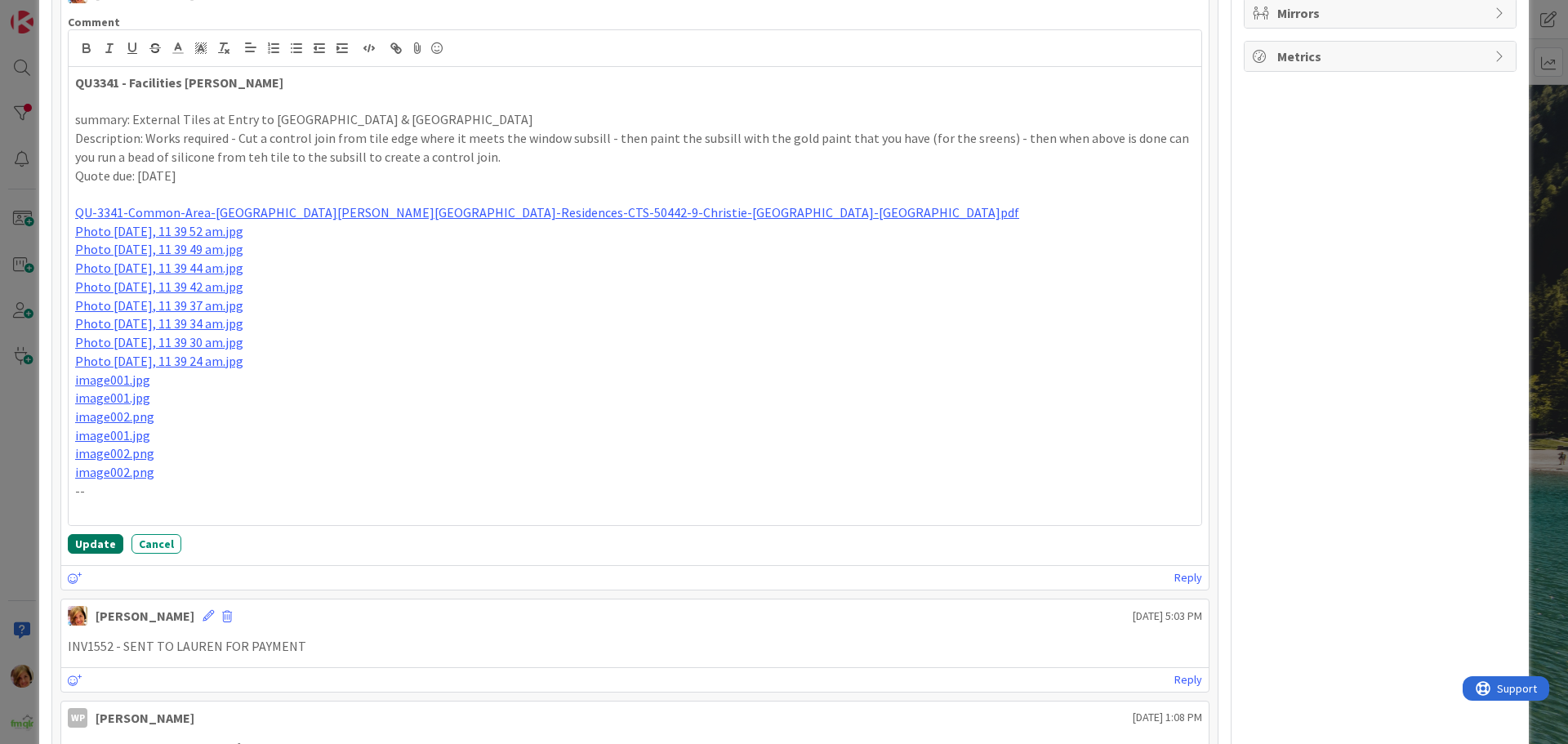
click at [94, 536] on button "Update" at bounding box center [96, 543] width 55 height 19
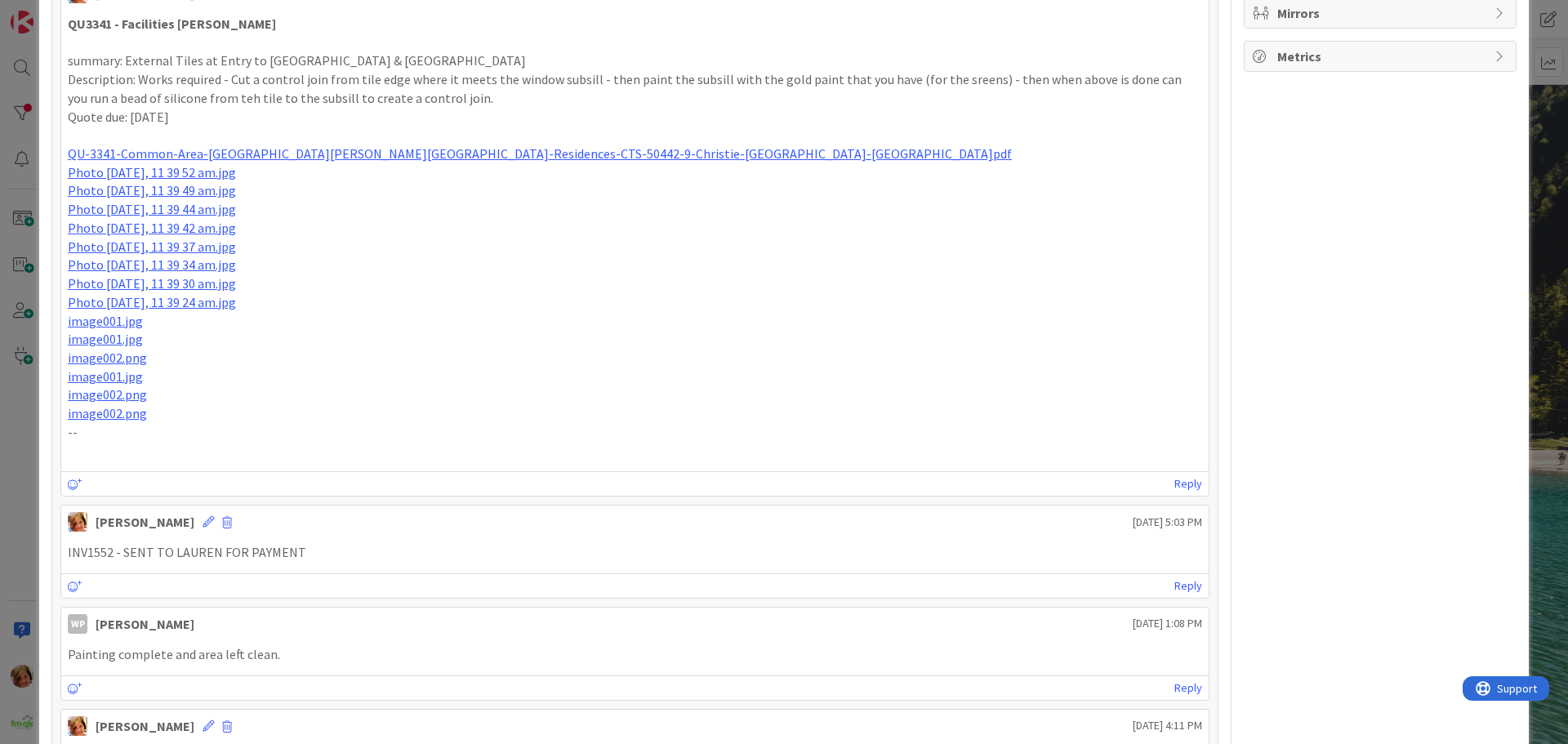
scroll to position [97, 0]
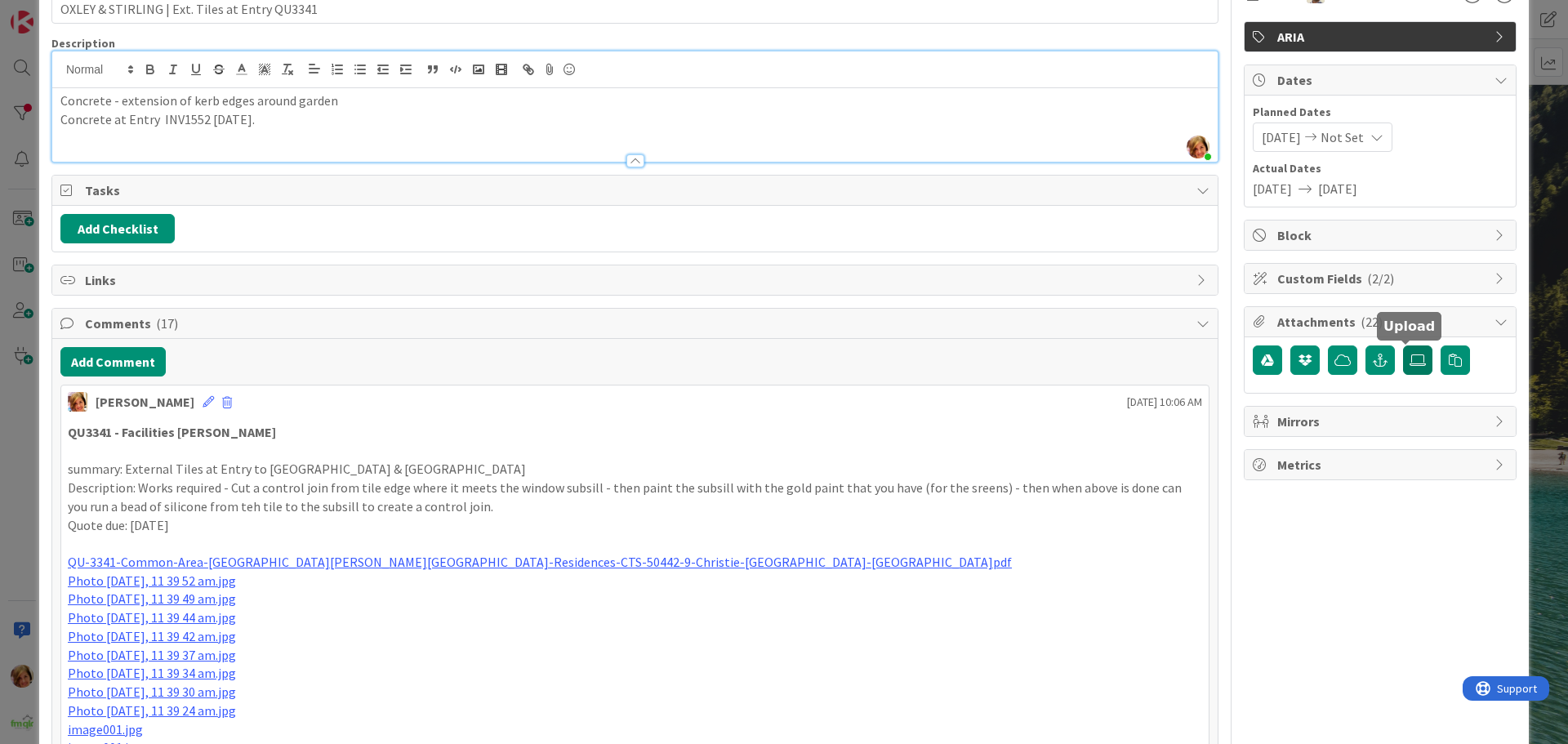
click at [1410, 355] on icon at bounding box center [1418, 361] width 16 height 13
click at [1403, 346] on input "file" at bounding box center [1403, 346] width 0 height 0
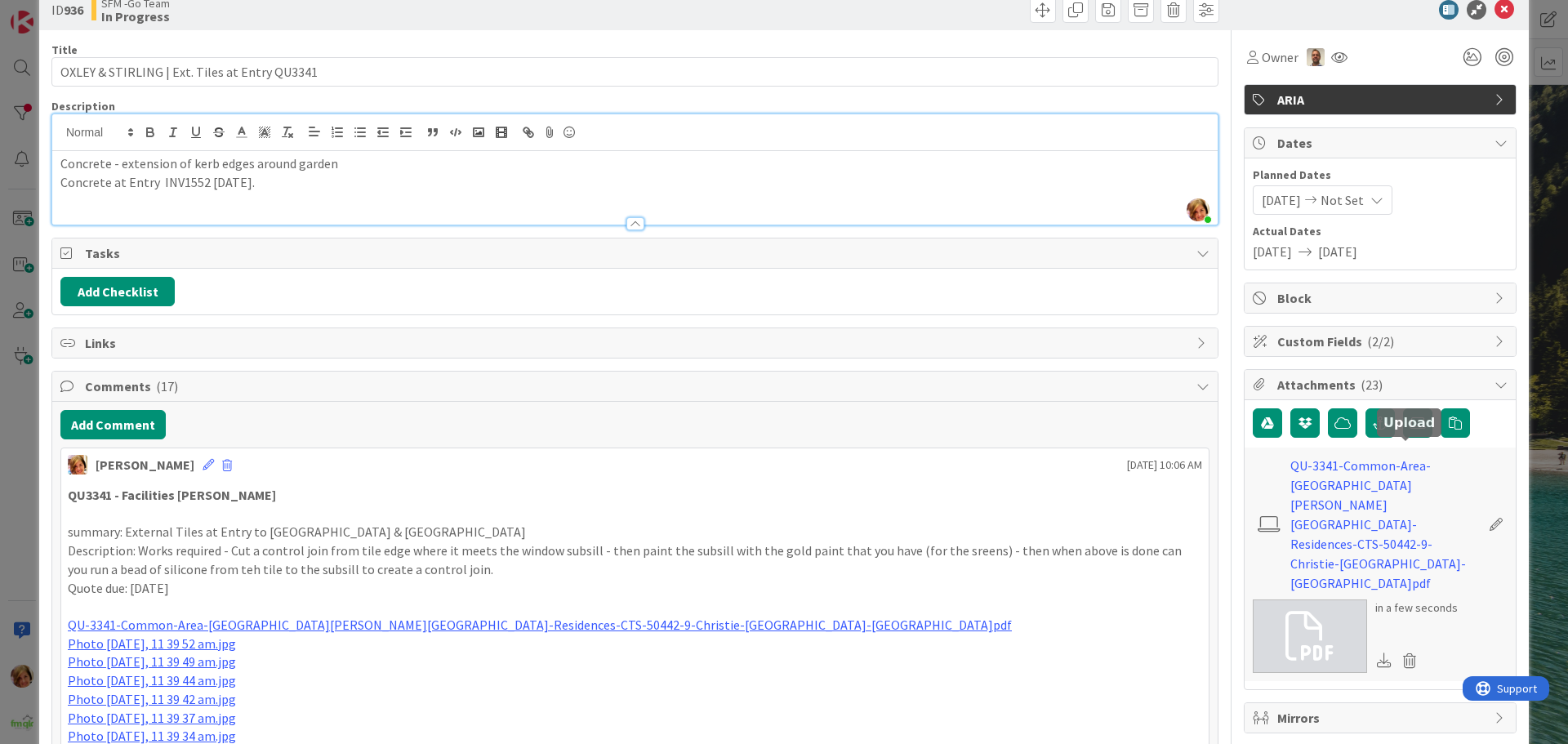
scroll to position [0, 0]
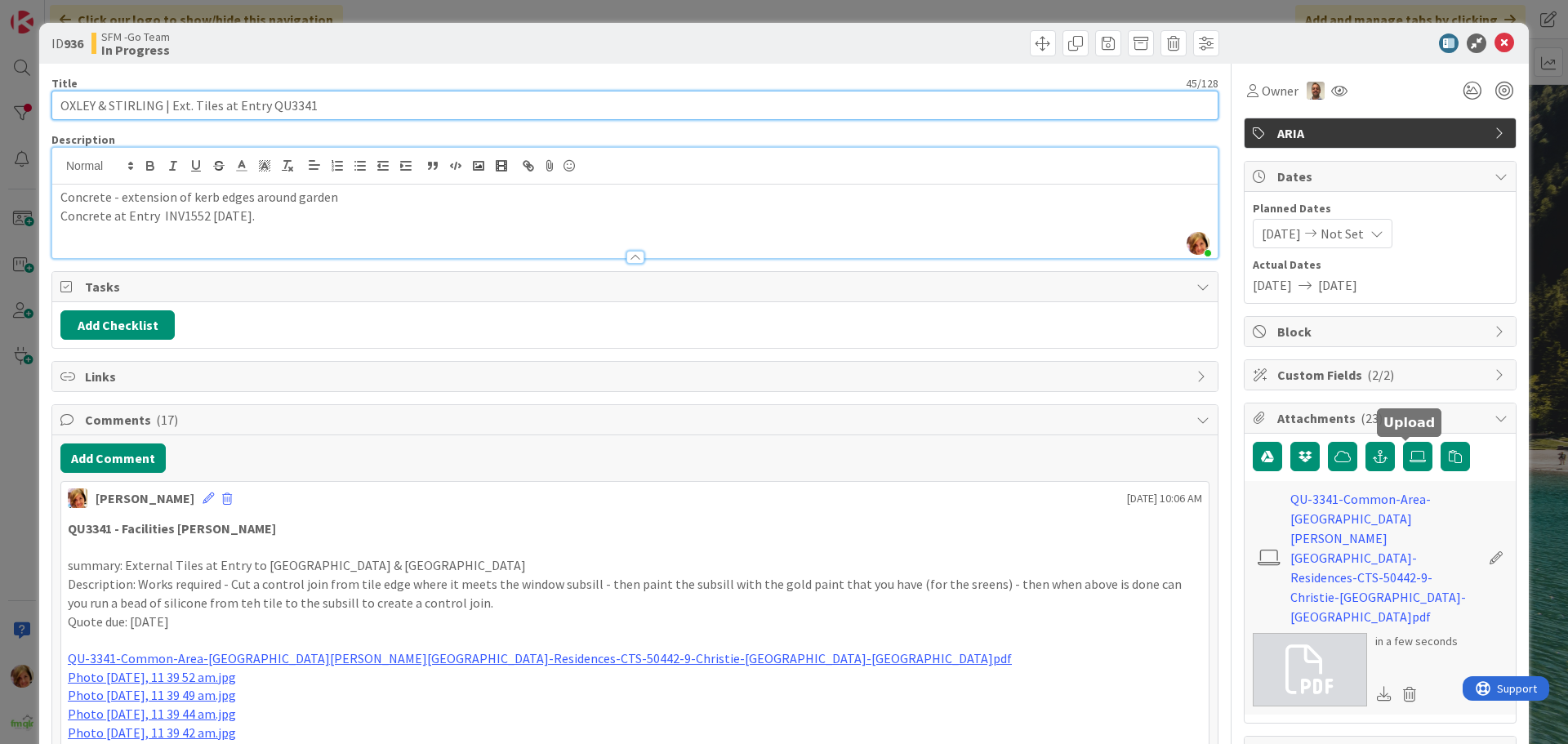
click at [323, 101] on input "OXLEY & STIRLING | Ext. Tiles at Entry QU3341" at bounding box center [635, 105] width 1167 height 29
type input "OXLEY & STIRLING | Ext. Tiles at Entry QU3341 - DR QU2568"
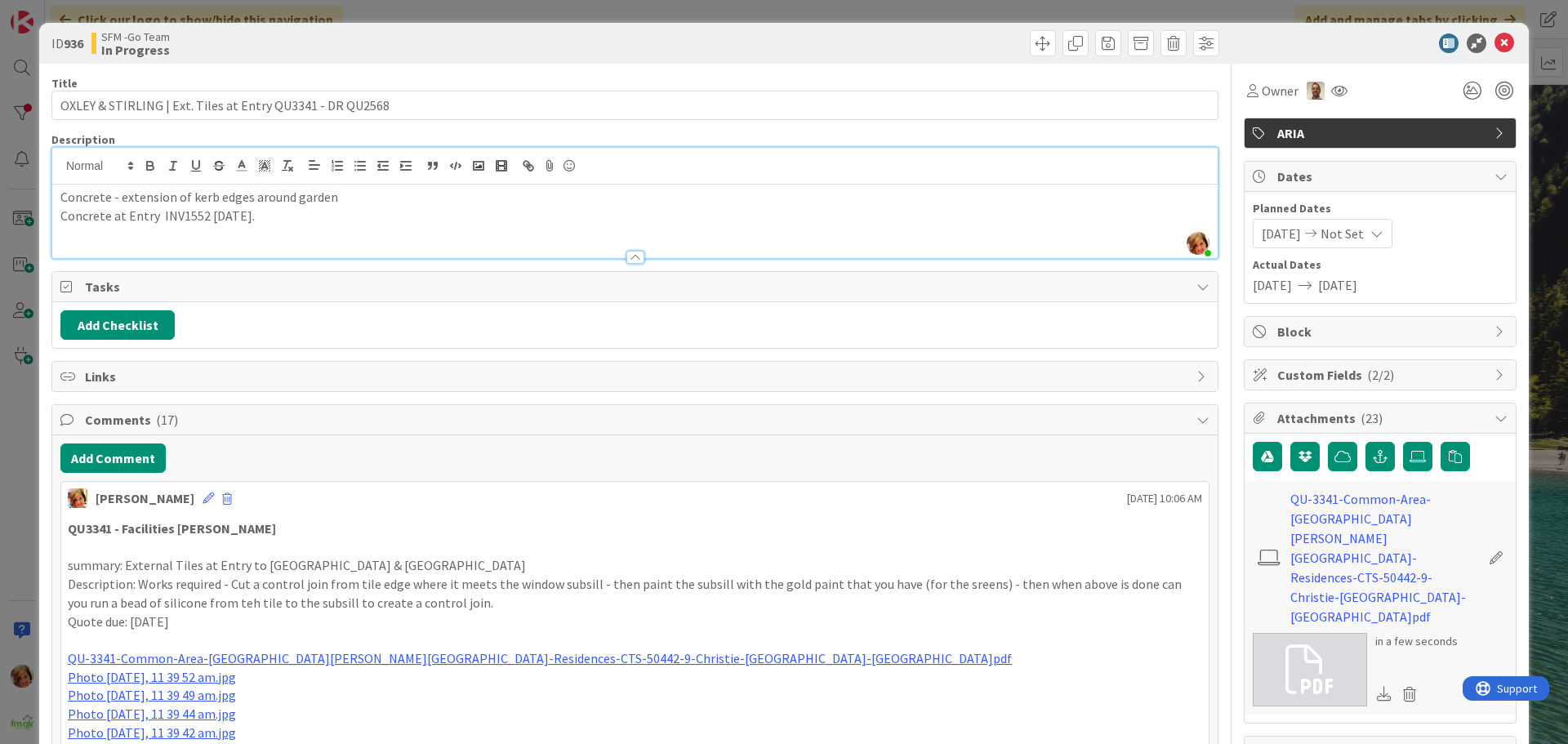
click at [792, 38] on div "Move Move" at bounding box center [930, 43] width 580 height 26
click at [1495, 40] on icon at bounding box center [1504, 43] width 19 height 19
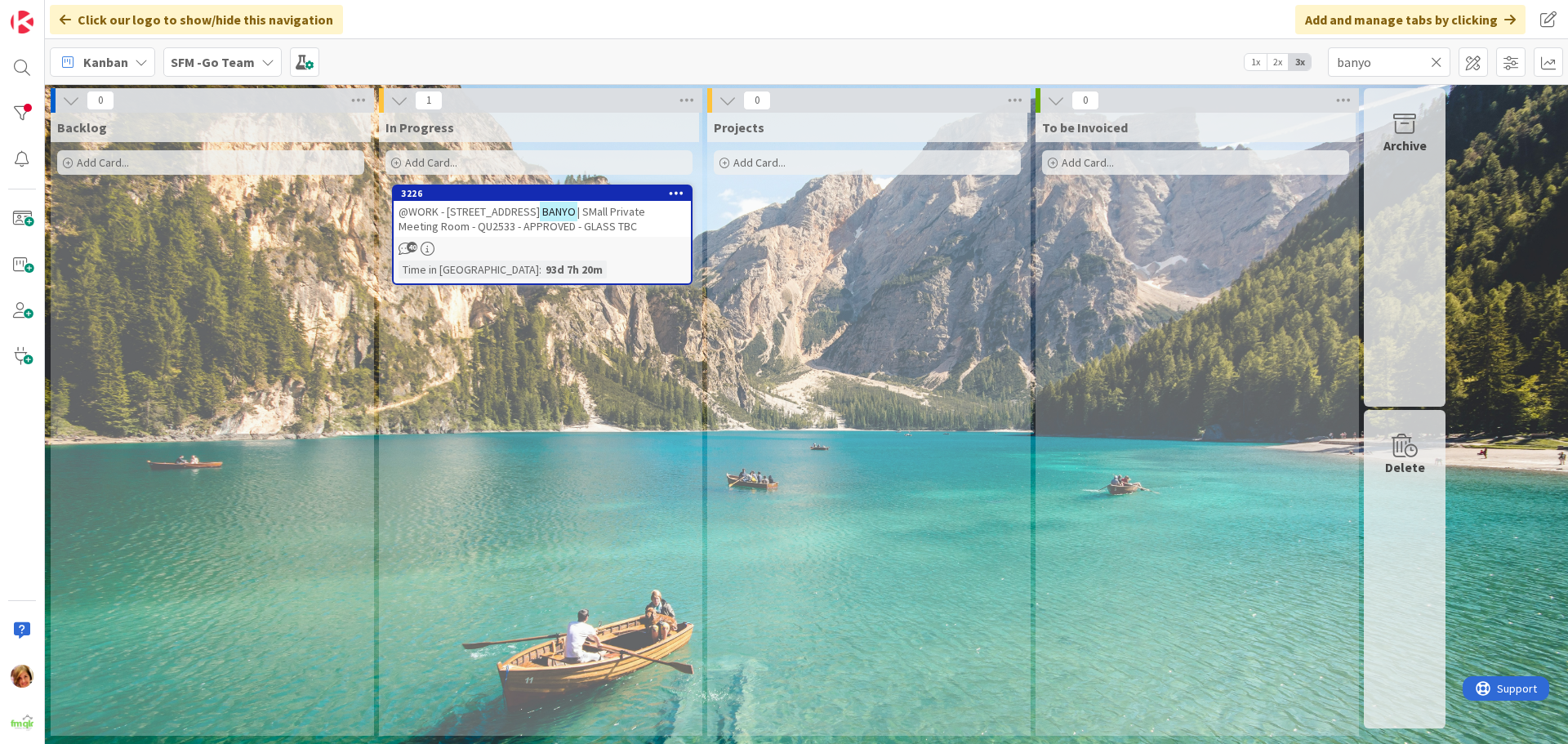
click at [1437, 61] on icon at bounding box center [1437, 61] width 12 height 14
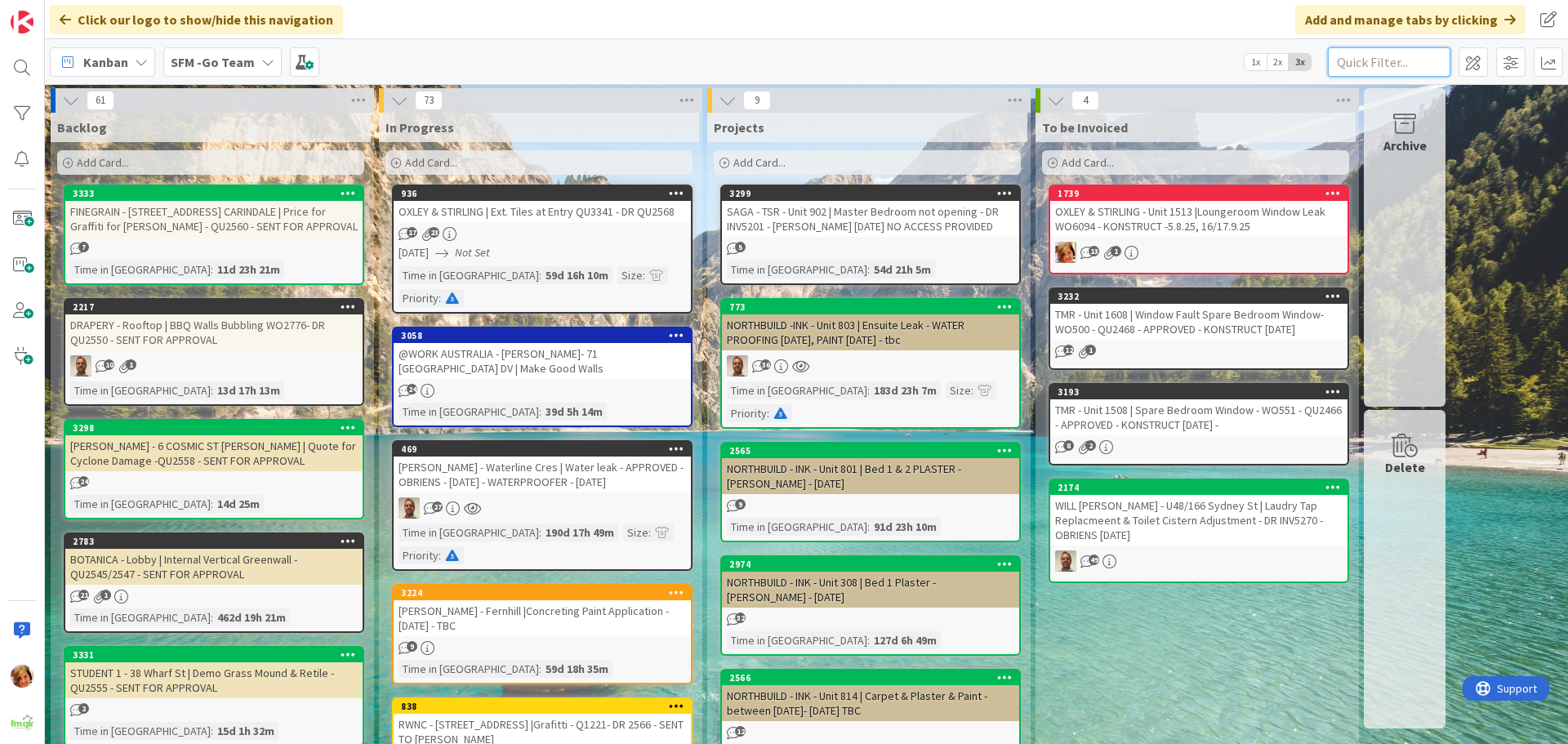
click at [1355, 55] on input "text" at bounding box center [1390, 61] width 123 height 29
type input "banyo"
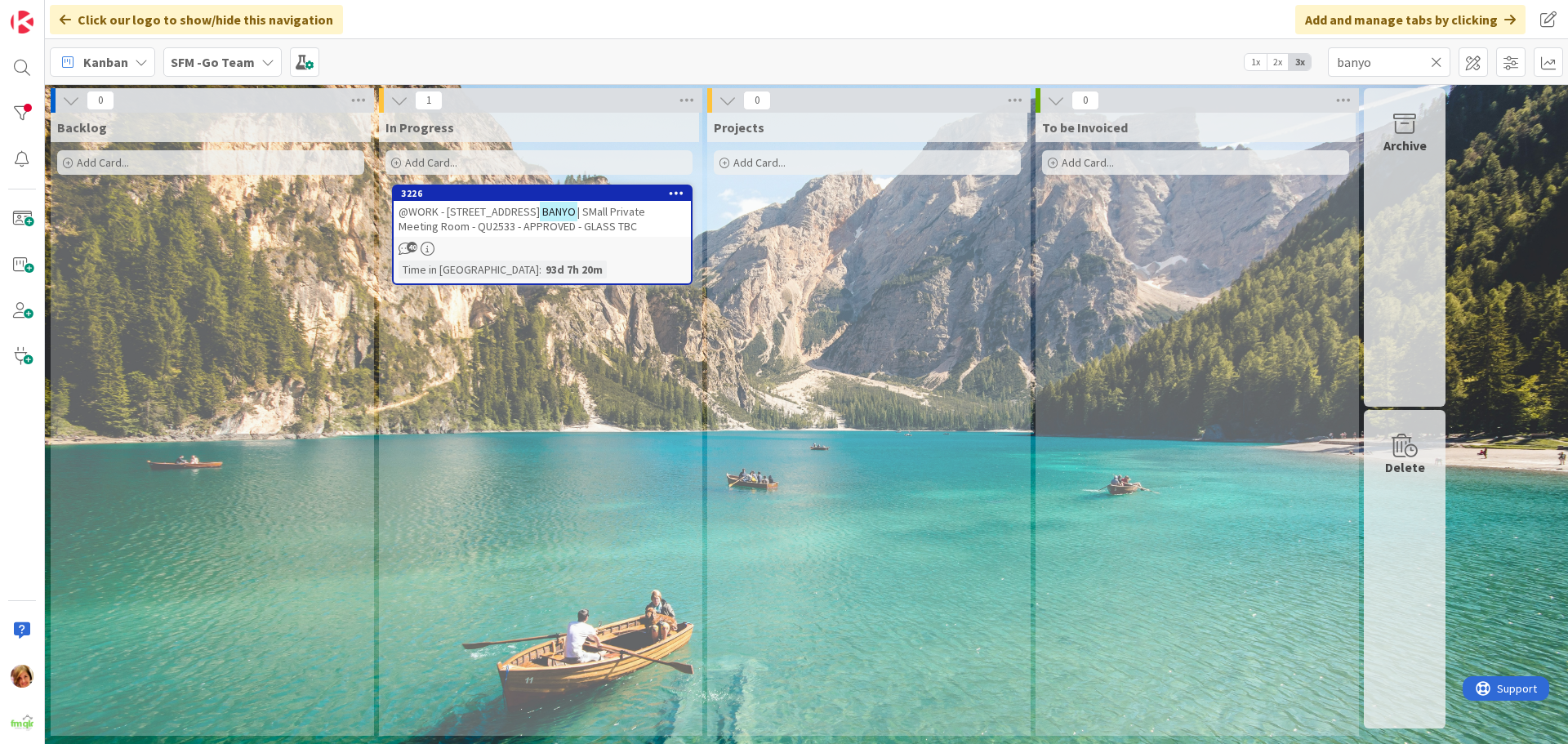
drag, startPoint x: 458, startPoint y: 24, endPoint x: 467, endPoint y: 41, distance: 19.2
drag, startPoint x: 467, startPoint y: 41, endPoint x: 441, endPoint y: 222, distance: 182.9
click at [441, 222] on span "| SMall Private Meeting Room - QU2533 - APPROVED - GLASS TBC" at bounding box center [521, 219] width 246 height 29
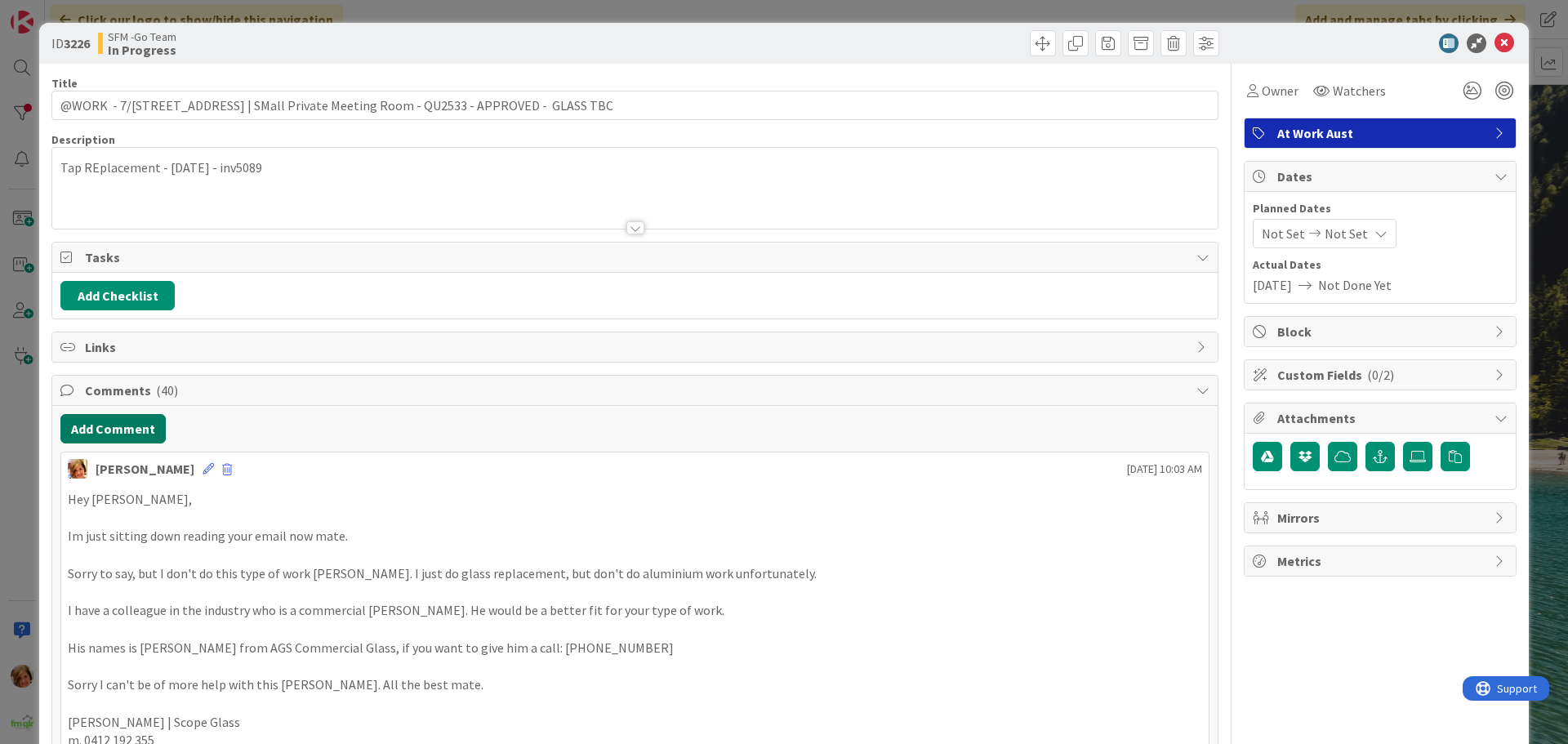
click at [121, 430] on button "Add Comment" at bounding box center [113, 429] width 105 height 29
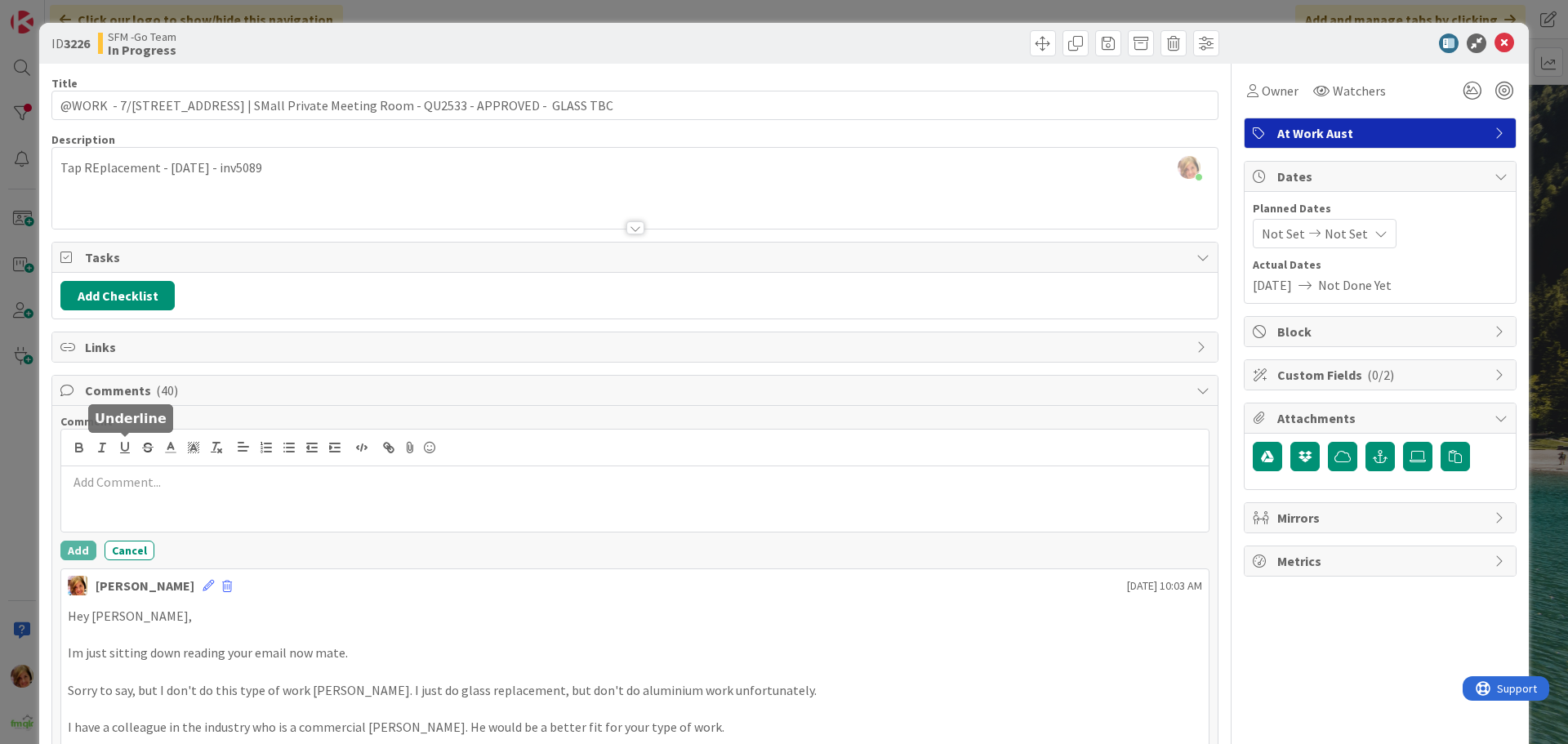
click at [139, 472] on p at bounding box center [635, 482] width 1134 height 18
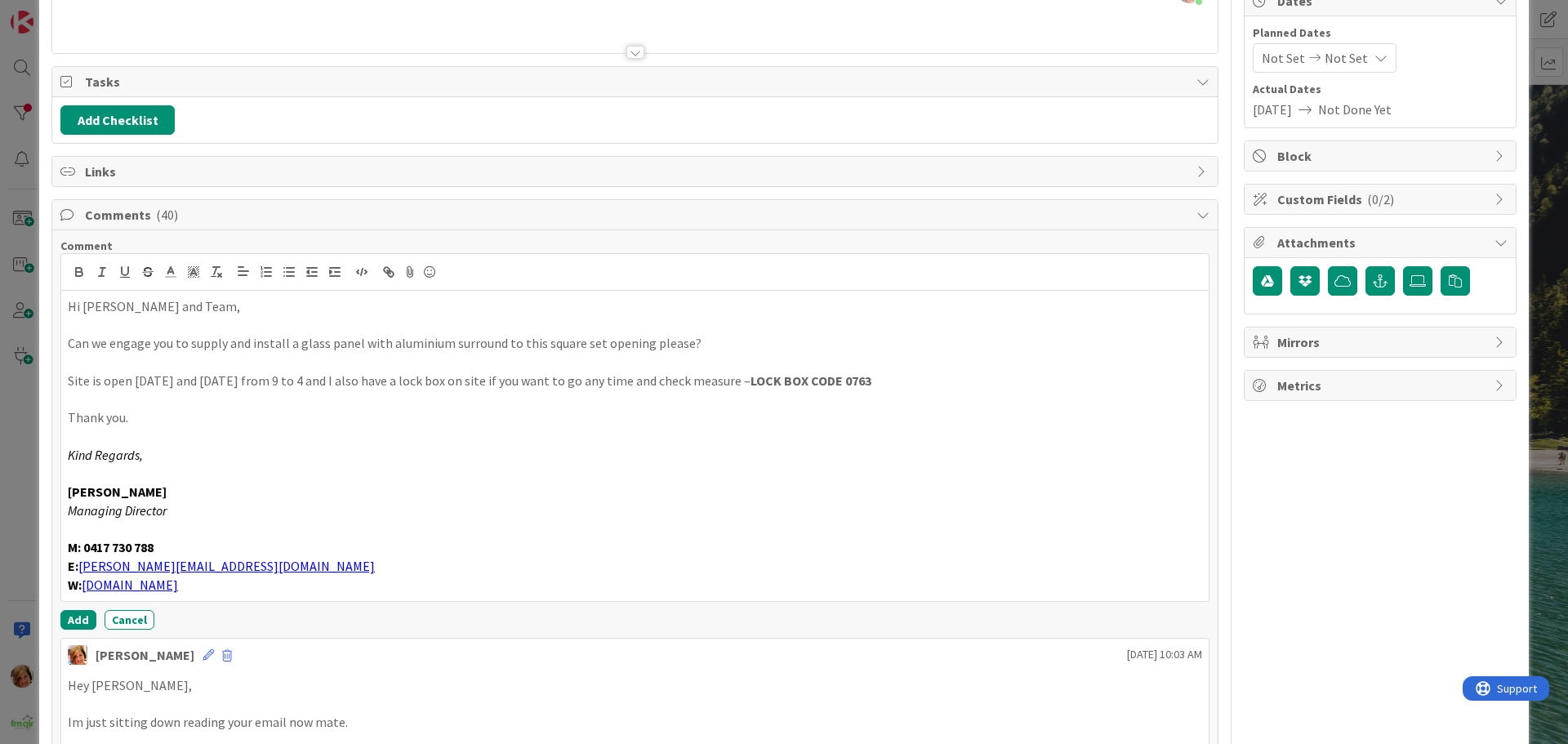
scroll to position [187, 0]
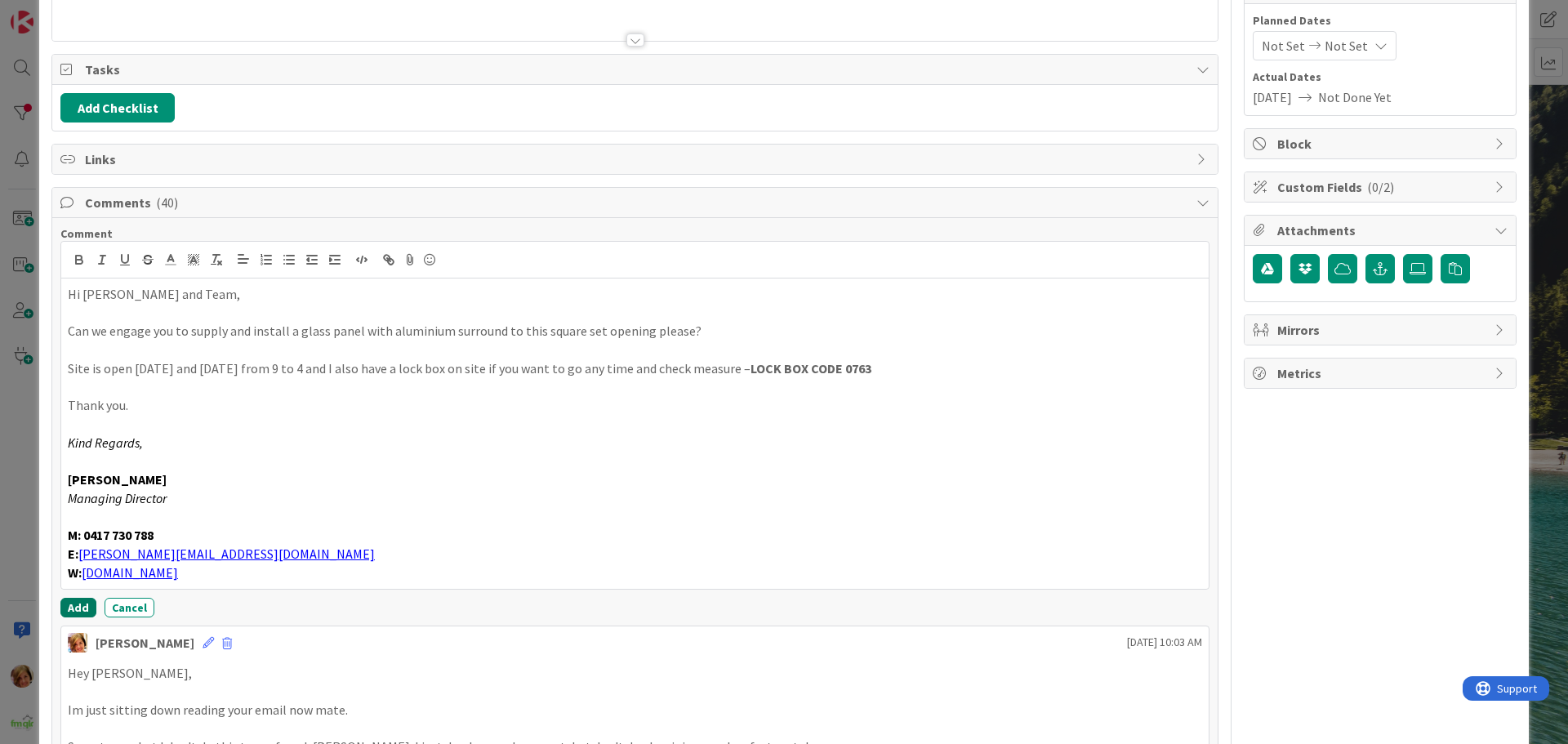
click at [73, 606] on button "Add" at bounding box center [78, 607] width 36 height 19
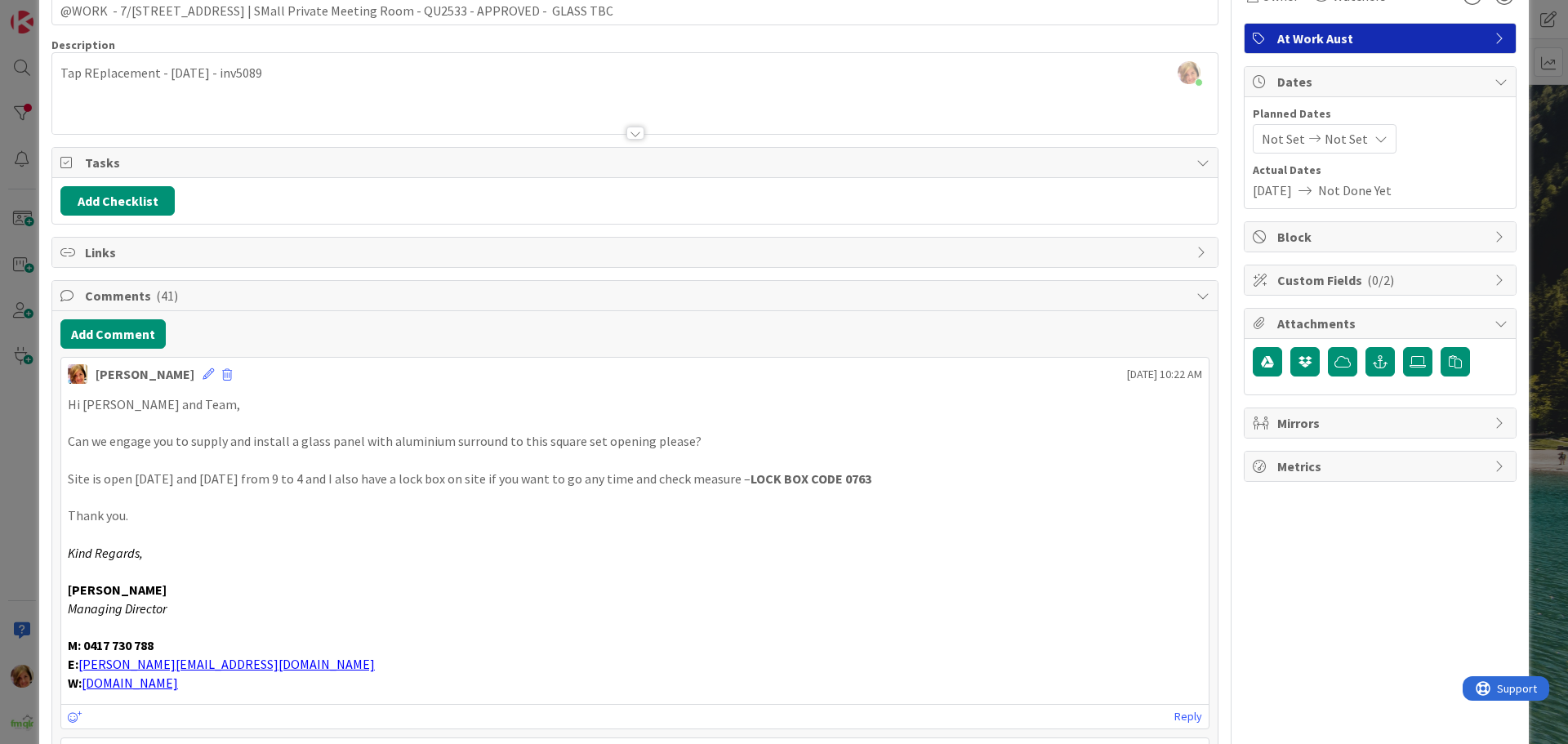
scroll to position [0, 0]
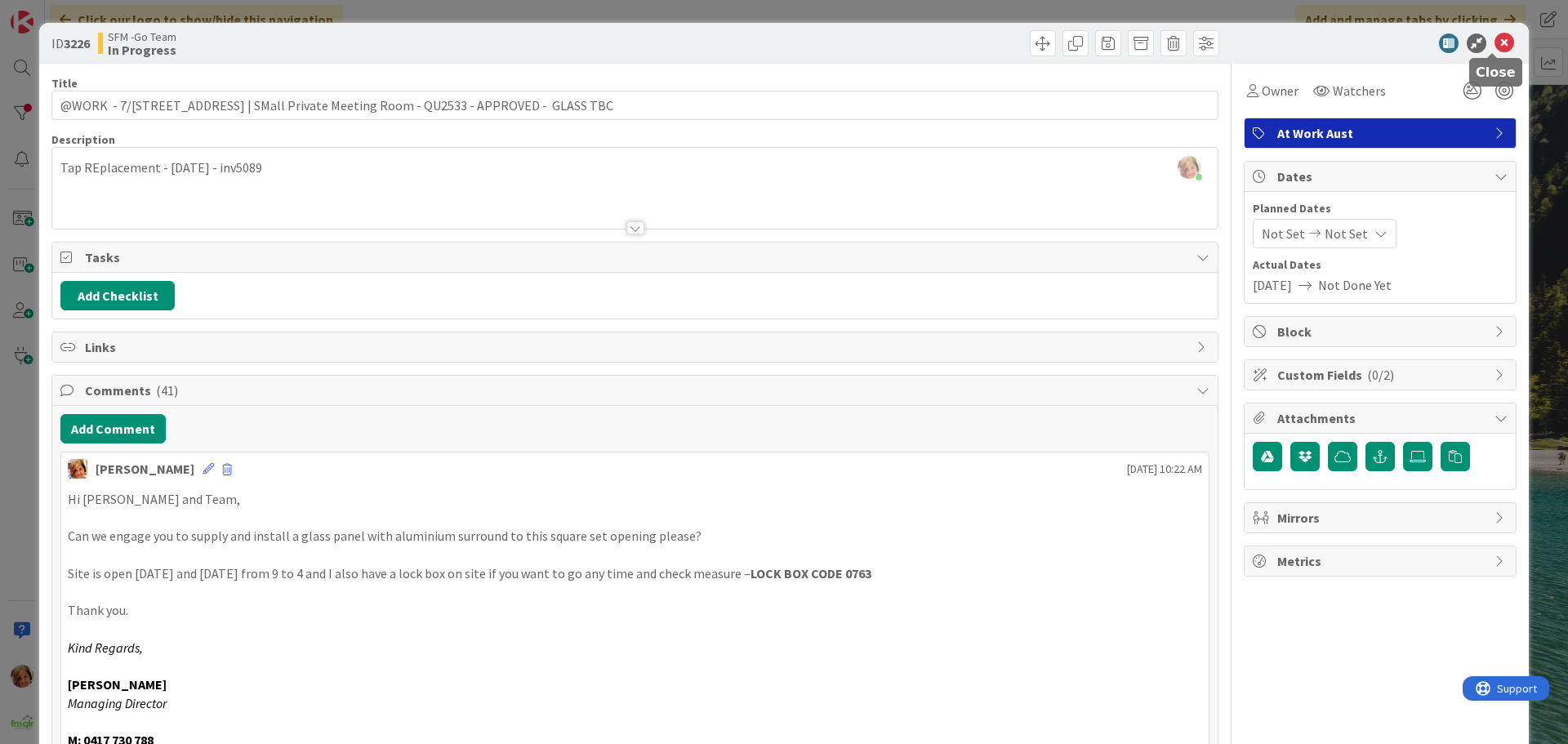
drag, startPoint x: 1492, startPoint y: 41, endPoint x: 1059, endPoint y: 244, distance: 478.2
click at [1495, 41] on icon at bounding box center [1504, 43] width 19 height 19
